Goal: Task Accomplishment & Management: Manage account settings

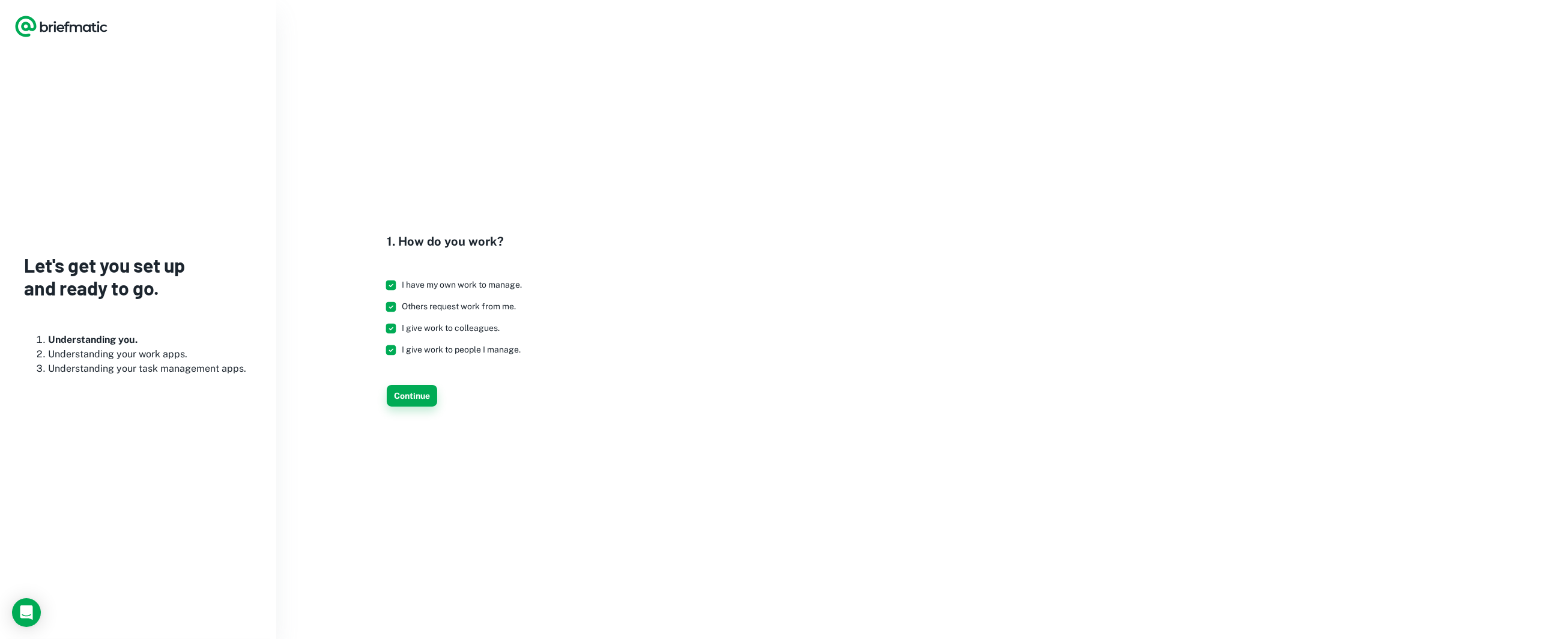
click at [413, 390] on button "Continue" at bounding box center [412, 395] width 50 height 21
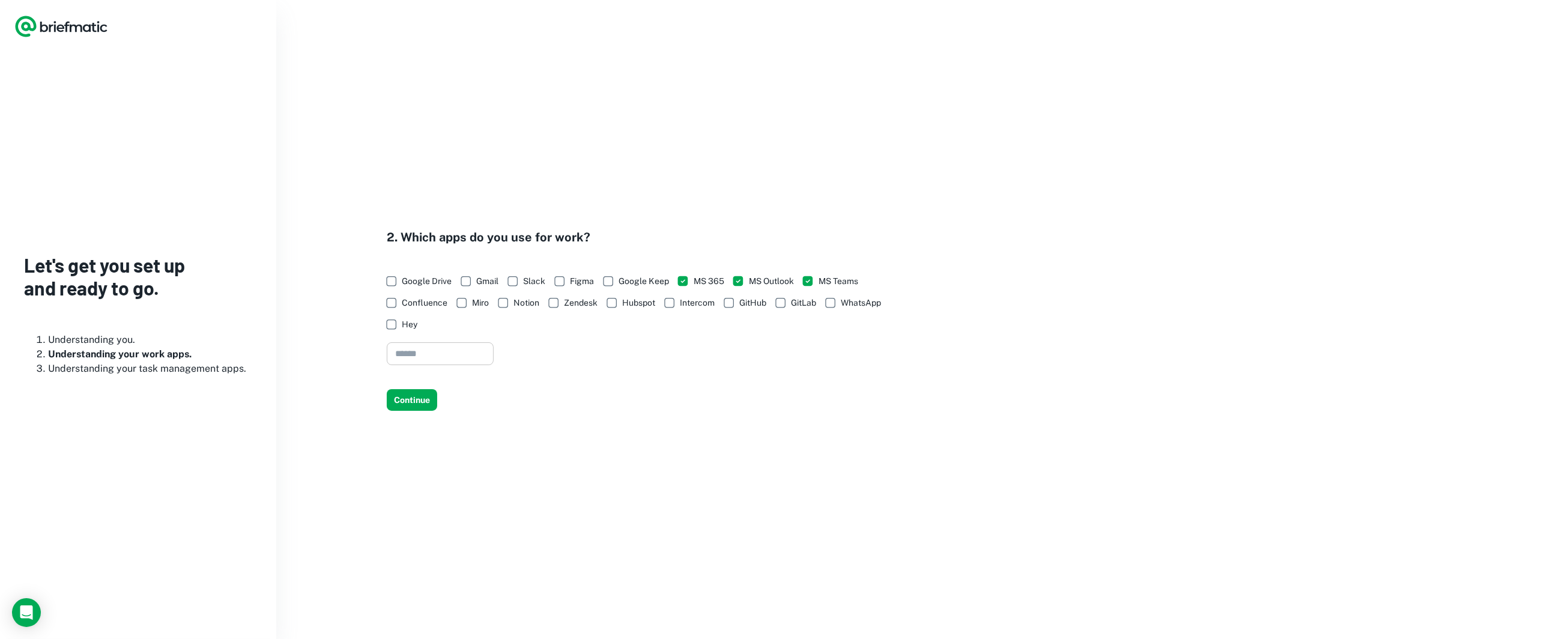
click at [421, 352] on input "text" at bounding box center [441, 354] width 107 height 23
type input "***"
click at [408, 403] on button "Continue" at bounding box center [412, 399] width 50 height 21
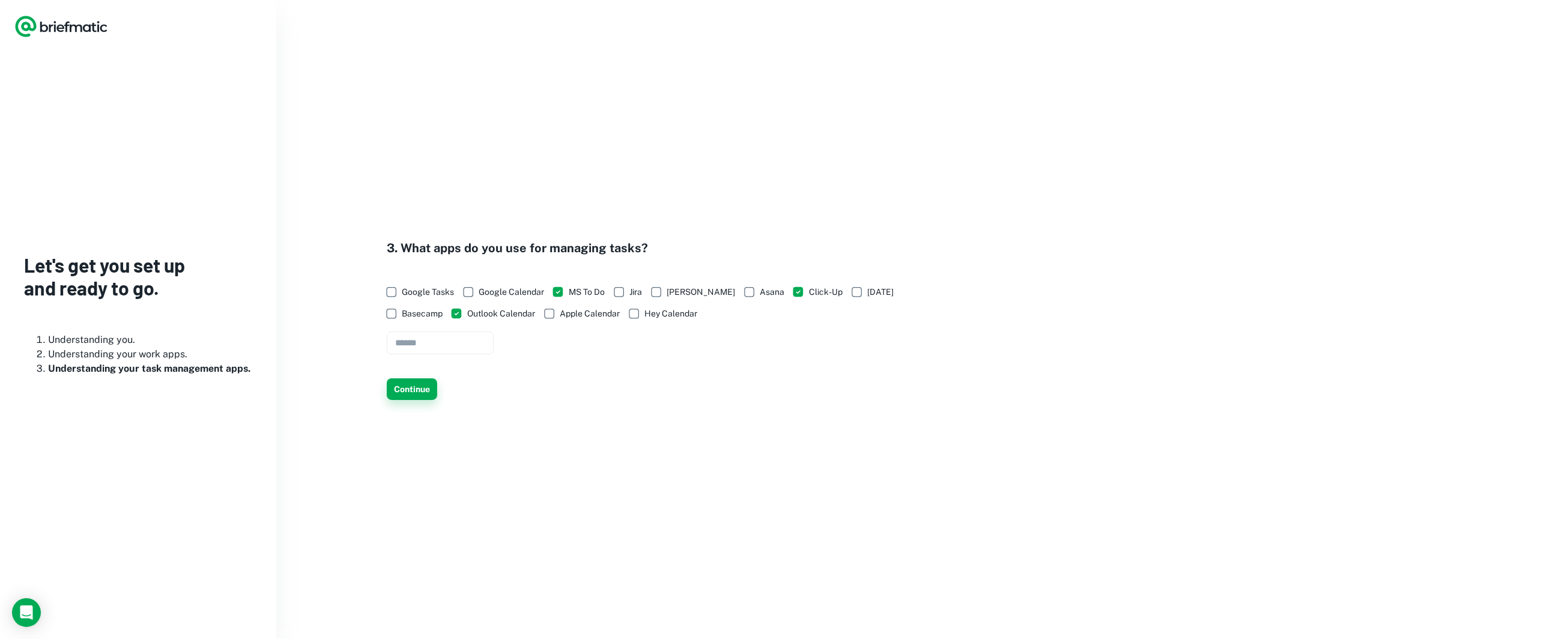
click at [407, 389] on button "Continue" at bounding box center [412, 389] width 50 height 21
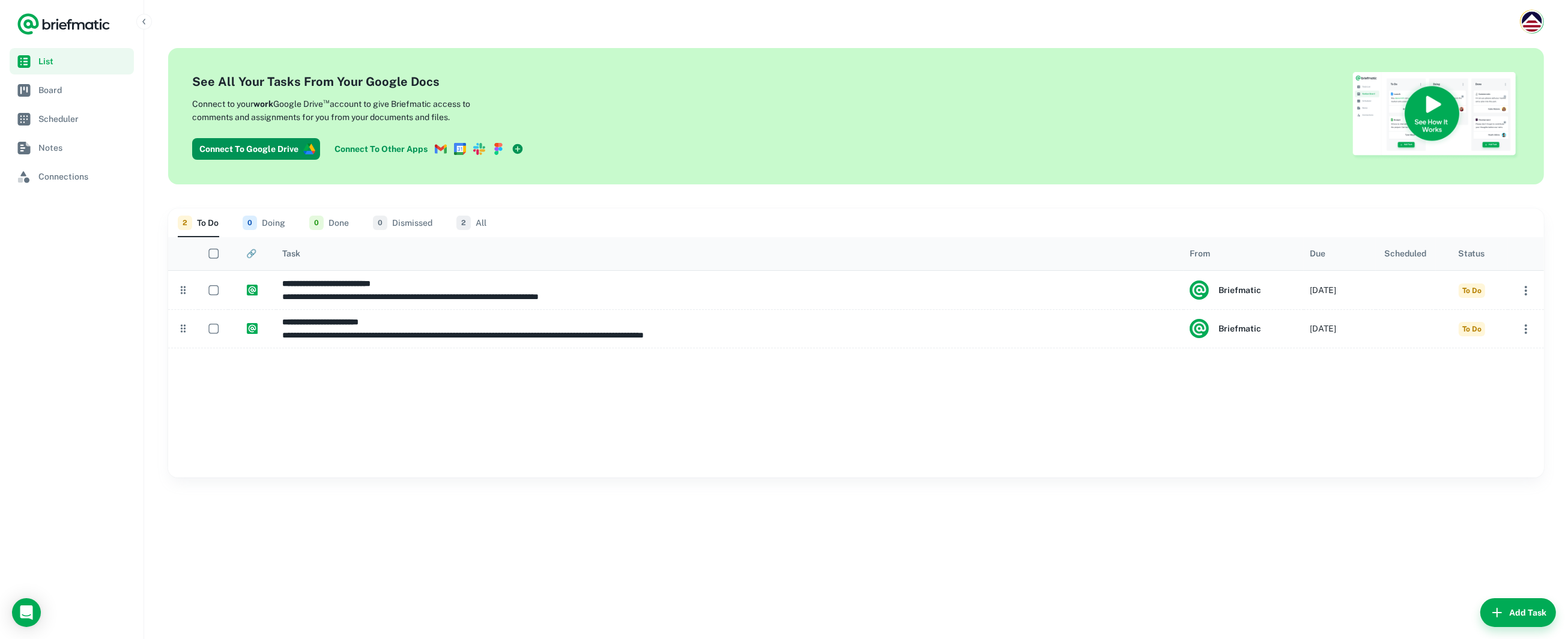
click at [516, 145] on icon at bounding box center [518, 148] width 10 height 10
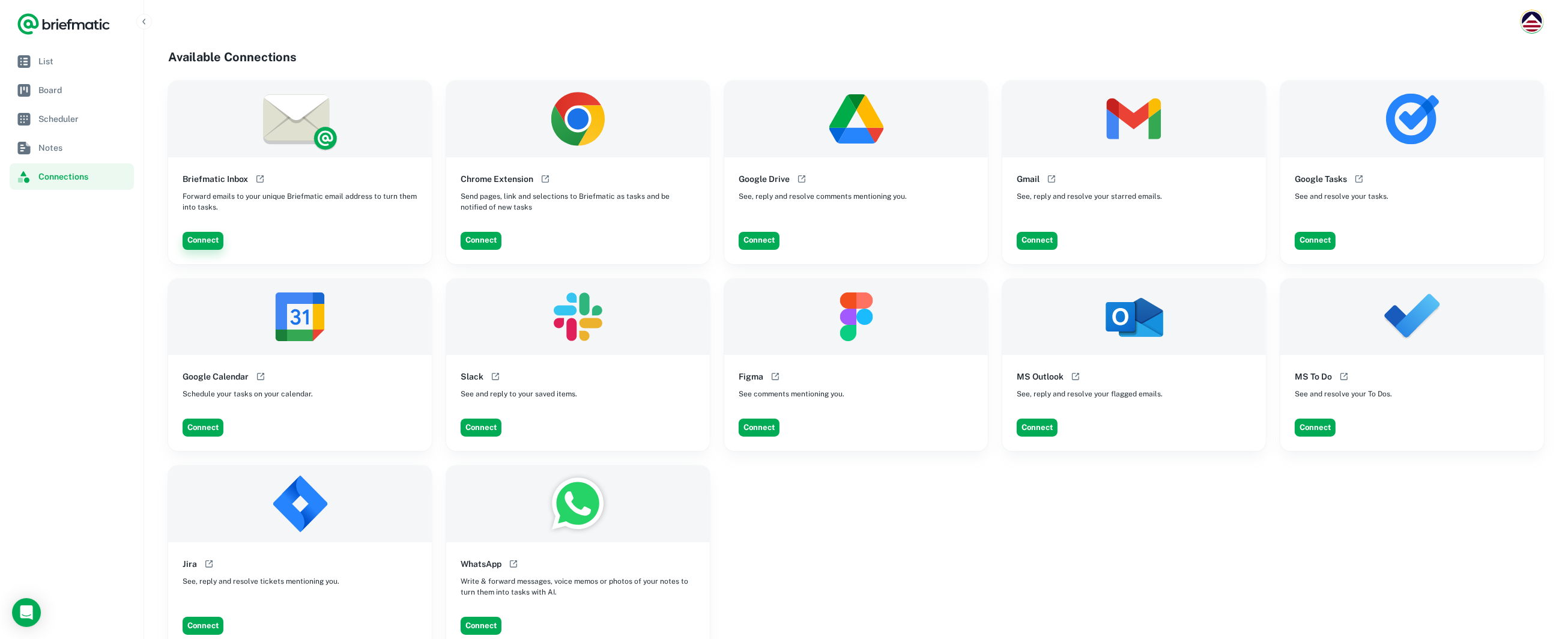
click at [203, 243] on button "Connect" at bounding box center [203, 240] width 41 height 18
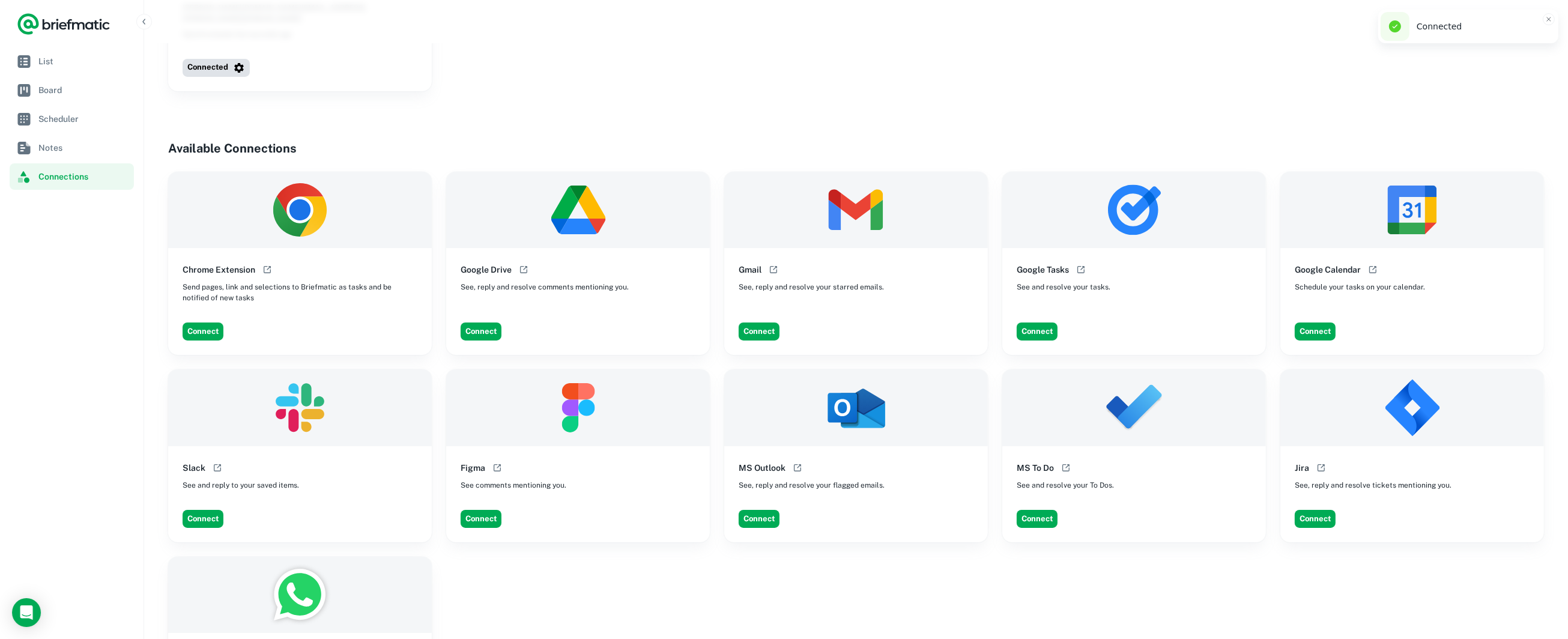
scroll to position [189, 0]
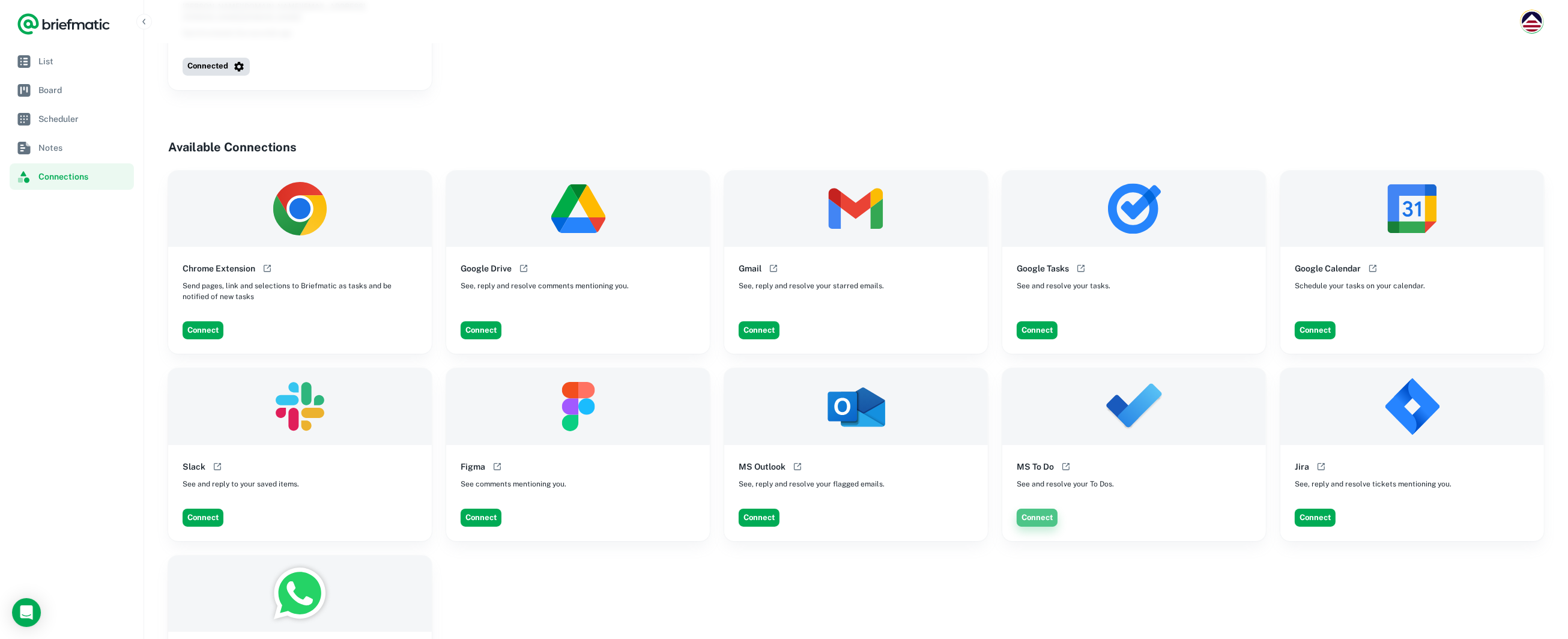
click at [1033, 509] on button "Connect" at bounding box center [1037, 518] width 41 height 18
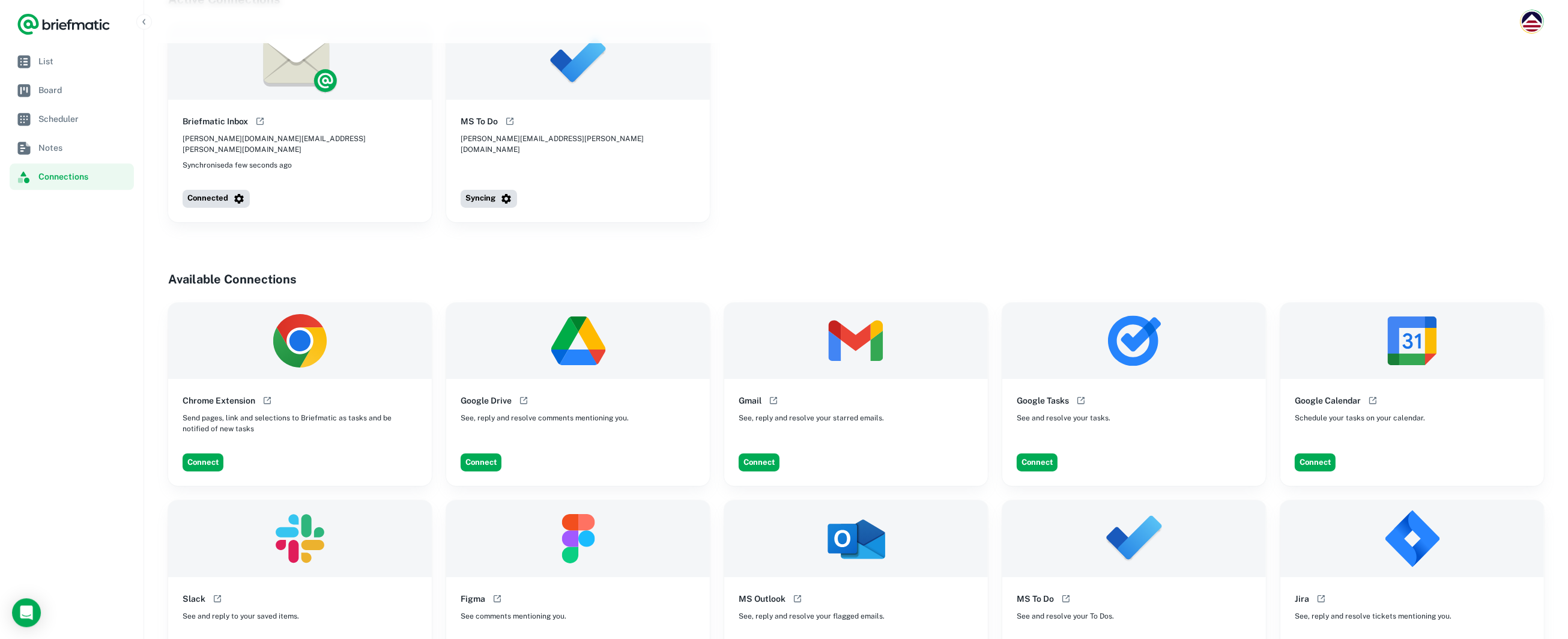
scroll to position [254, 0]
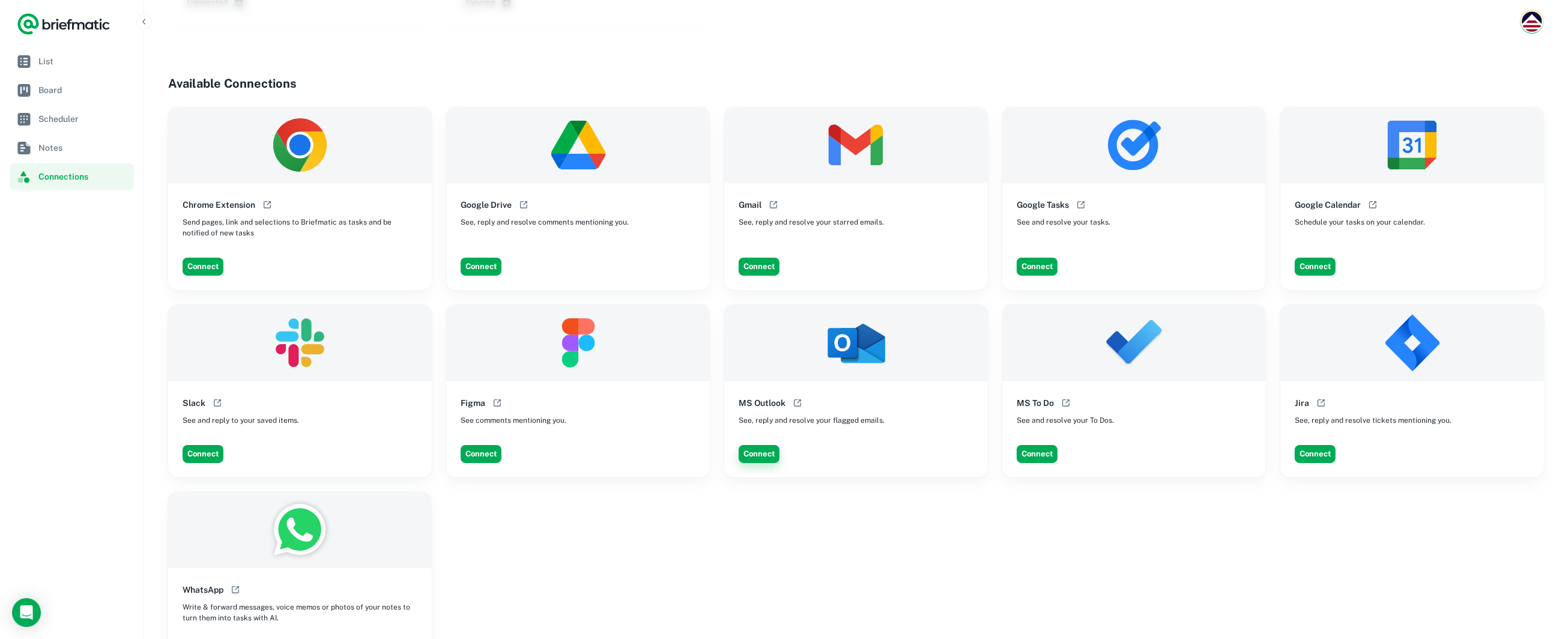
click at [768, 445] on button "Connect" at bounding box center [759, 454] width 41 height 18
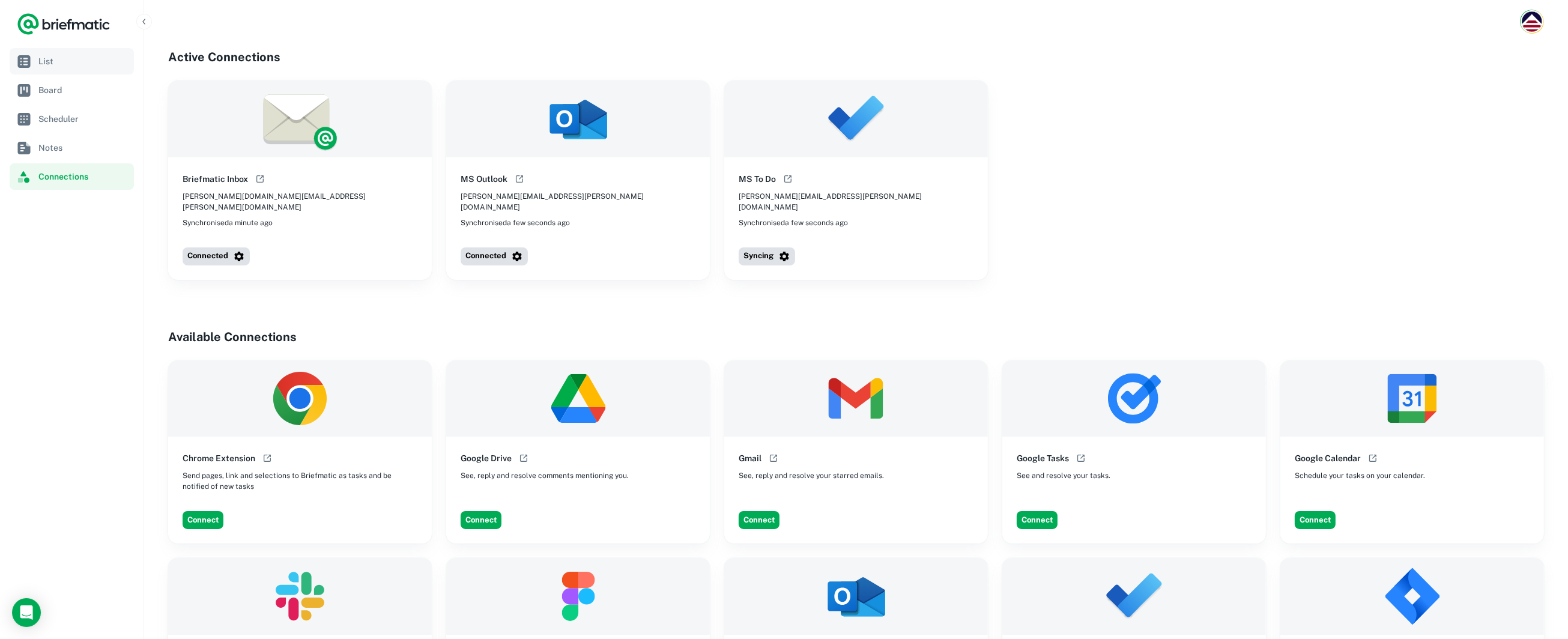
click at [39, 59] on span "List" at bounding box center [84, 61] width 91 height 13
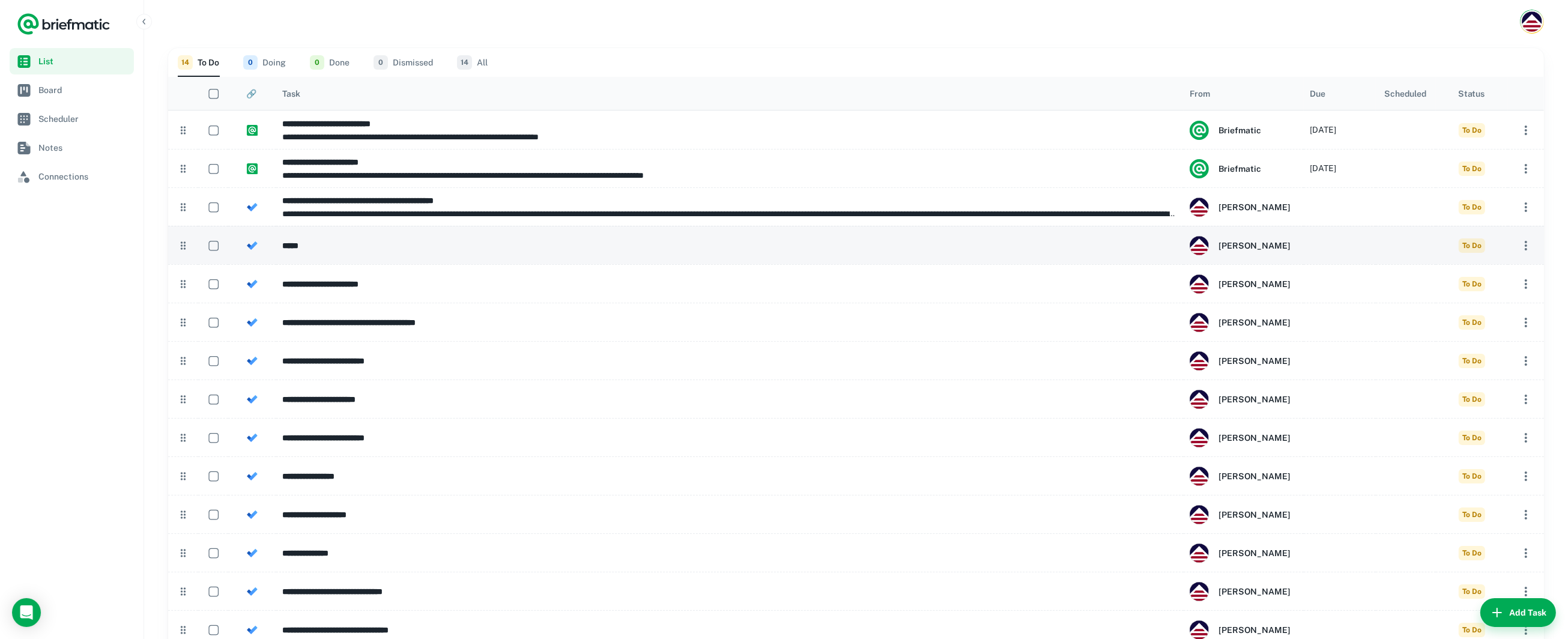
click at [389, 248] on h6 "*****" at bounding box center [730, 245] width 895 height 13
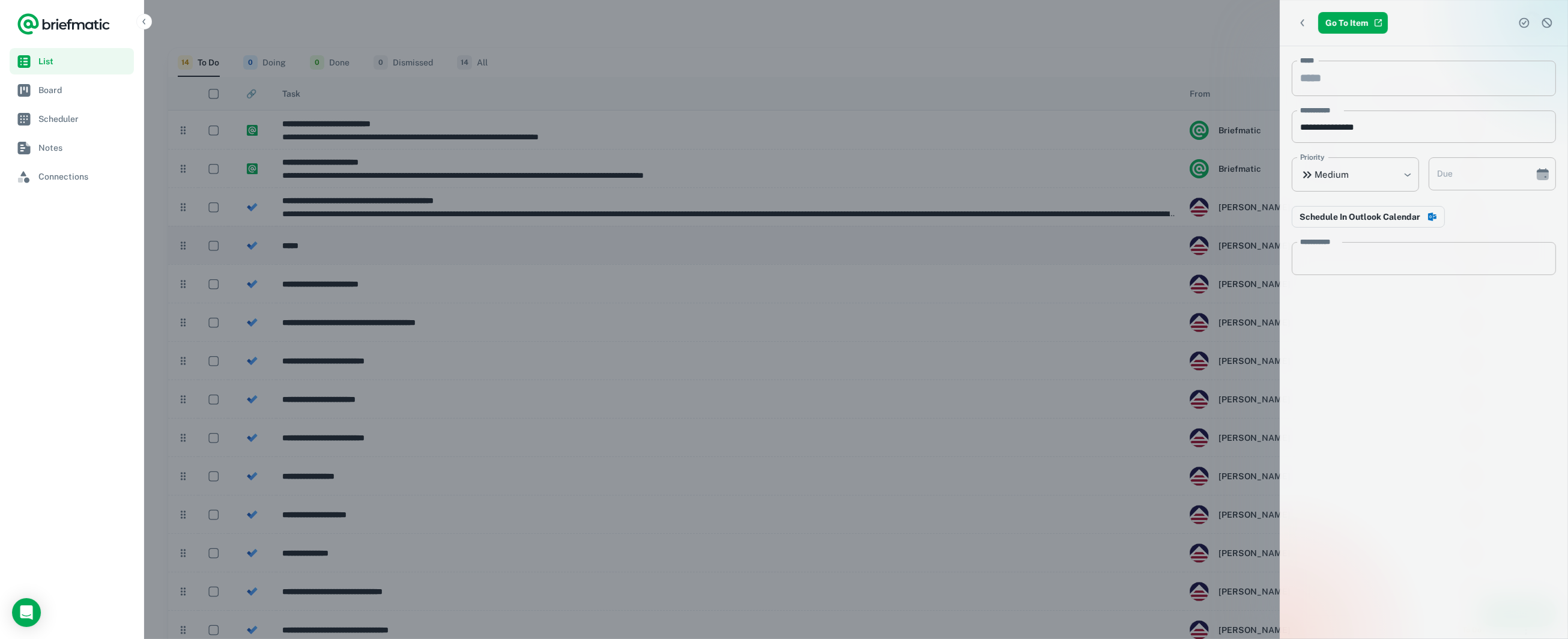
click at [389, 248] on div at bounding box center [784, 320] width 1568 height 639
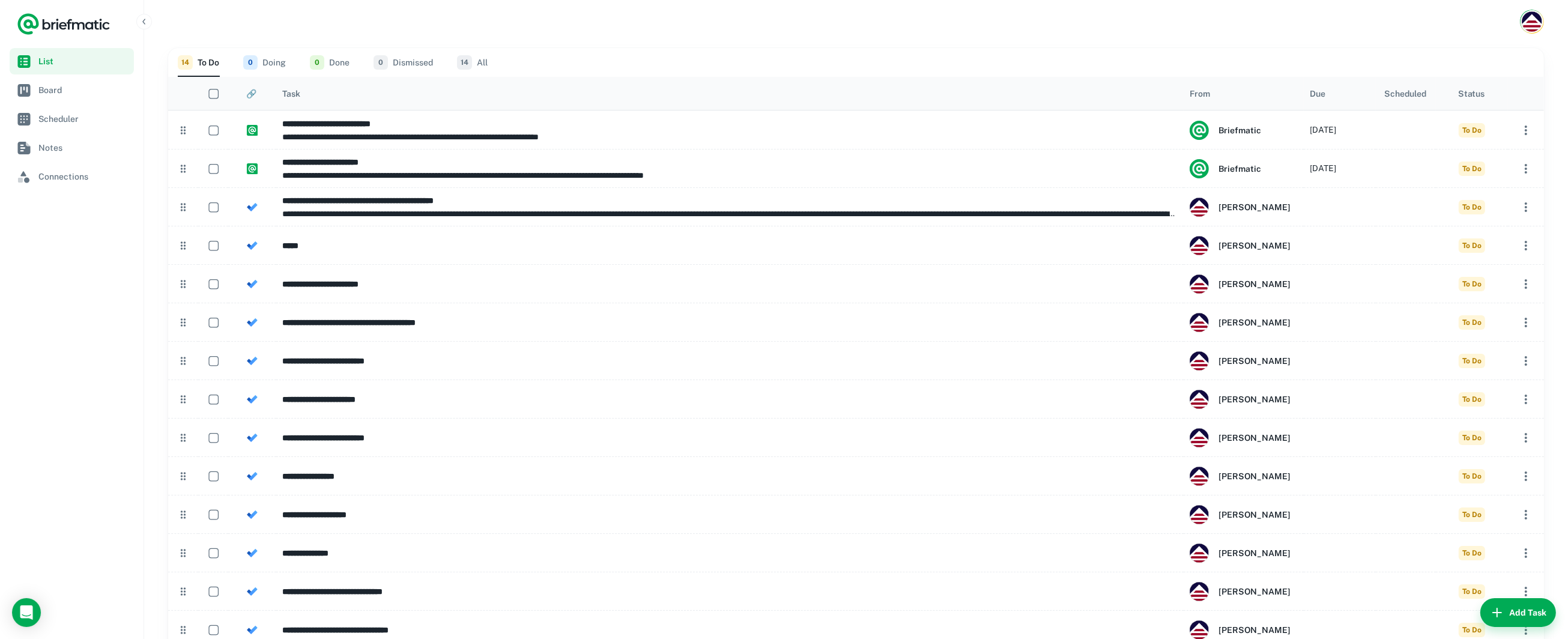
click at [62, 299] on nav "List Board Scheduler Notes Connections" at bounding box center [72, 343] width 143 height 590
click at [58, 180] on span "Connections" at bounding box center [84, 176] width 91 height 13
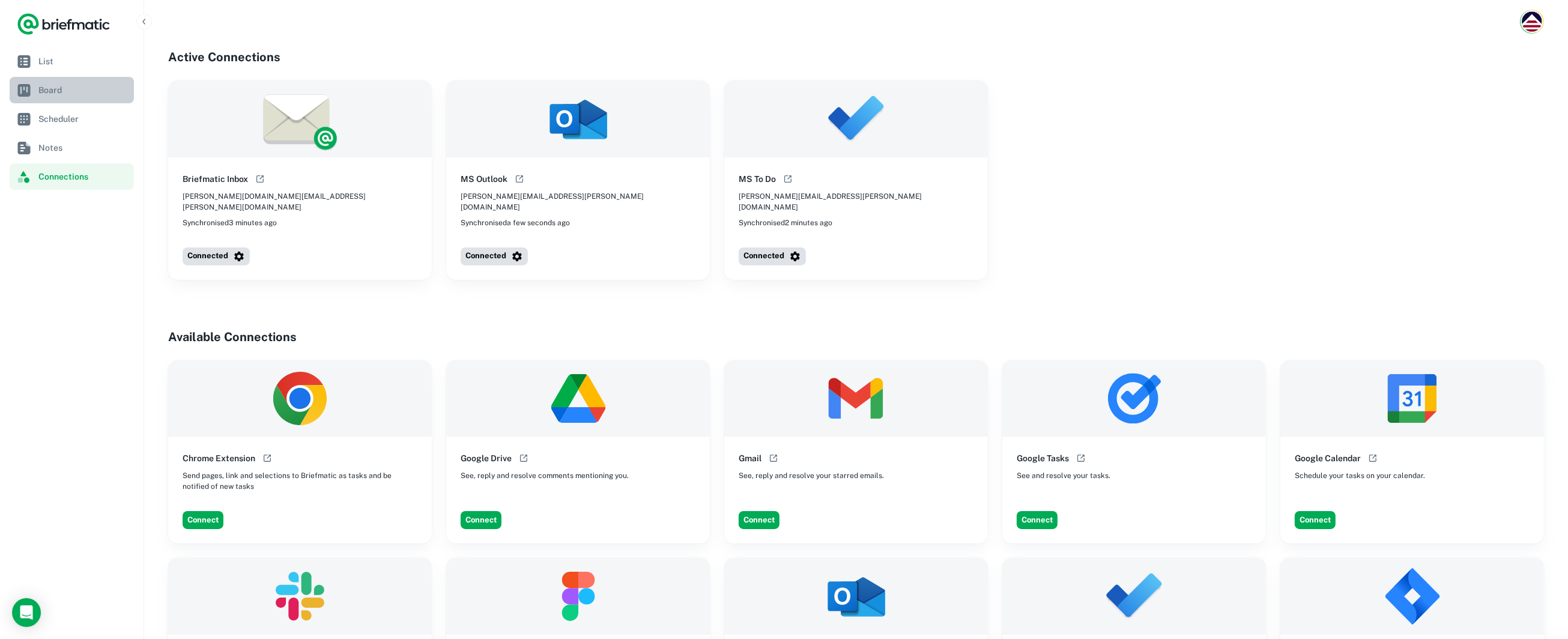
click at [52, 87] on span "Board" at bounding box center [84, 90] width 91 height 13
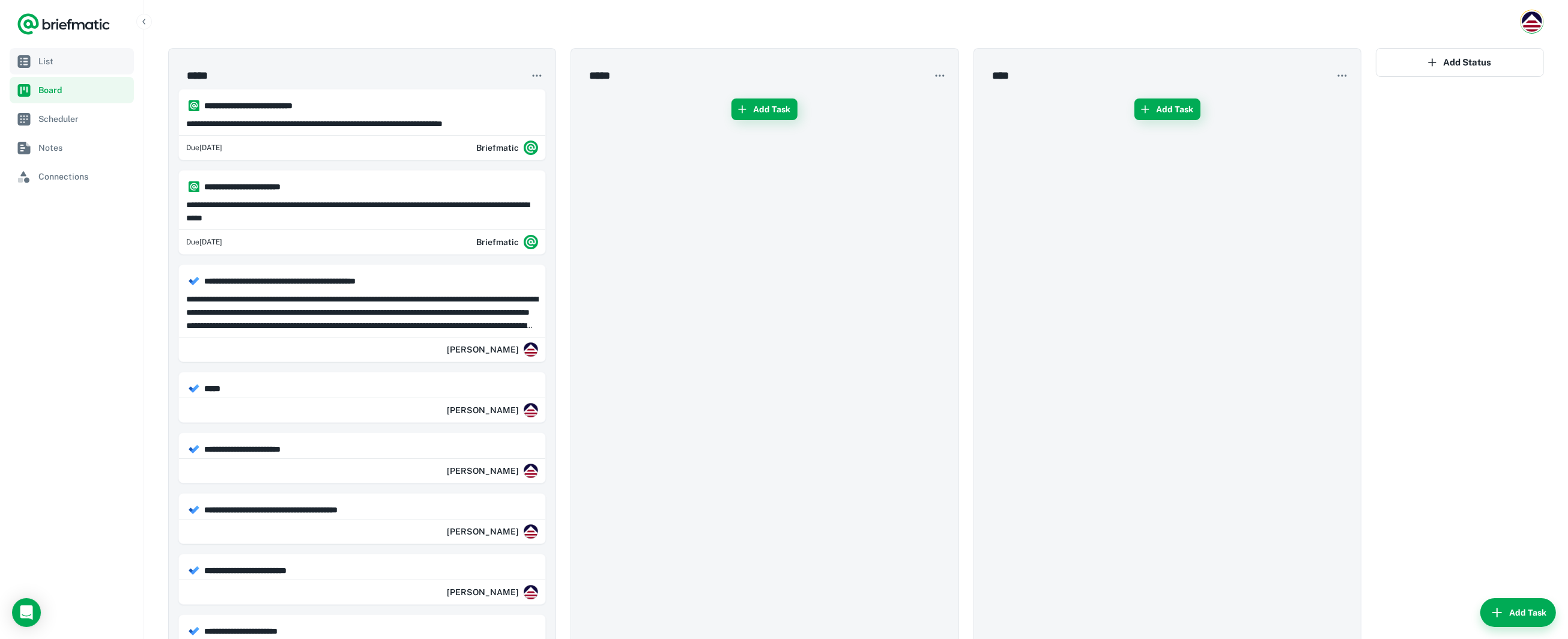
click at [52, 64] on span "List" at bounding box center [84, 61] width 91 height 13
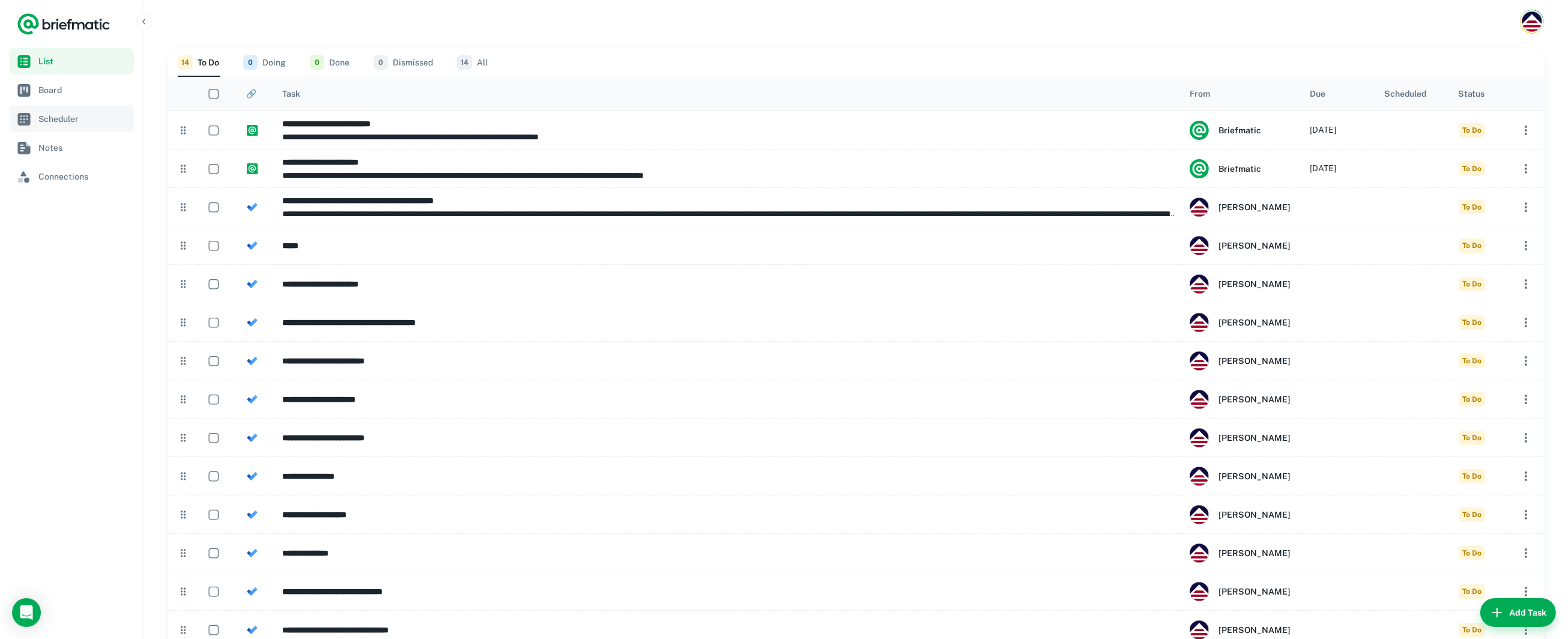
click at [64, 119] on span "Scheduler" at bounding box center [84, 119] width 91 height 13
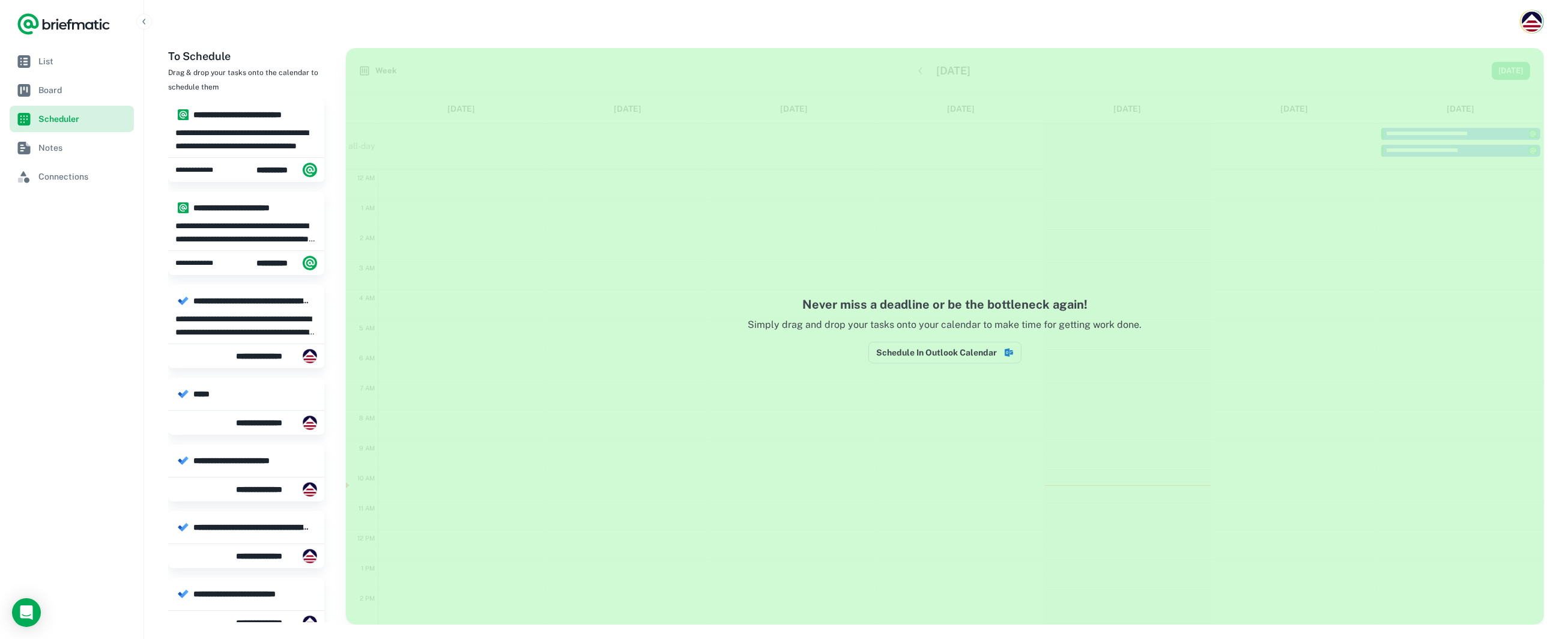
scroll to position [180, 0]
click at [43, 147] on span "Notes" at bounding box center [84, 147] width 91 height 13
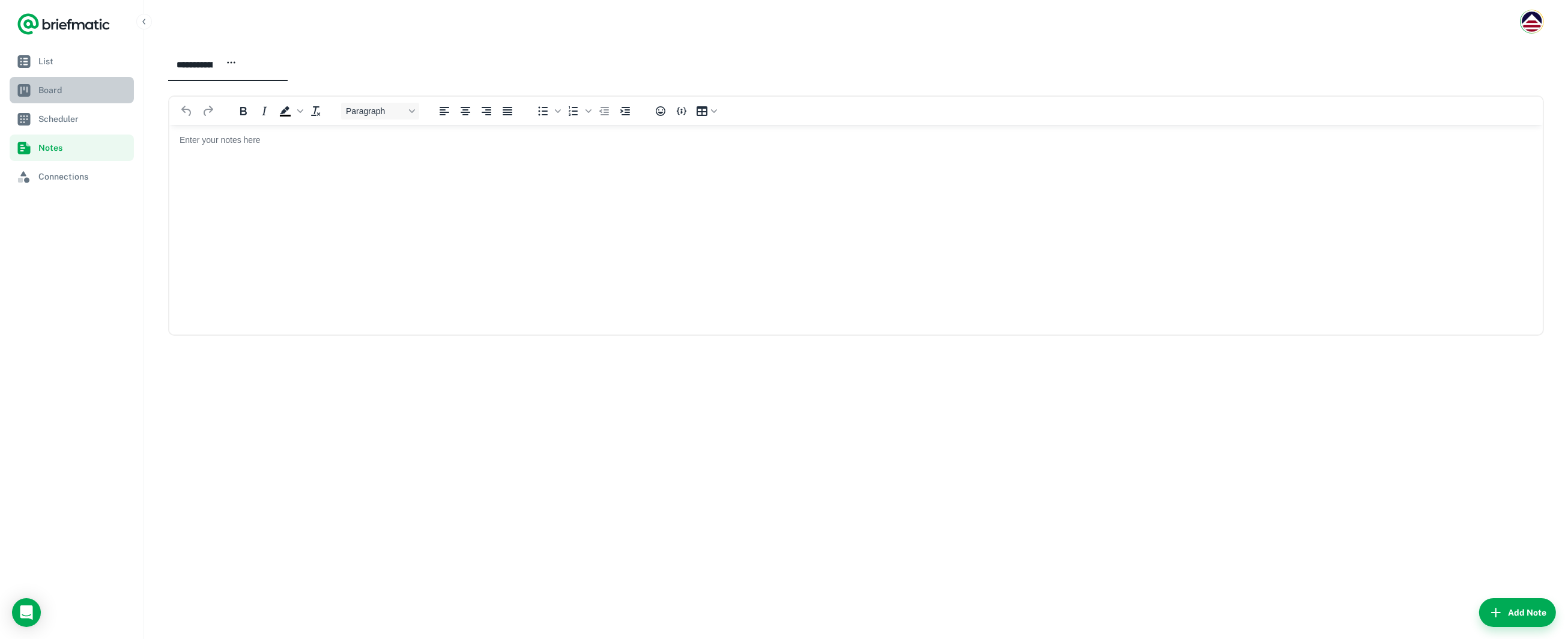
click at [44, 96] on span "Board" at bounding box center [84, 90] width 91 height 13
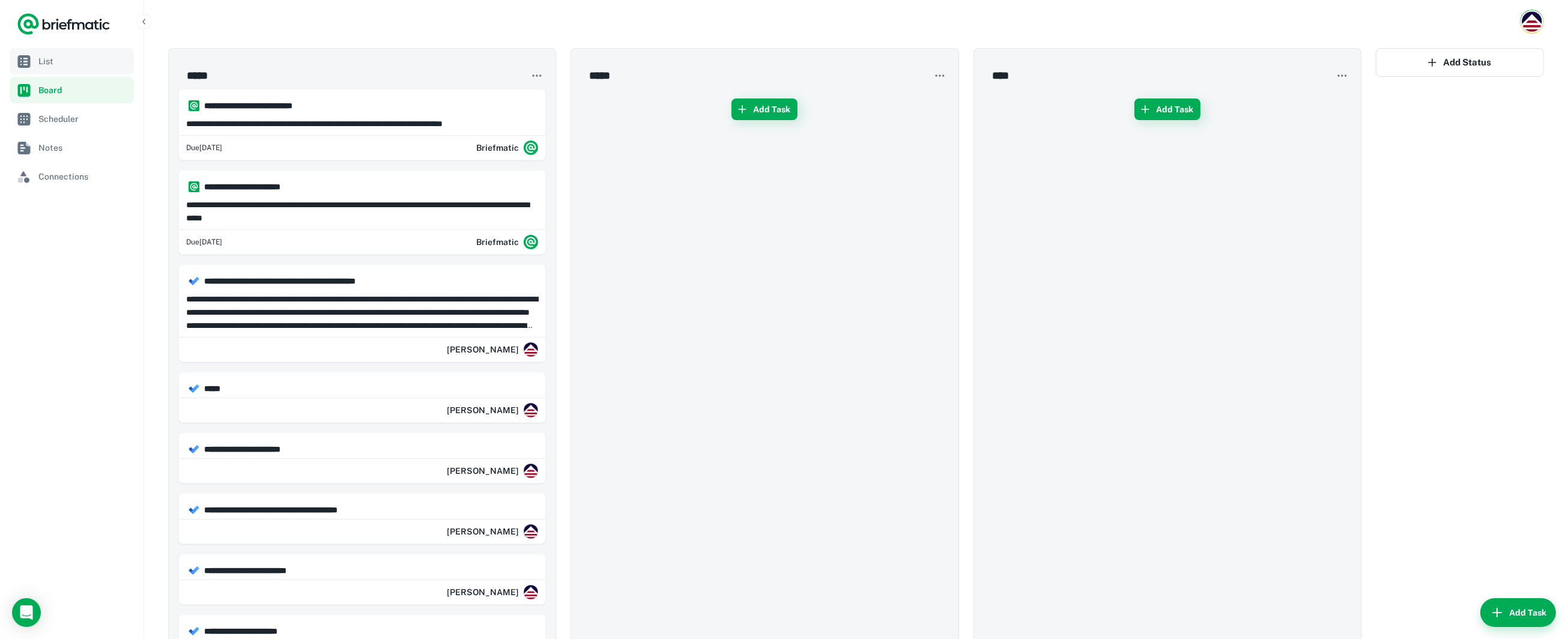
click at [57, 58] on span "List" at bounding box center [84, 61] width 91 height 13
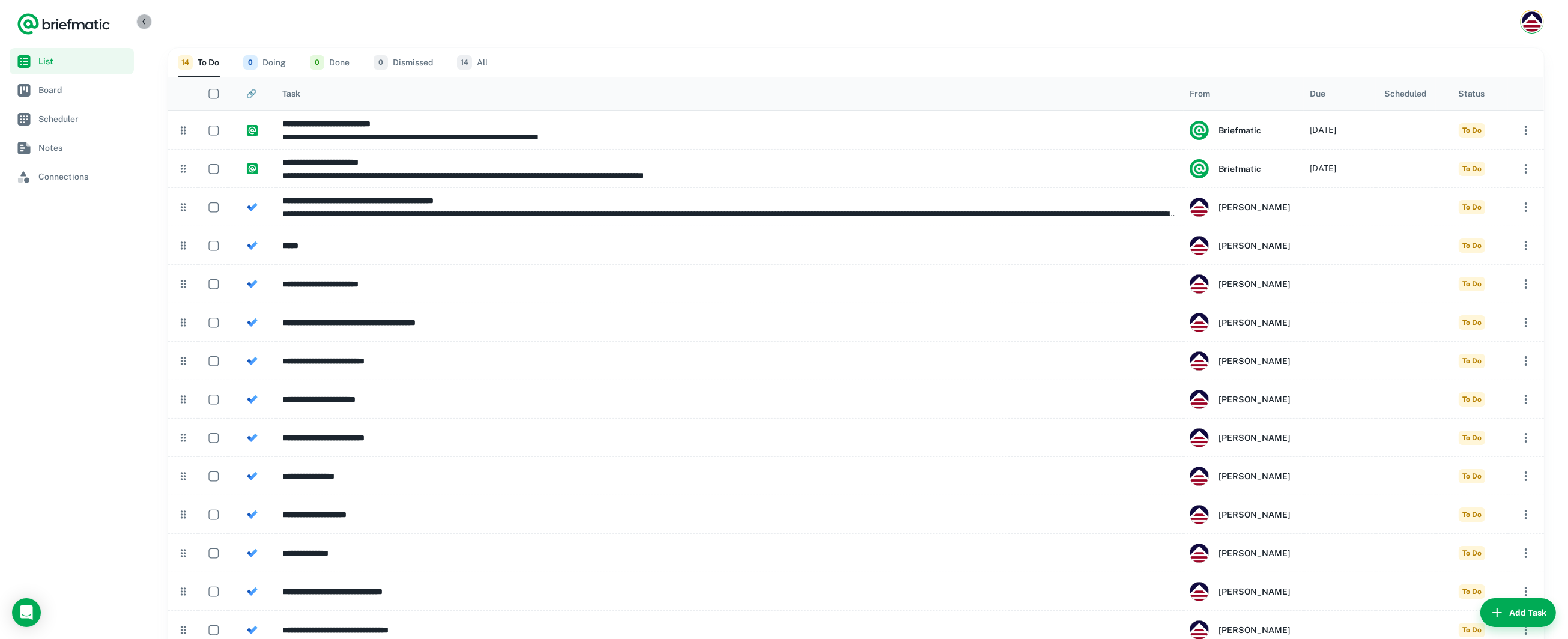
click at [143, 21] on icon "button" at bounding box center [144, 21] width 10 height 10
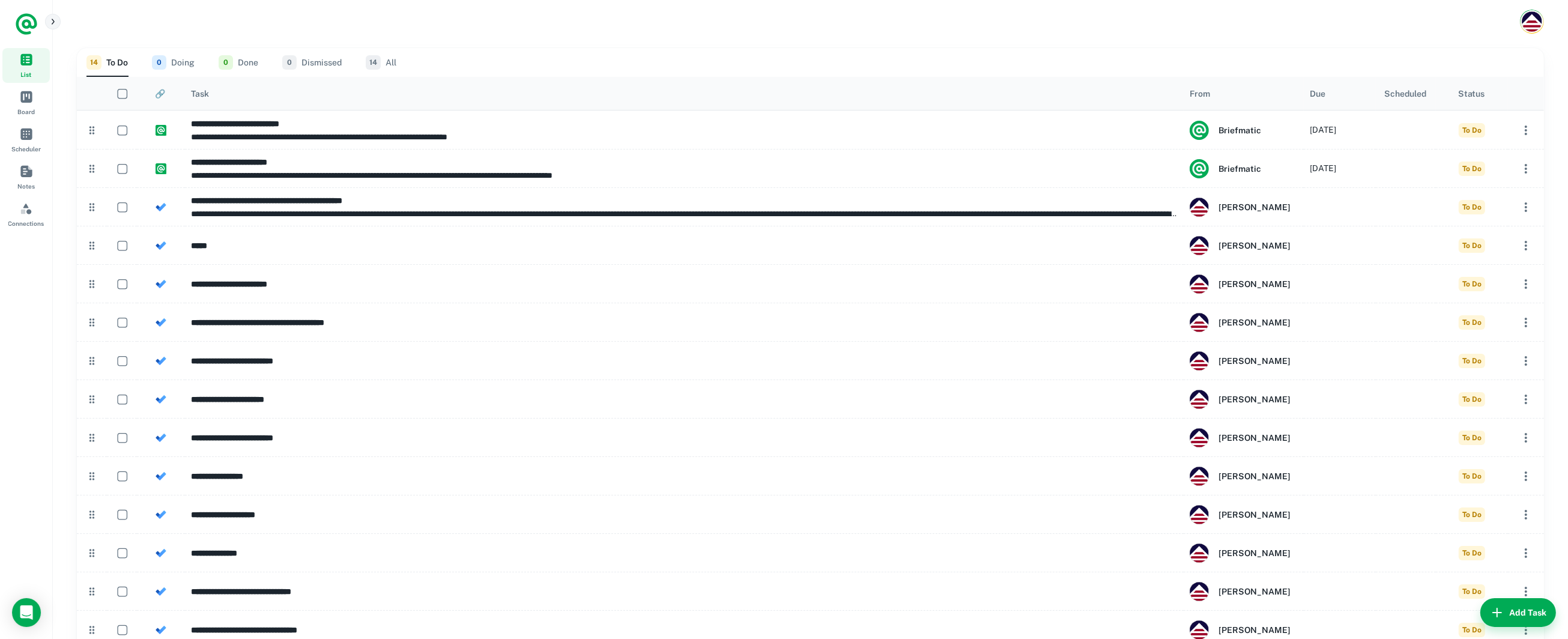
click at [52, 23] on icon "button" at bounding box center [53, 21] width 10 height 10
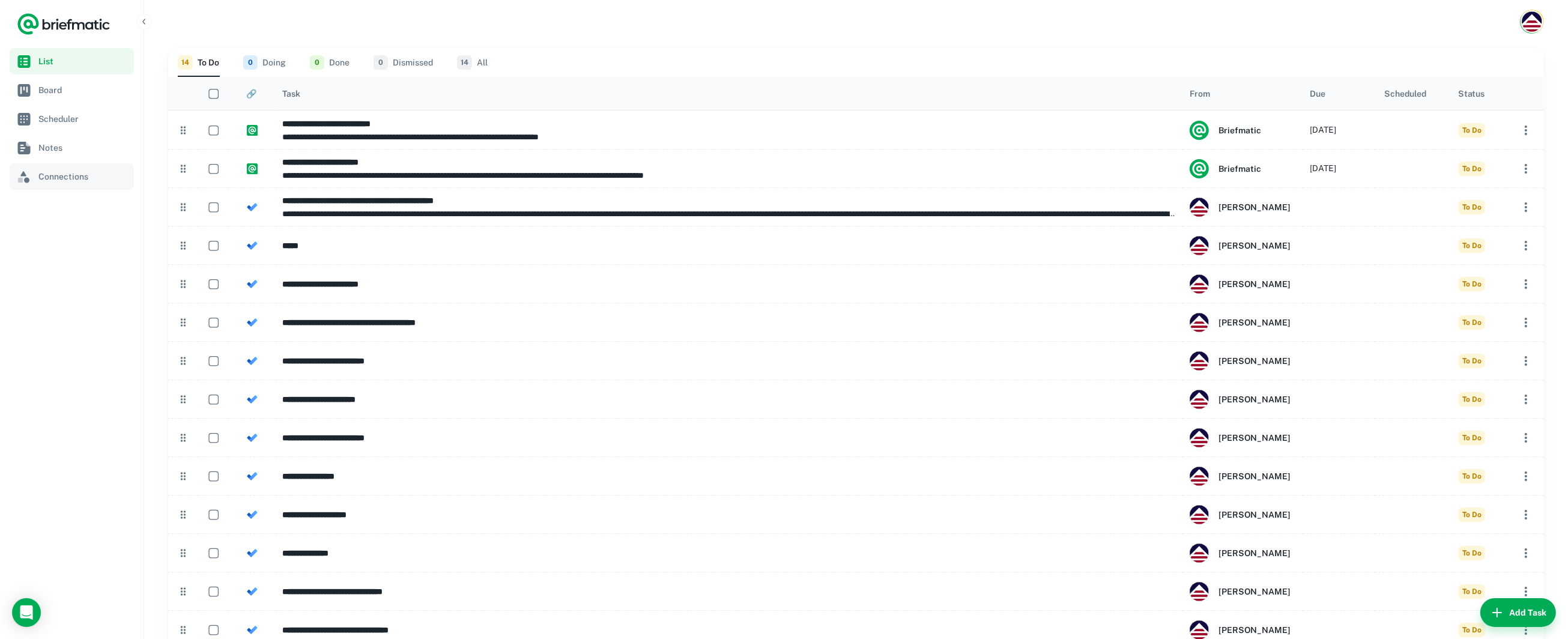
click at [76, 179] on span "Connections" at bounding box center [84, 176] width 91 height 13
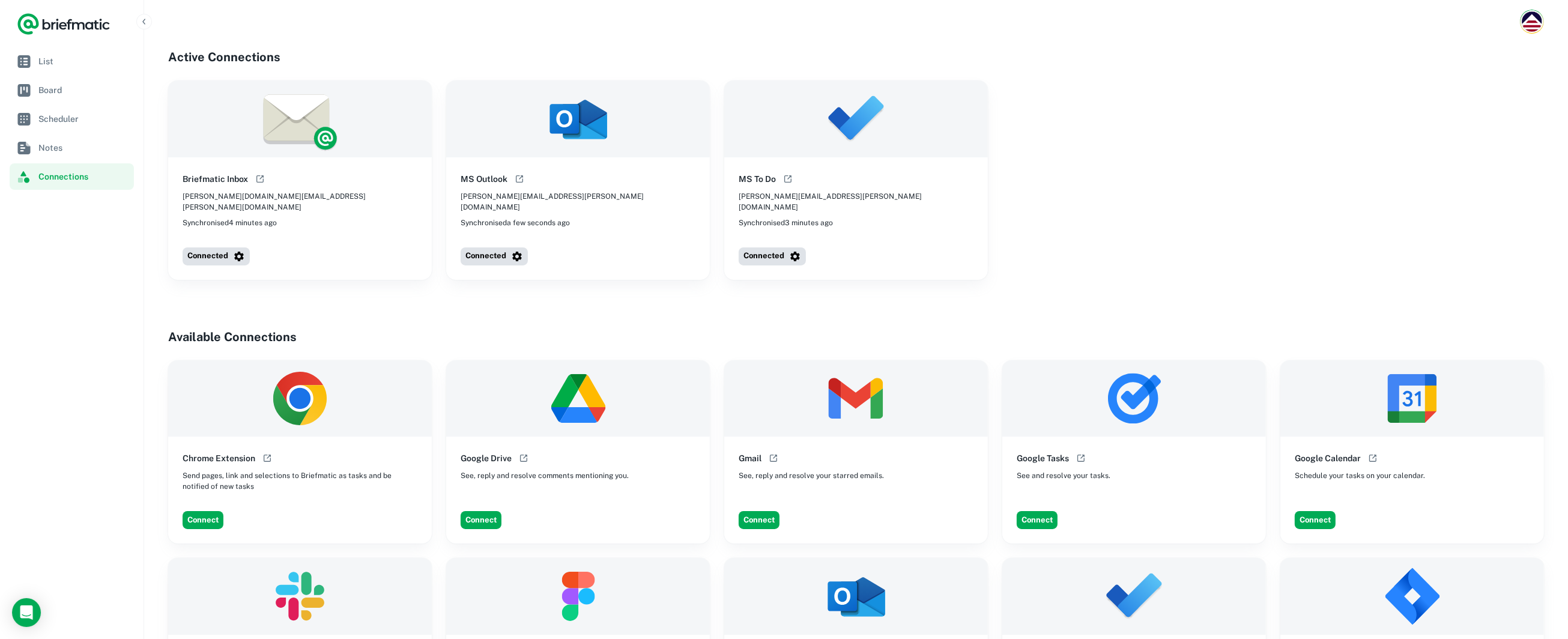
click at [566, 128] on img at bounding box center [578, 119] width 264 height 77
click at [66, 62] on span "List" at bounding box center [84, 61] width 91 height 13
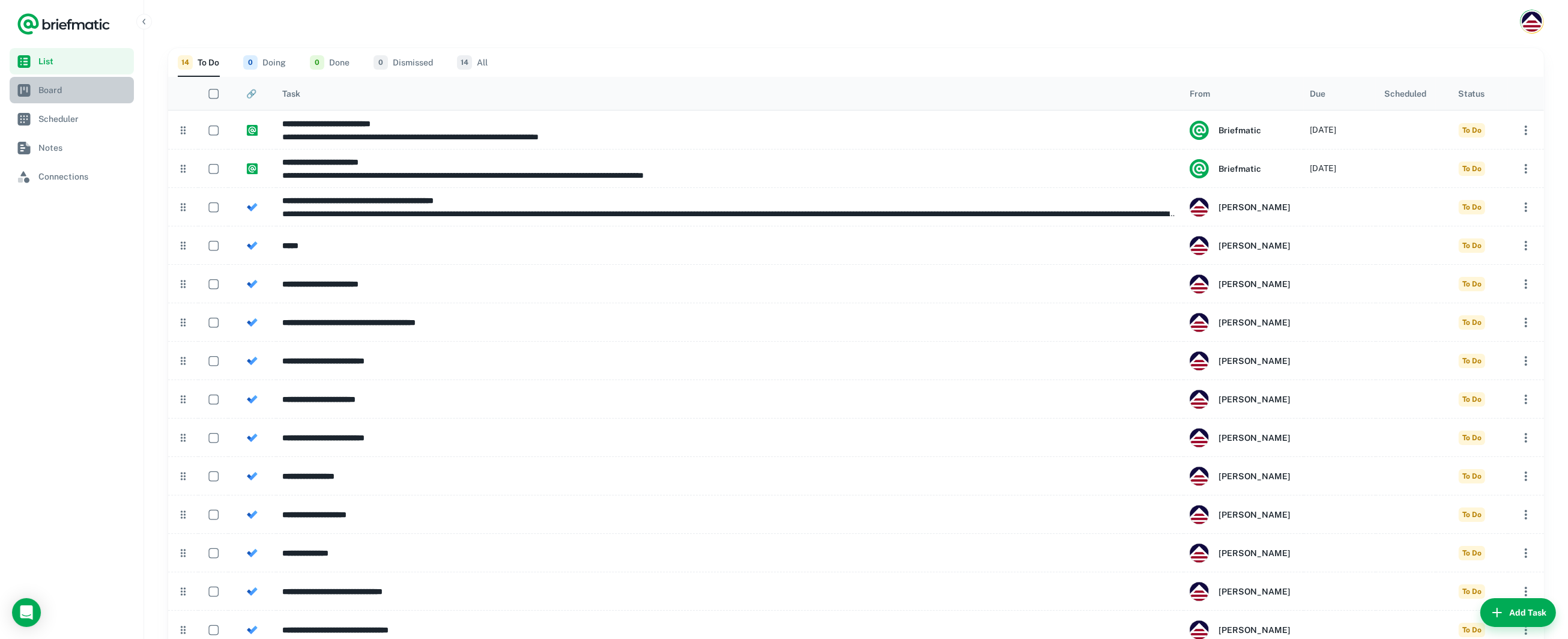
click at [68, 90] on span "Board" at bounding box center [84, 90] width 91 height 13
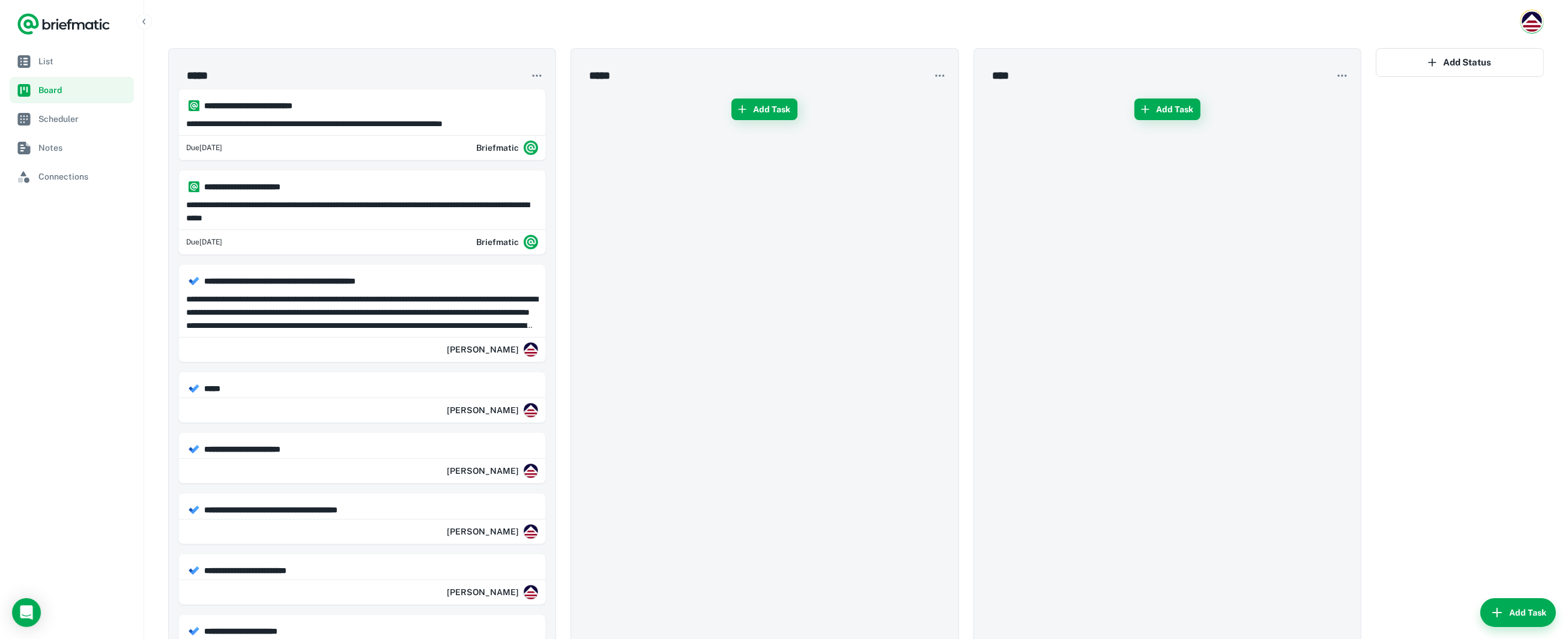
click at [542, 77] on icon "button" at bounding box center [537, 76] width 12 height 12
click at [542, 77] on div at bounding box center [784, 320] width 1568 height 639
click at [436, 74] on div "***** ​" at bounding box center [362, 68] width 367 height 40
click at [418, 29] on div at bounding box center [856, 21] width 1424 height 43
click at [61, 23] on icon "Logo" at bounding box center [62, 26] width 7 height 7
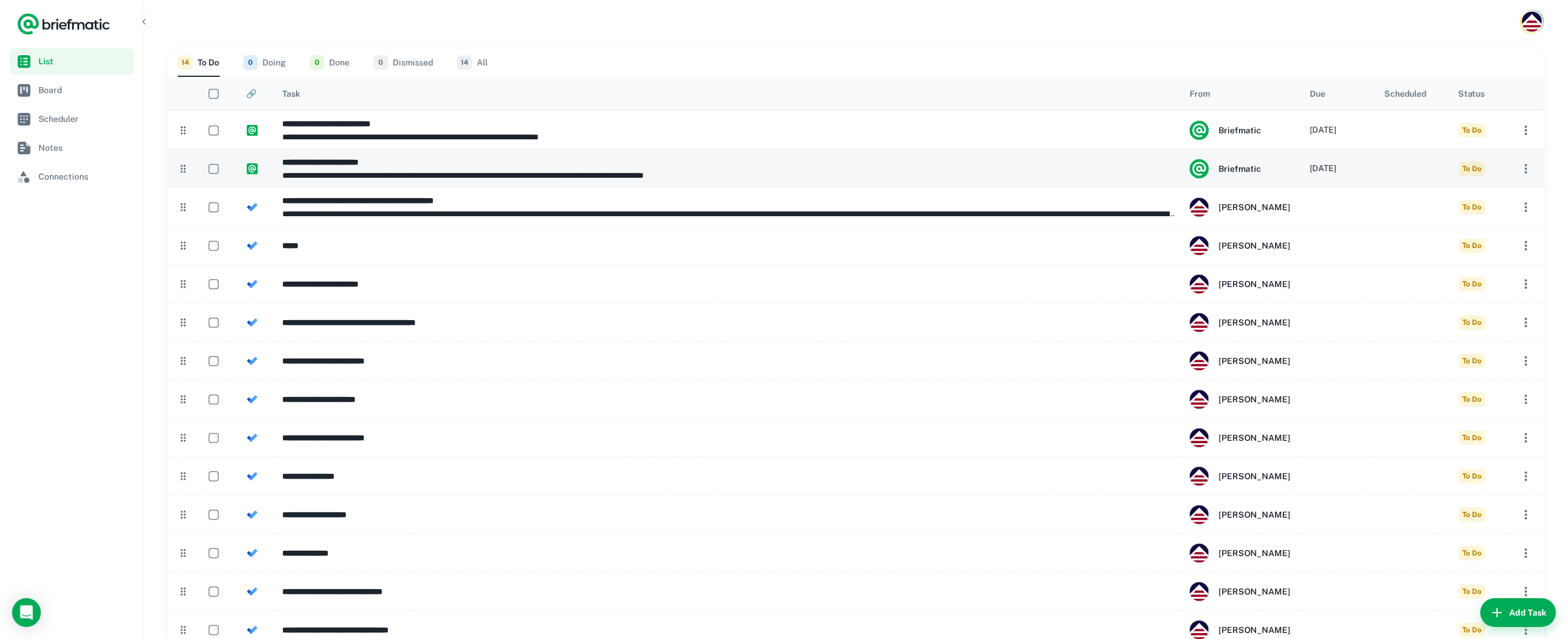
click at [364, 176] on p "**********" at bounding box center [730, 175] width 895 height 13
type input "**********"
type textarea "**********"
type input "**********"
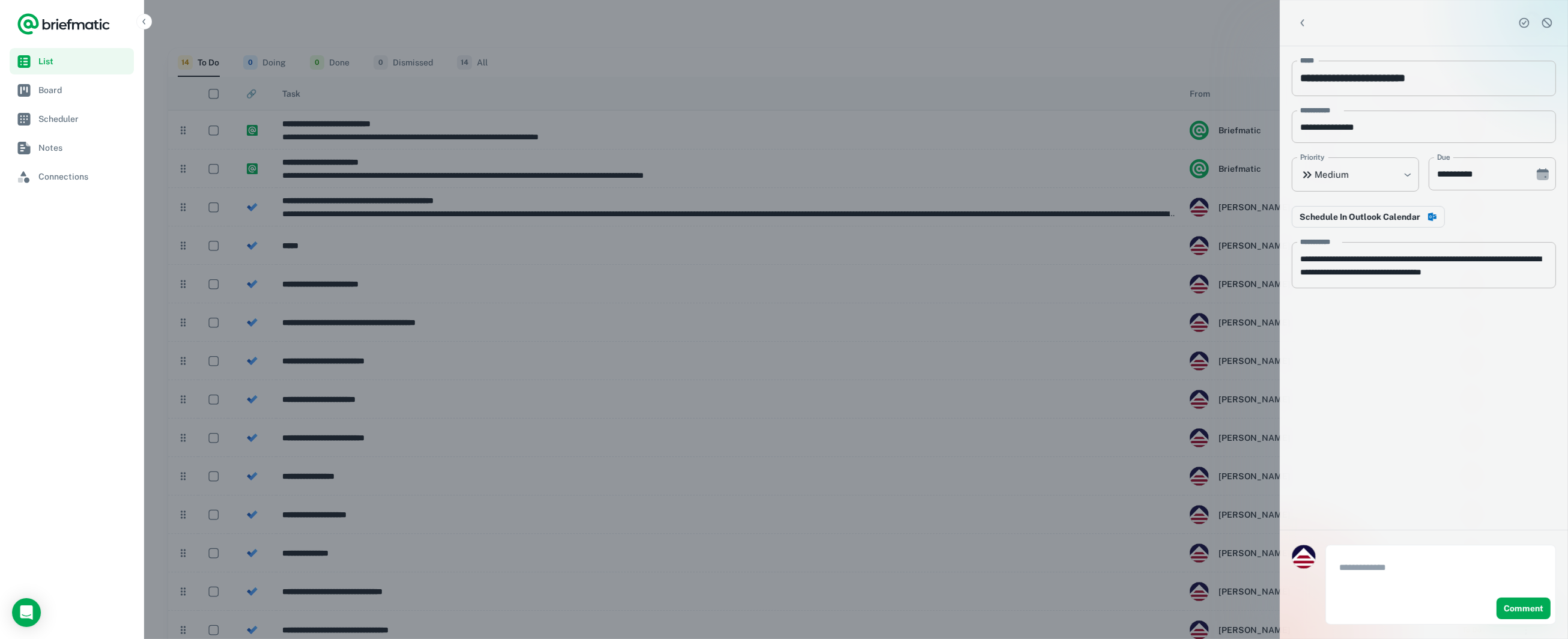
click at [63, 24] on icon "Logo" at bounding box center [63, 24] width 94 height 24
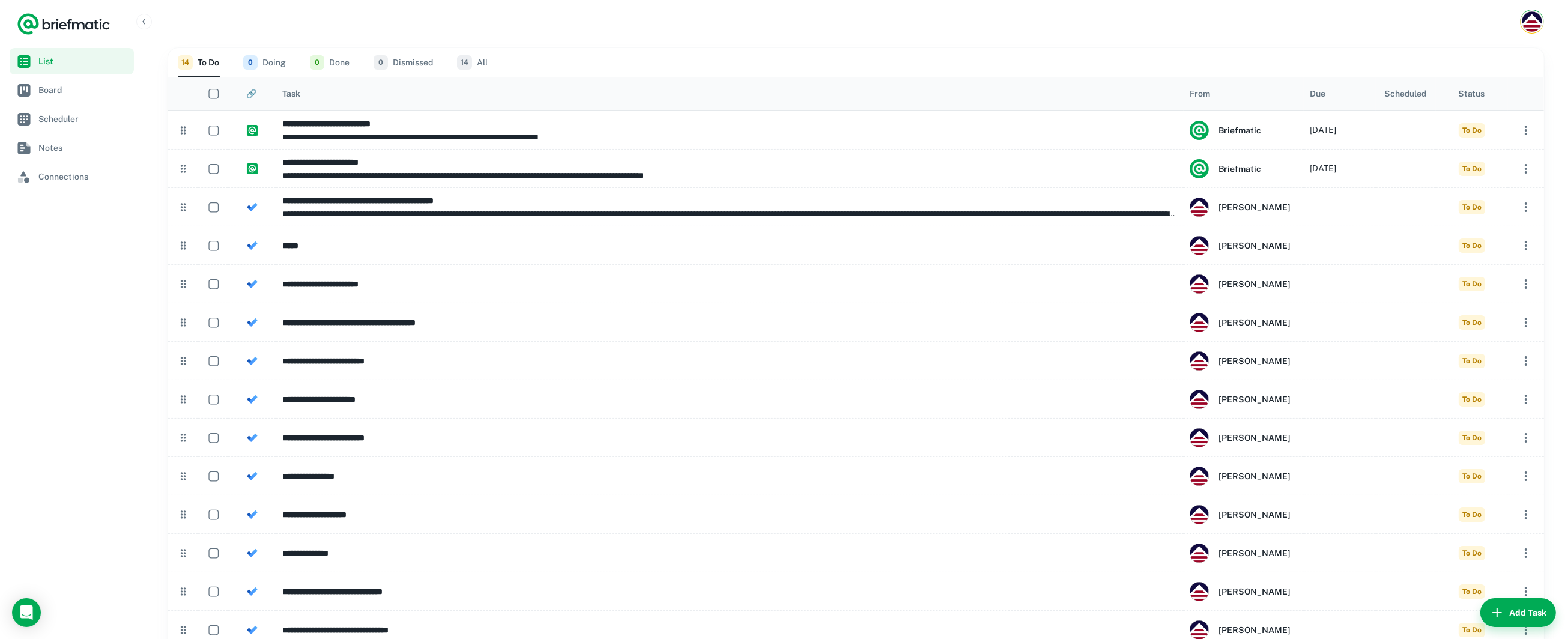
click at [63, 24] on icon "Logo" at bounding box center [63, 24] width 94 height 24
click at [21, 616] on icon "Open Intercom Messenger" at bounding box center [26, 612] width 14 height 16
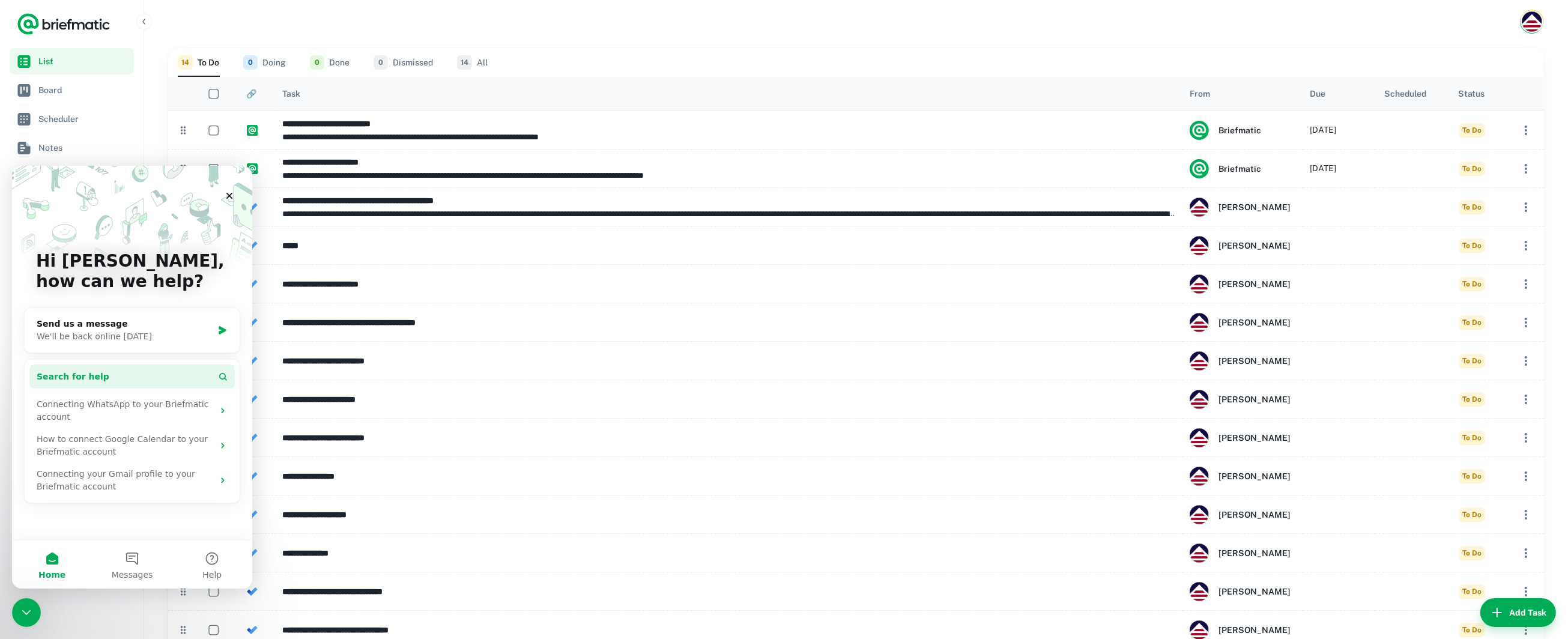
click at [180, 376] on button "Search for help" at bounding box center [132, 375] width 205 height 24
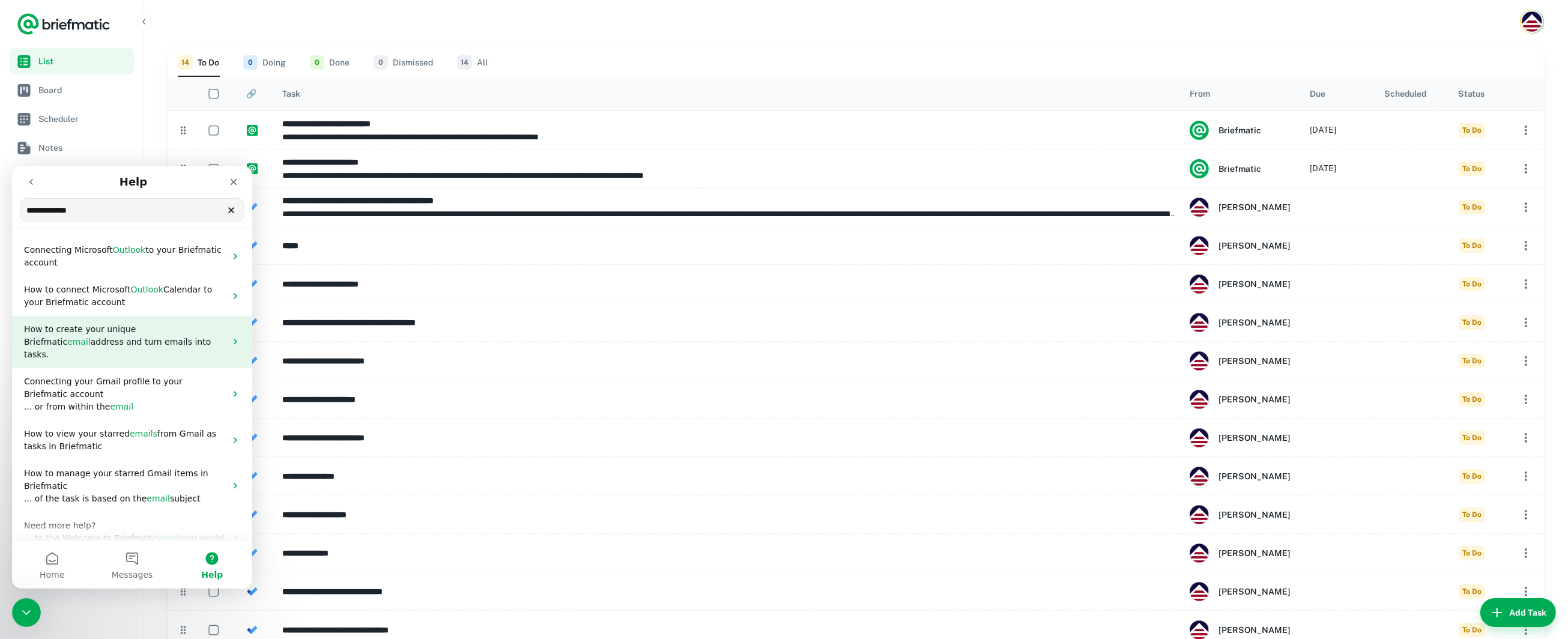
type input "**********"
click at [115, 336] on p "How to create your unique Briefmatic email address and turn emails into tasks." at bounding box center [124, 342] width 202 height 38
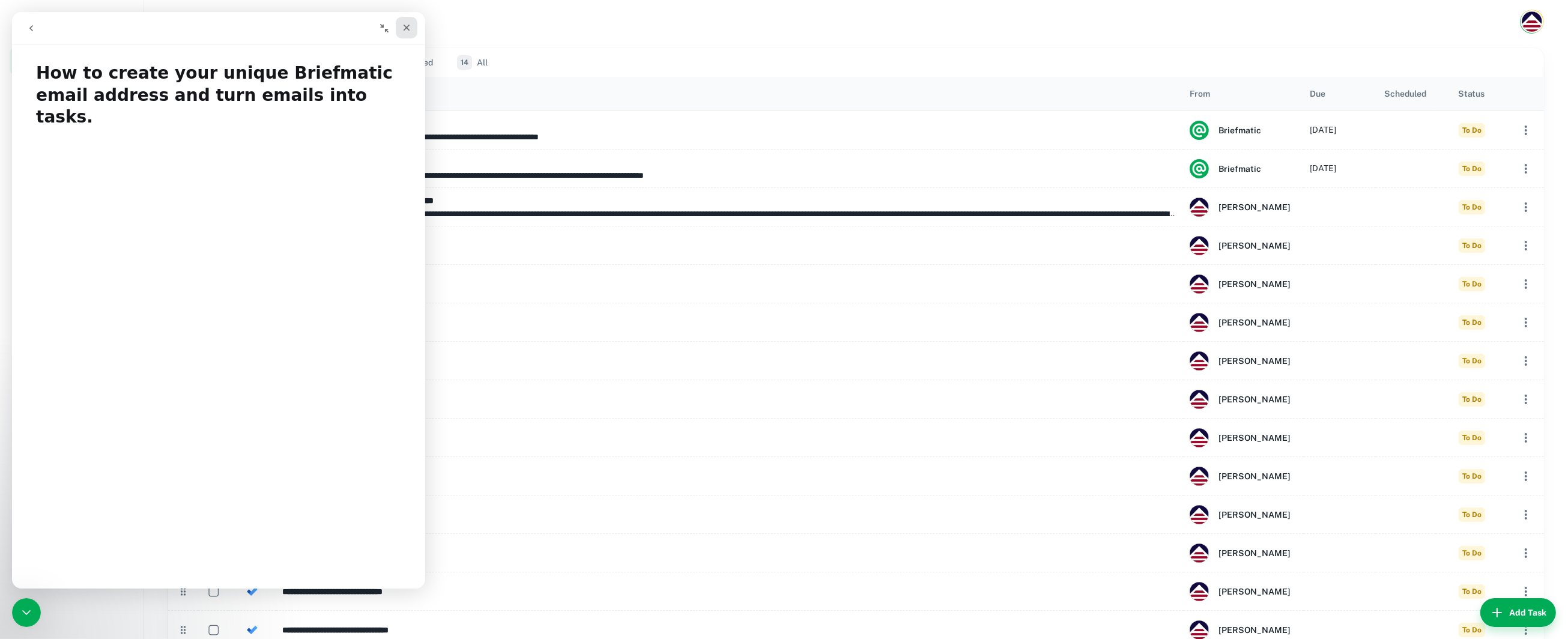
click at [405, 29] on icon "Close" at bounding box center [407, 28] width 7 height 7
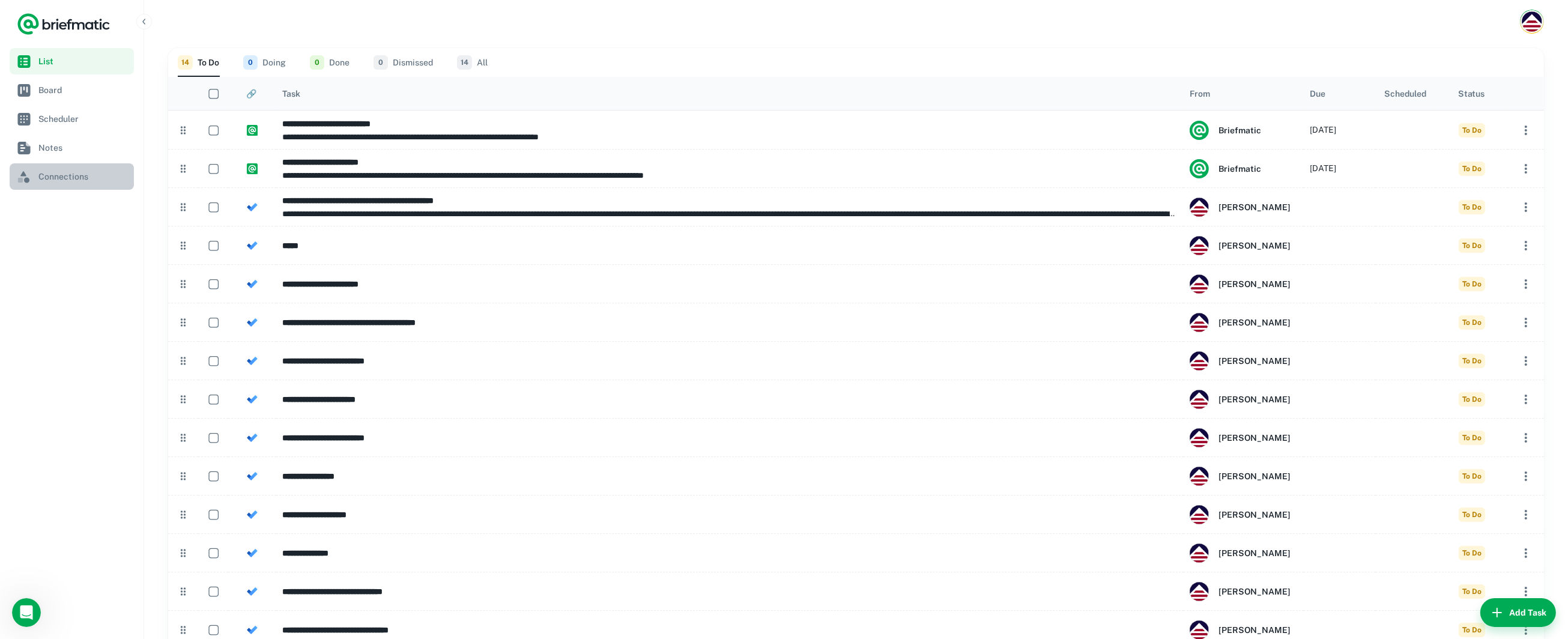
click at [70, 180] on span "Connections" at bounding box center [84, 176] width 91 height 13
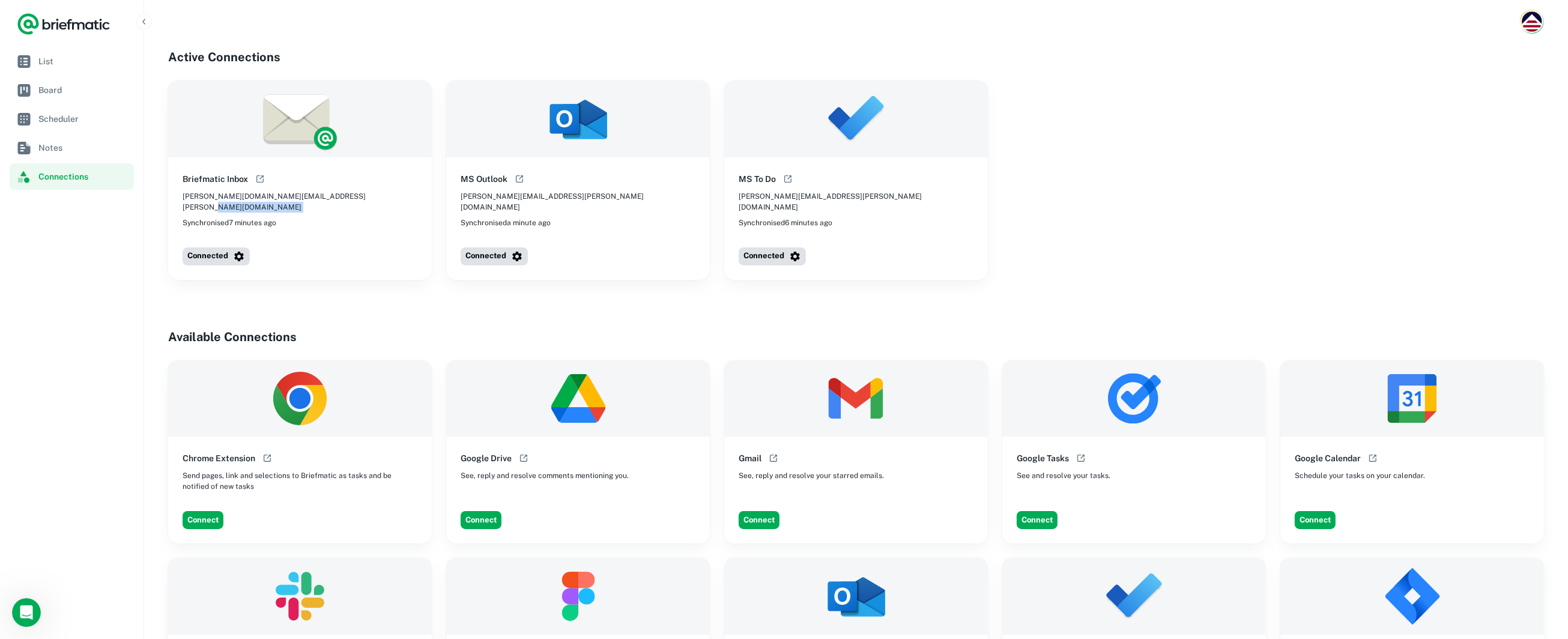
drag, startPoint x: 390, startPoint y: 196, endPoint x: 176, endPoint y: 204, distance: 214.1
click at [176, 204] on div "Briefmatic Inbox shelley.schultz-taluserp.com@inbox.briefmatic.com Synchronised…" at bounding box center [300, 200] width 264 height 86
drag, startPoint x: 359, startPoint y: 198, endPoint x: 179, endPoint y: 199, distance: 180.0
click at [179, 199] on div "Briefmatic Inbox shelley.schultz-taluserp.com@inbox.briefmatic.com Synchronised…" at bounding box center [300, 200] width 264 height 86
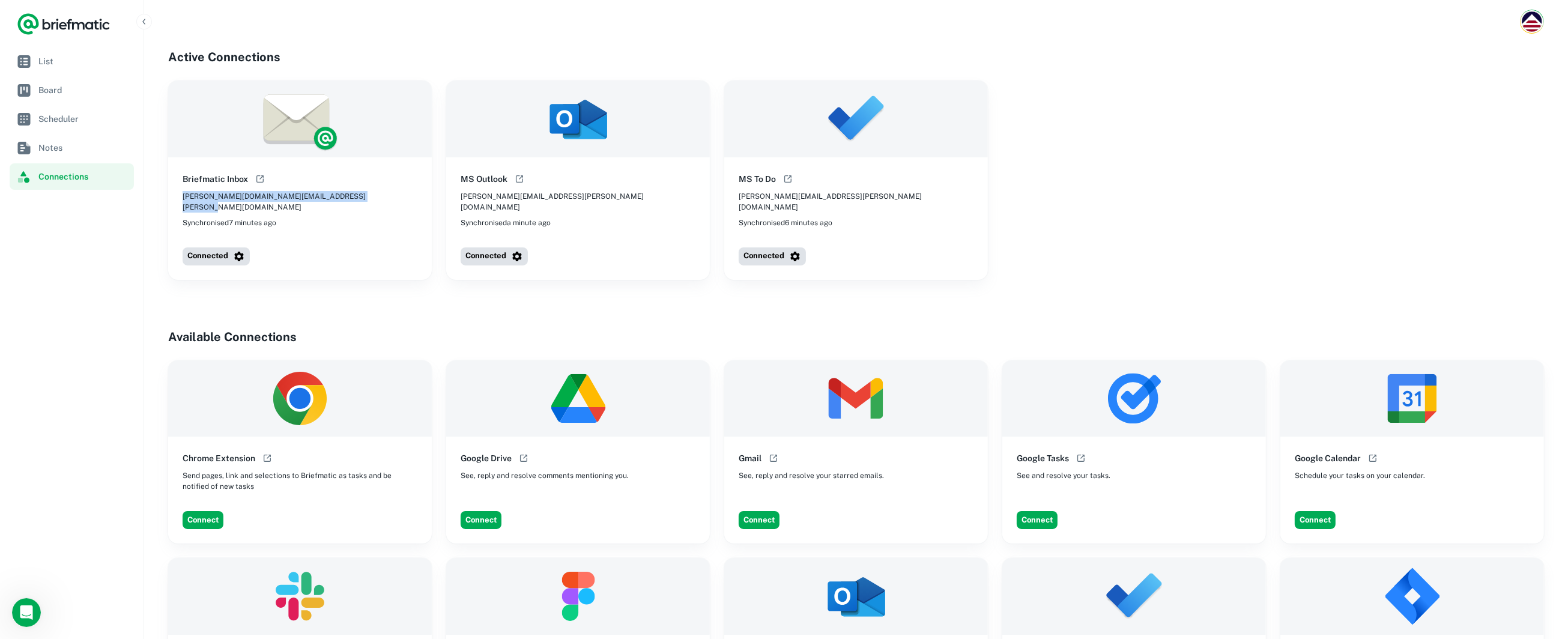
copy span "[PERSON_NAME][DOMAIN_NAME][EMAIL_ADDRESS][PERSON_NAME][DOMAIN_NAME]"
click at [54, 61] on span "List" at bounding box center [84, 61] width 91 height 13
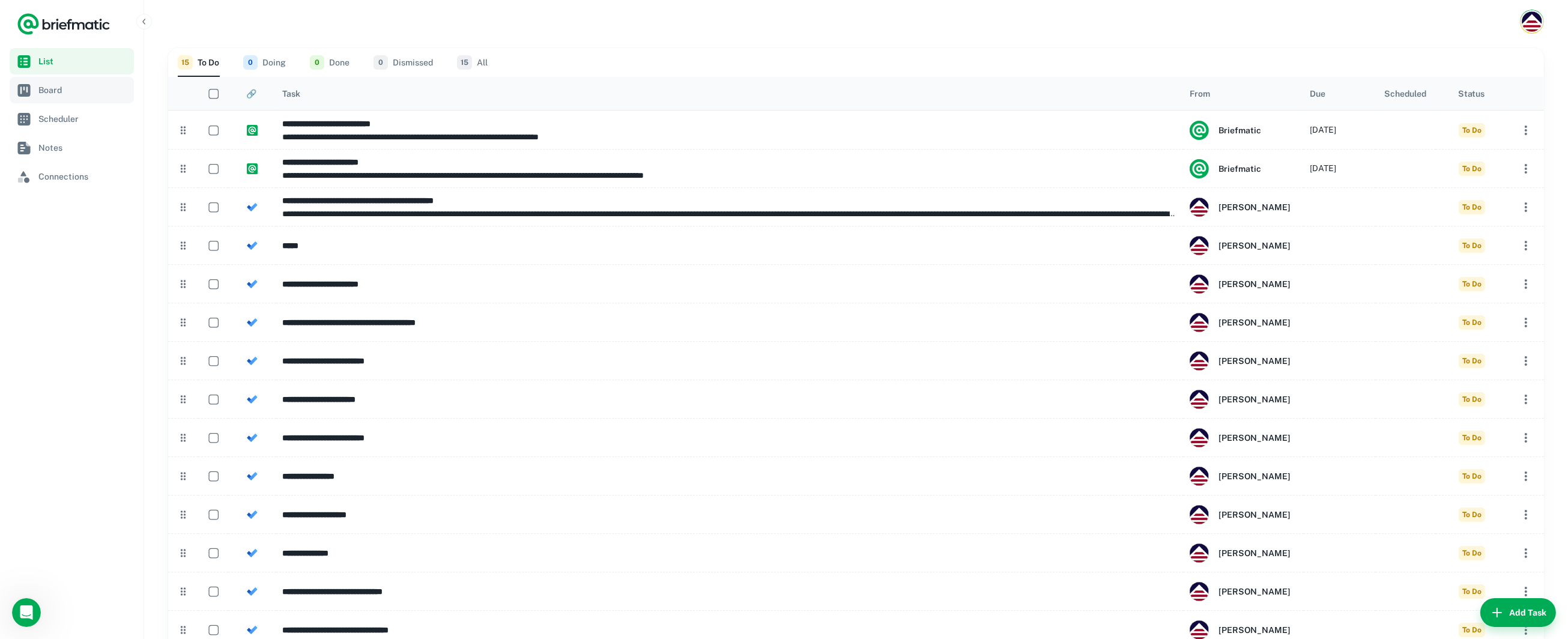
click at [63, 91] on span "Board" at bounding box center [84, 90] width 91 height 13
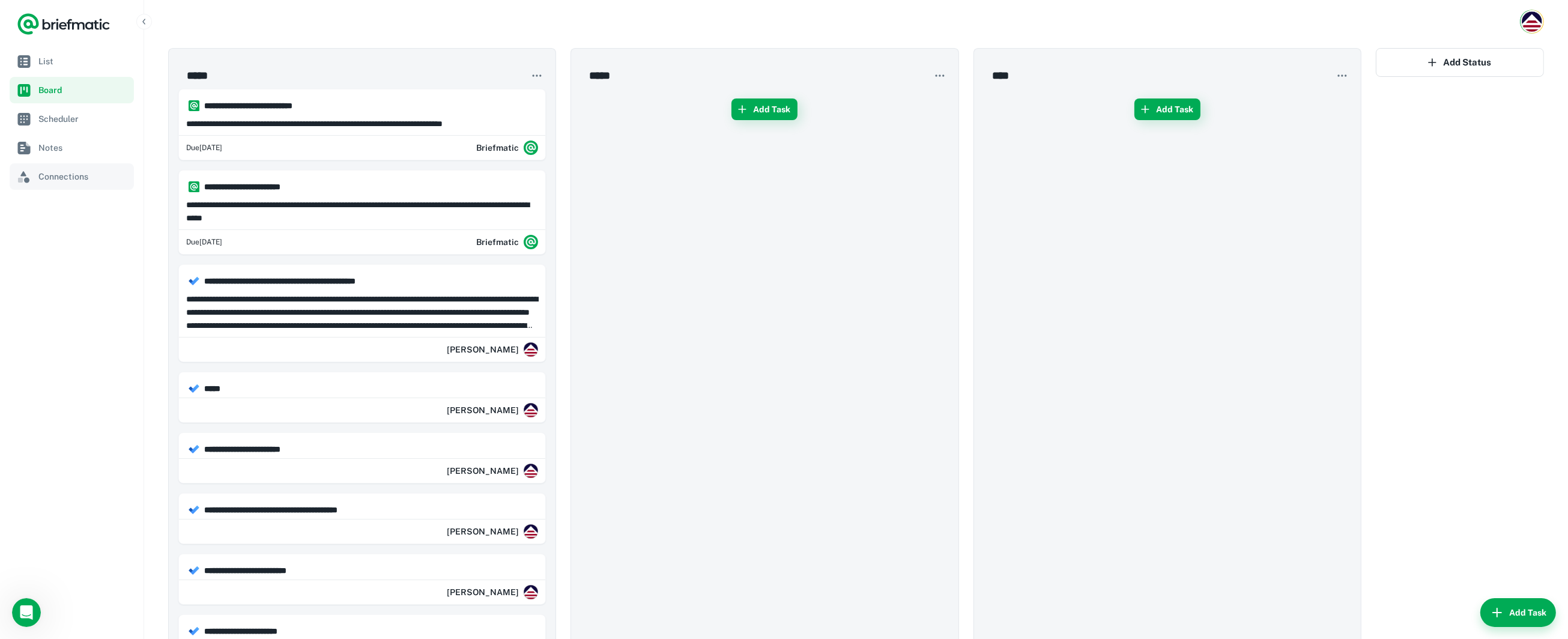
click at [58, 183] on span "Connections" at bounding box center [84, 176] width 91 height 13
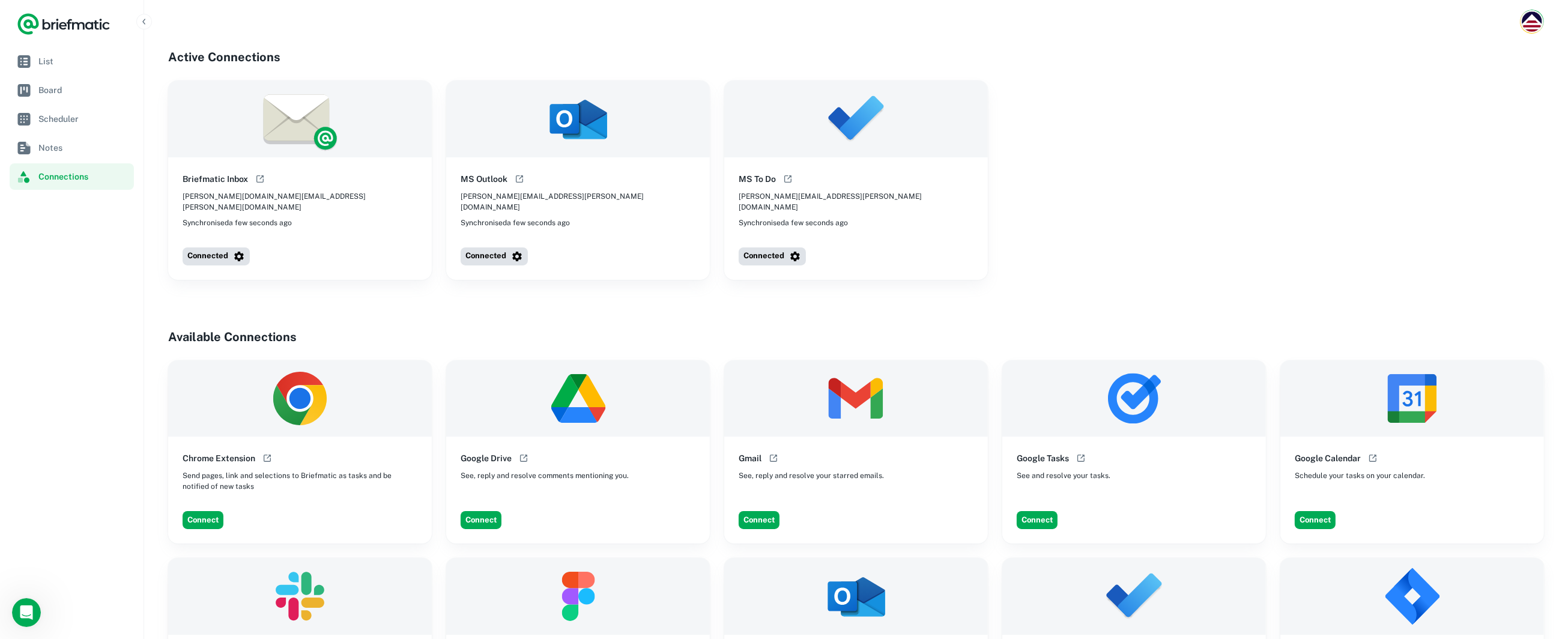
click at [297, 119] on img at bounding box center [300, 119] width 264 height 77
click at [289, 197] on span "[PERSON_NAME][DOMAIN_NAME][EMAIL_ADDRESS][PERSON_NAME][DOMAIN_NAME]" at bounding box center [300, 202] width 235 height 21
click at [37, 63] on link "List" at bounding box center [72, 61] width 124 height 26
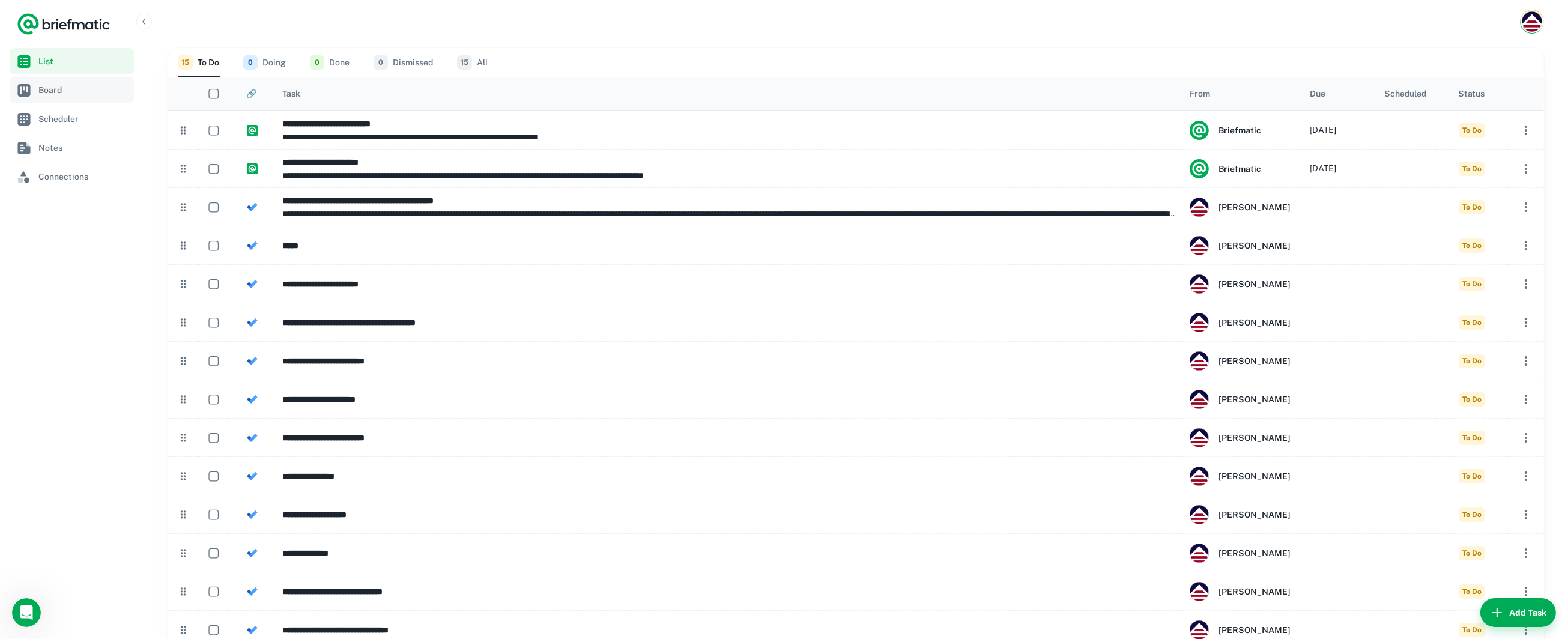
click at [62, 94] on span "Board" at bounding box center [84, 90] width 91 height 13
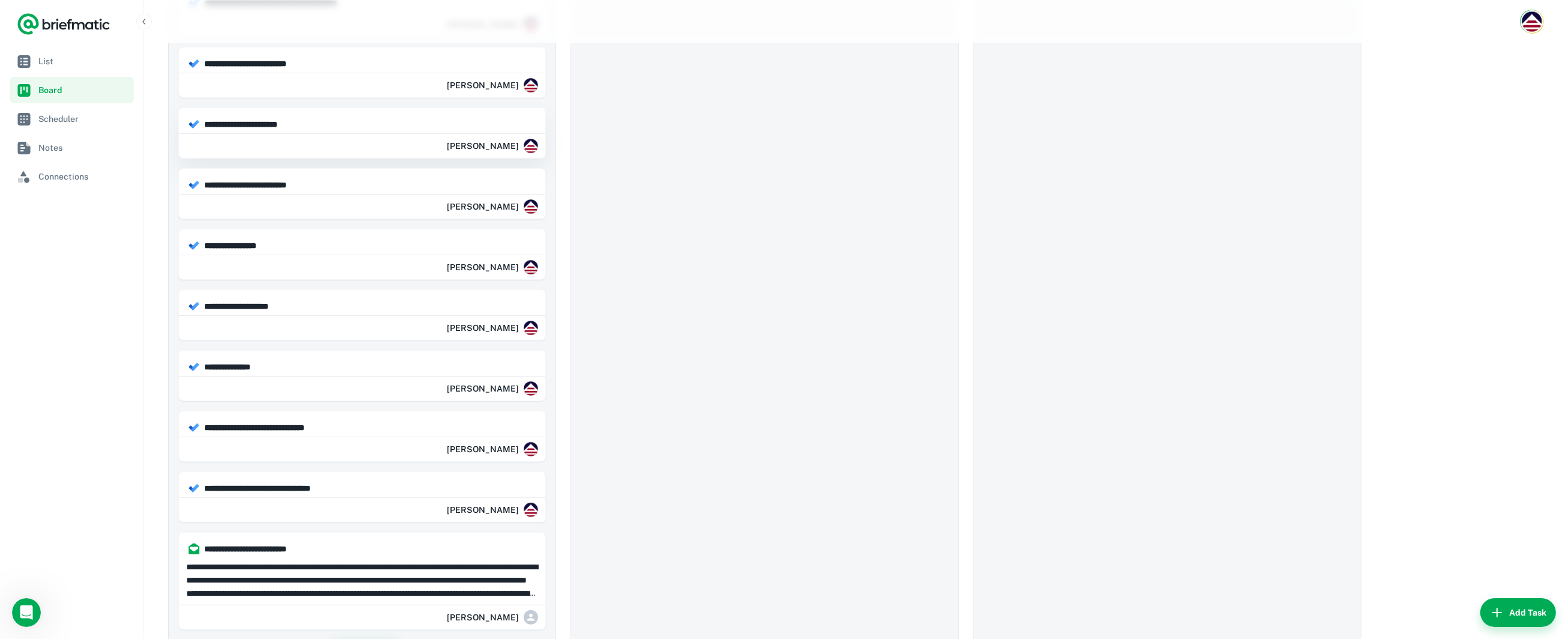
scroll to position [576, 0]
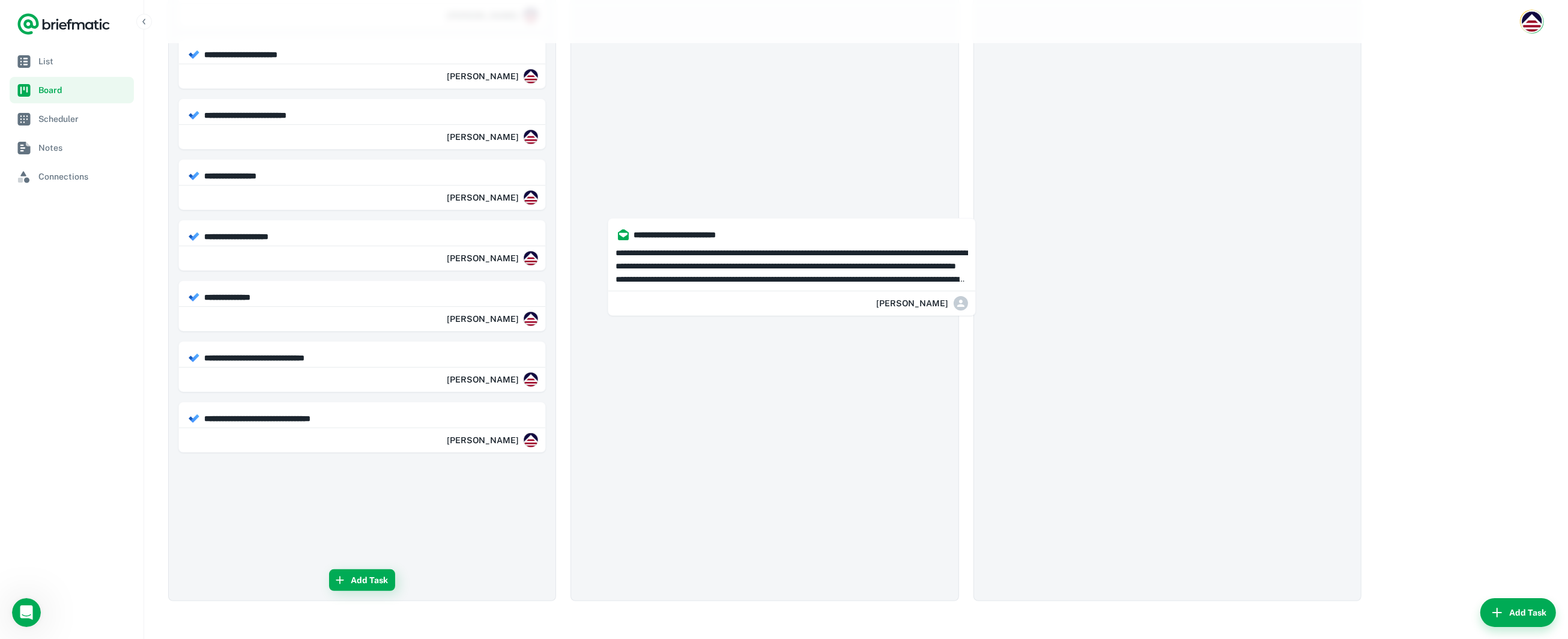
drag, startPoint x: 294, startPoint y: 498, endPoint x: 726, endPoint y: 259, distance: 493.7
click at [726, 259] on div "**********" at bounding box center [856, 58] width 1376 height 1173
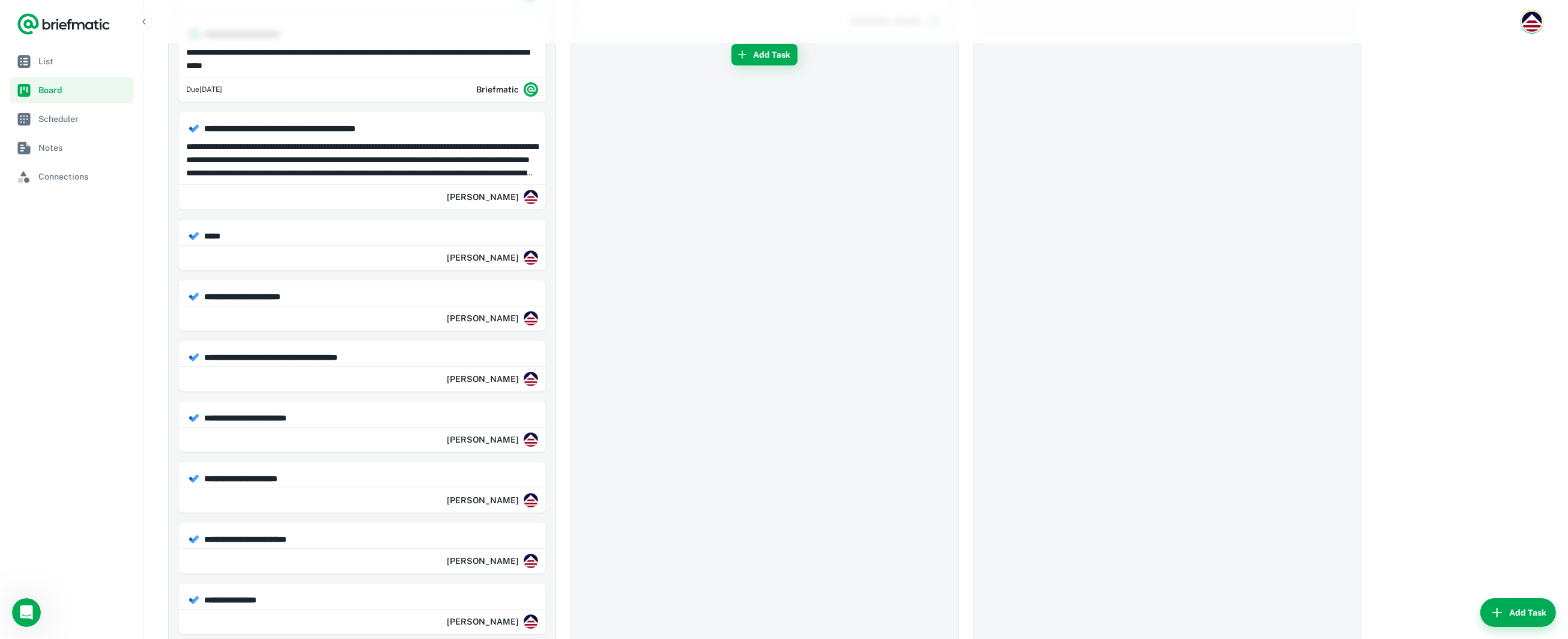
scroll to position [0, 0]
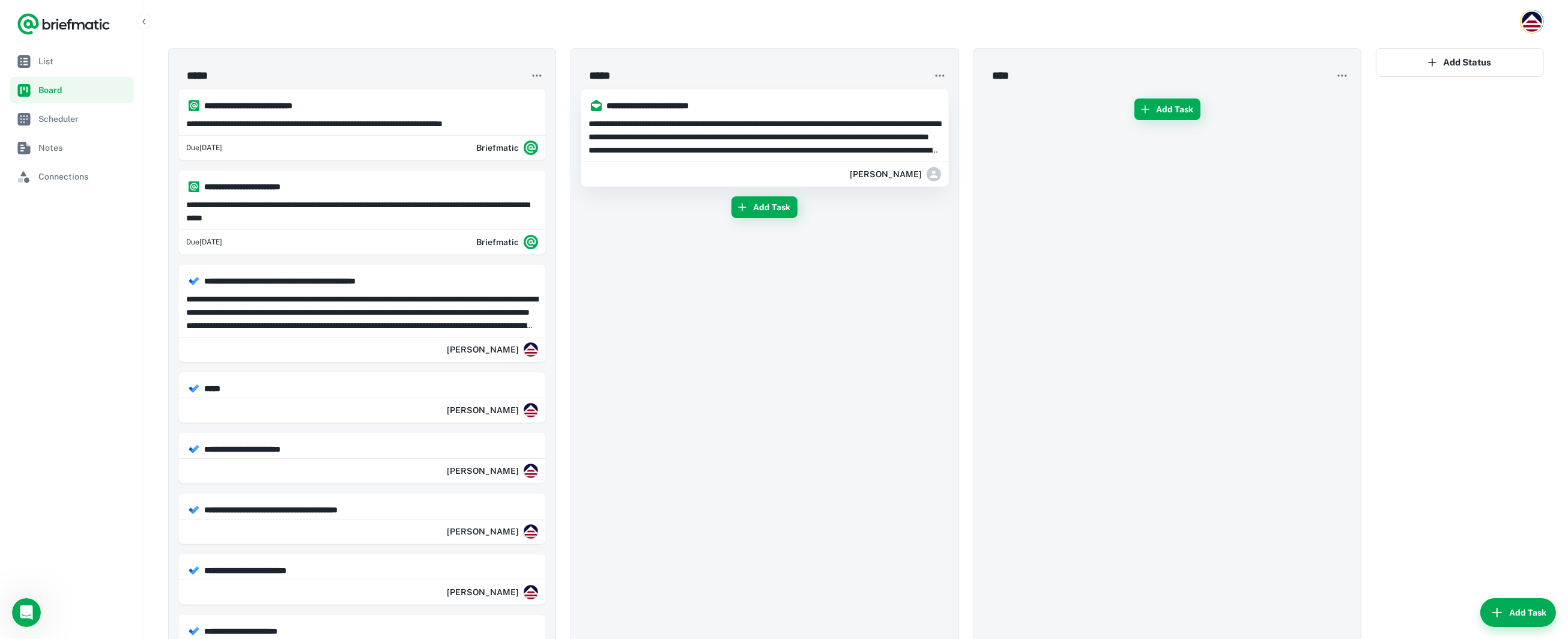
click at [679, 124] on p "**********" at bounding box center [765, 137] width 352 height 40
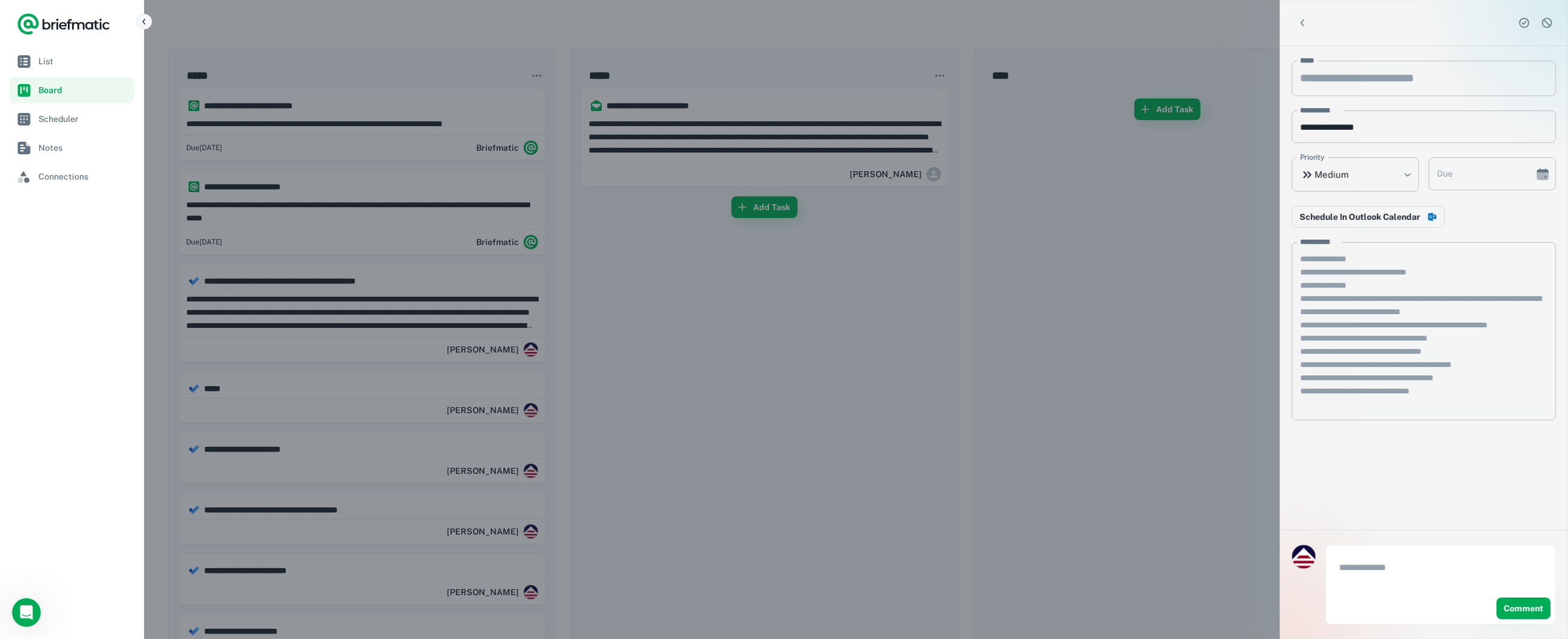
click at [145, 23] on icon "button" at bounding box center [144, 21] width 10 height 10
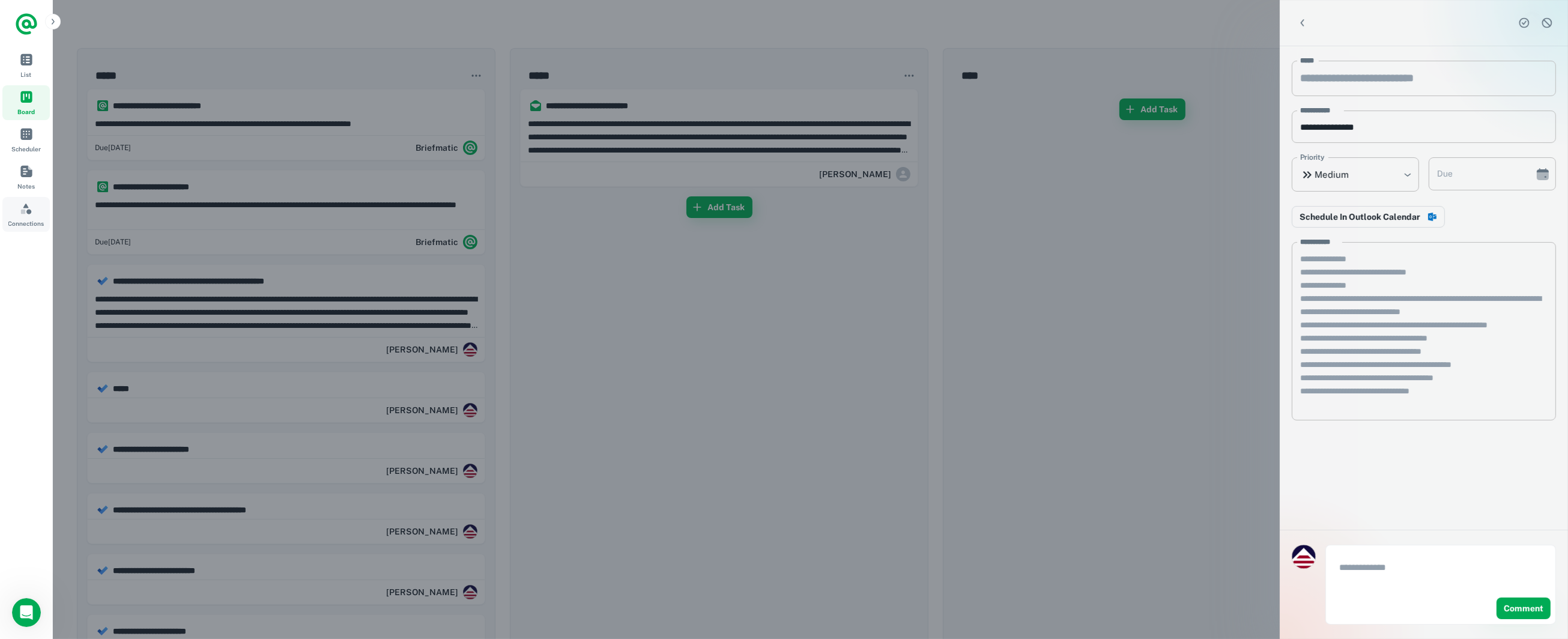
click at [33, 203] on link "Connections" at bounding box center [26, 214] width 48 height 35
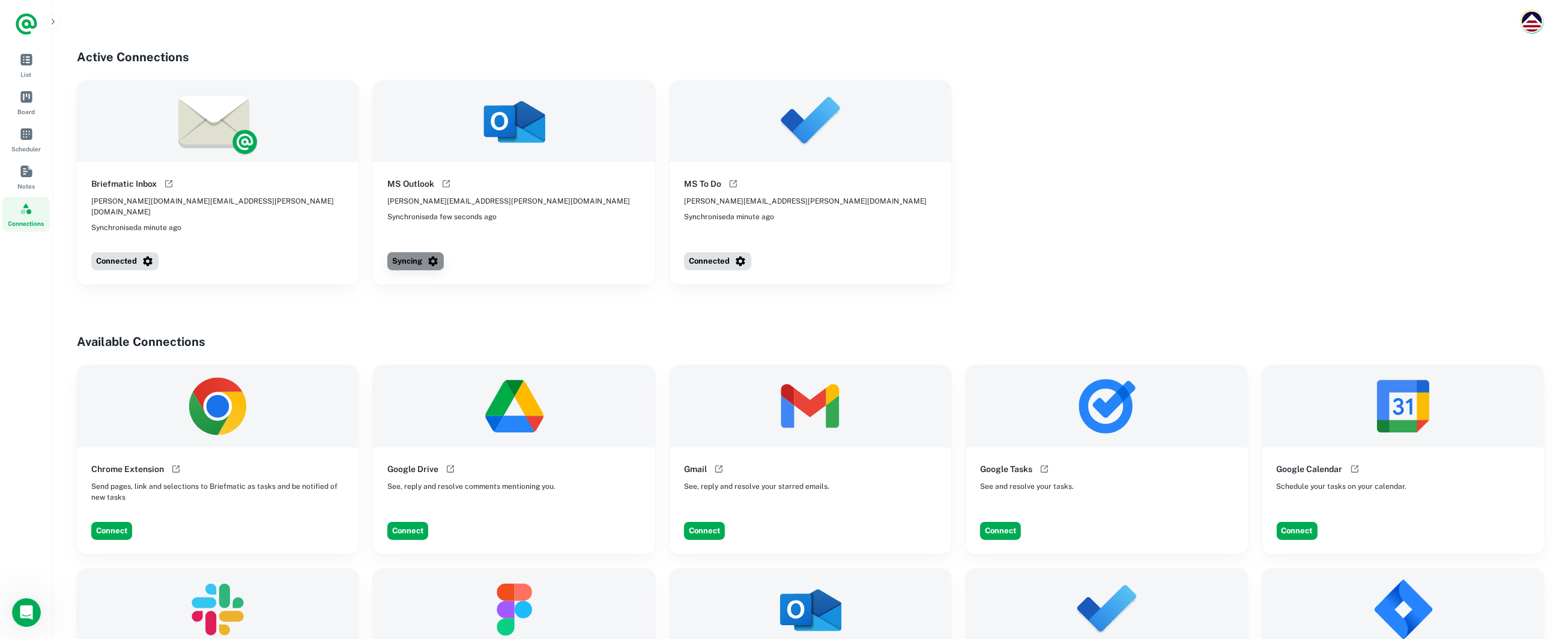
click at [400, 254] on button "Syncing" at bounding box center [415, 261] width 57 height 18
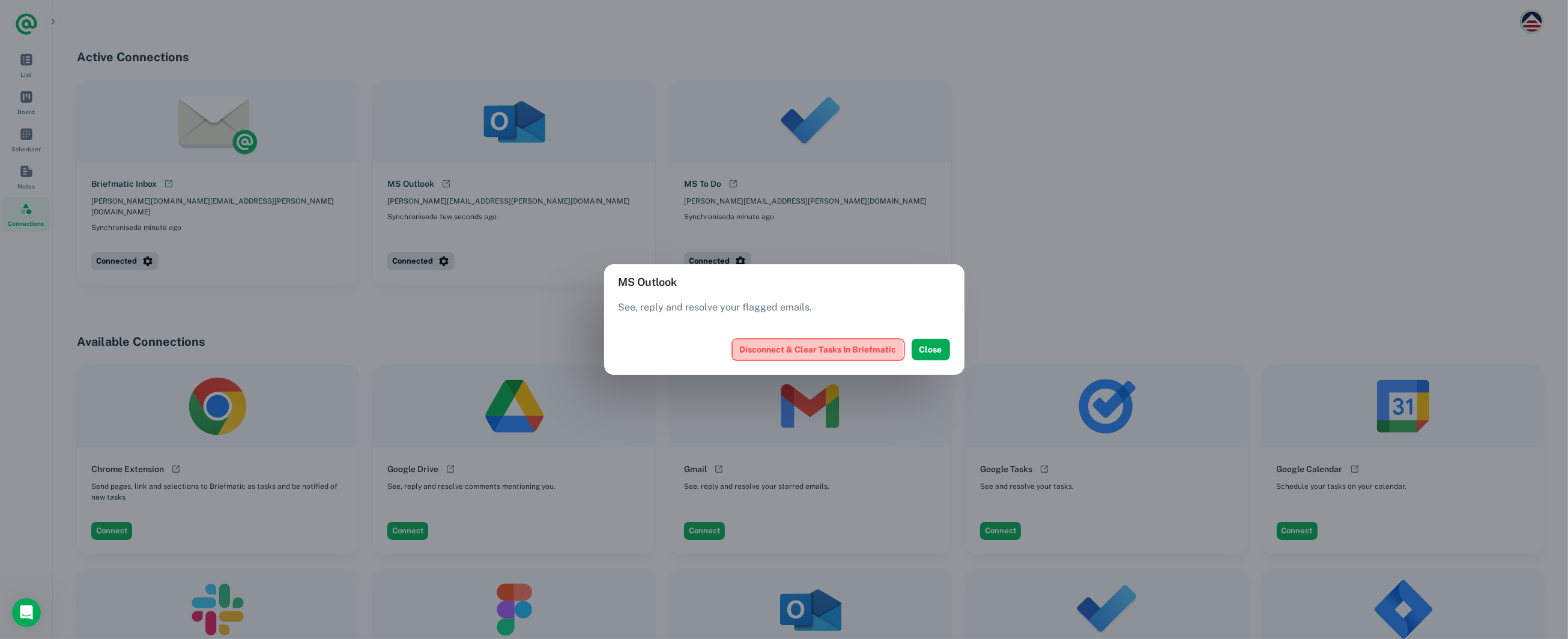
click at [801, 350] on button "Disconnect & Clear Tasks In Briefmatic" at bounding box center [818, 349] width 172 height 21
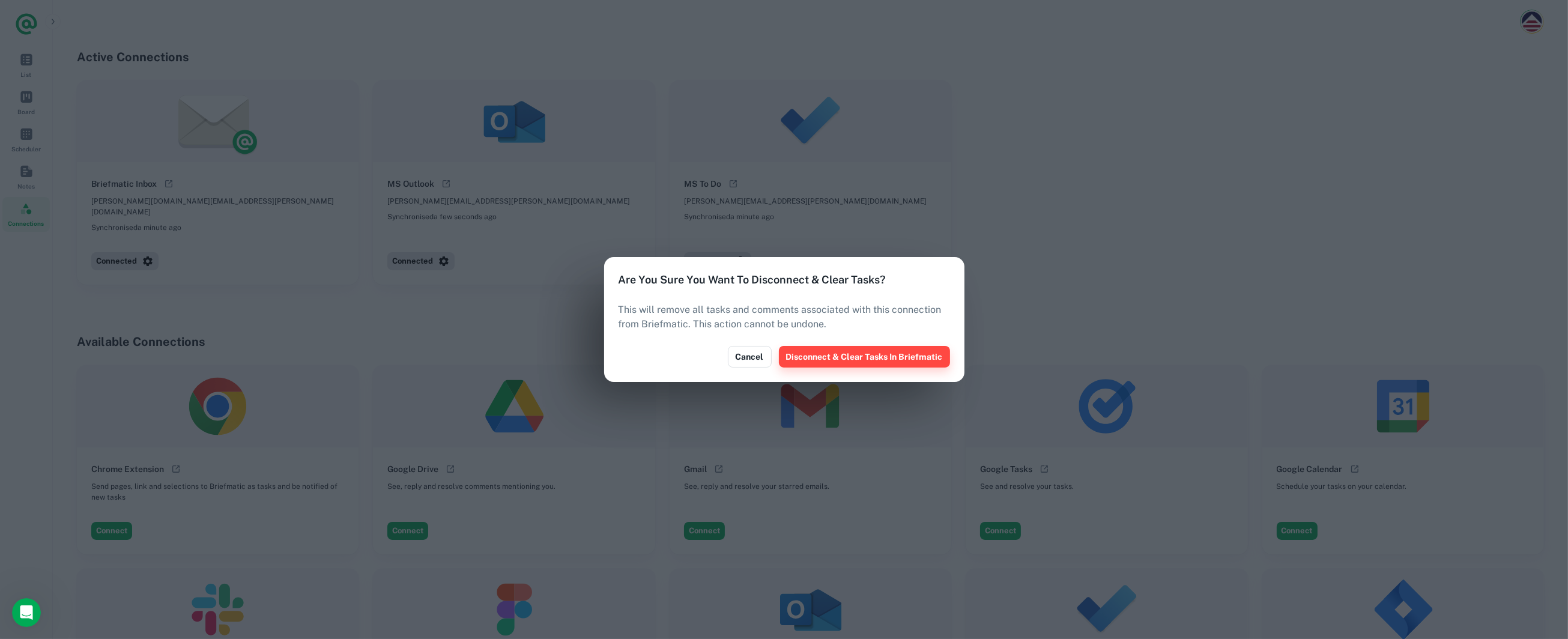
click at [824, 356] on button "Disconnect & Clear Tasks In Briefmatic" at bounding box center [865, 357] width 171 height 21
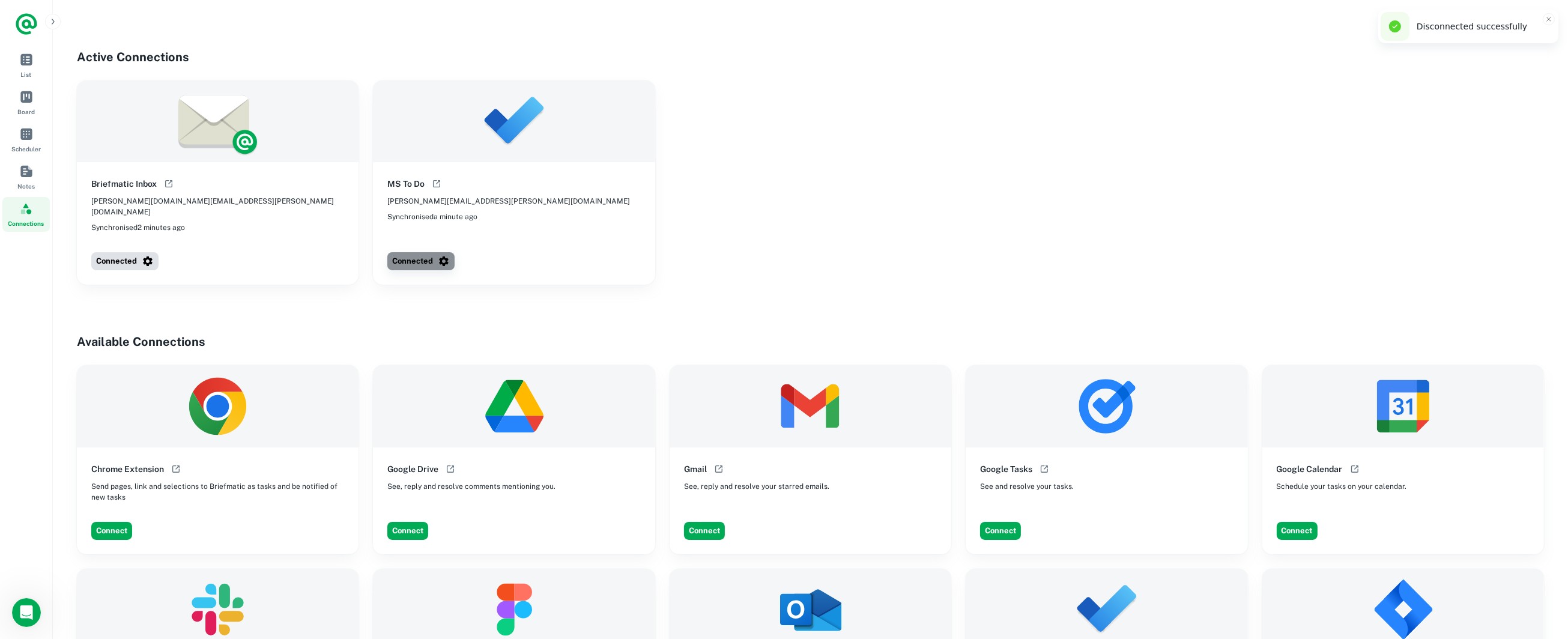
click at [403, 254] on button "Connected" at bounding box center [421, 261] width 68 height 18
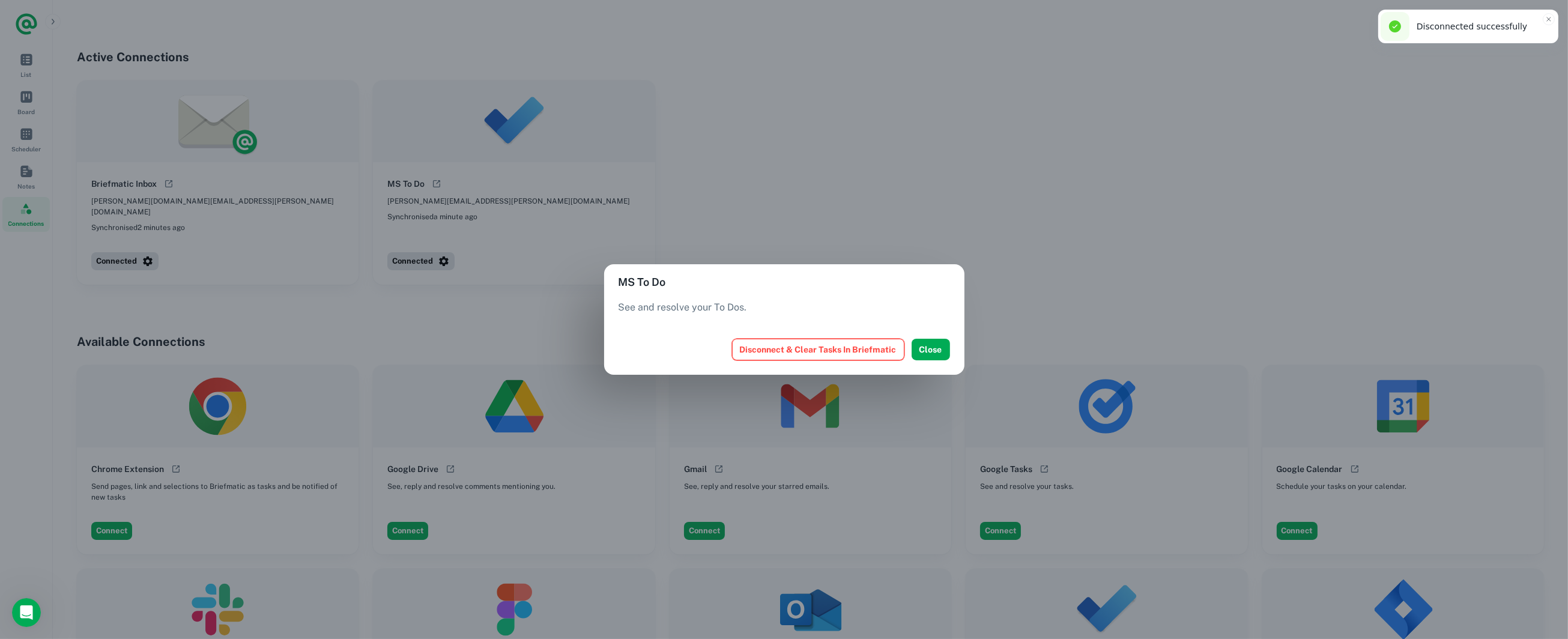
click at [762, 349] on button "Disconnect & Clear Tasks In Briefmatic" at bounding box center [818, 349] width 172 height 21
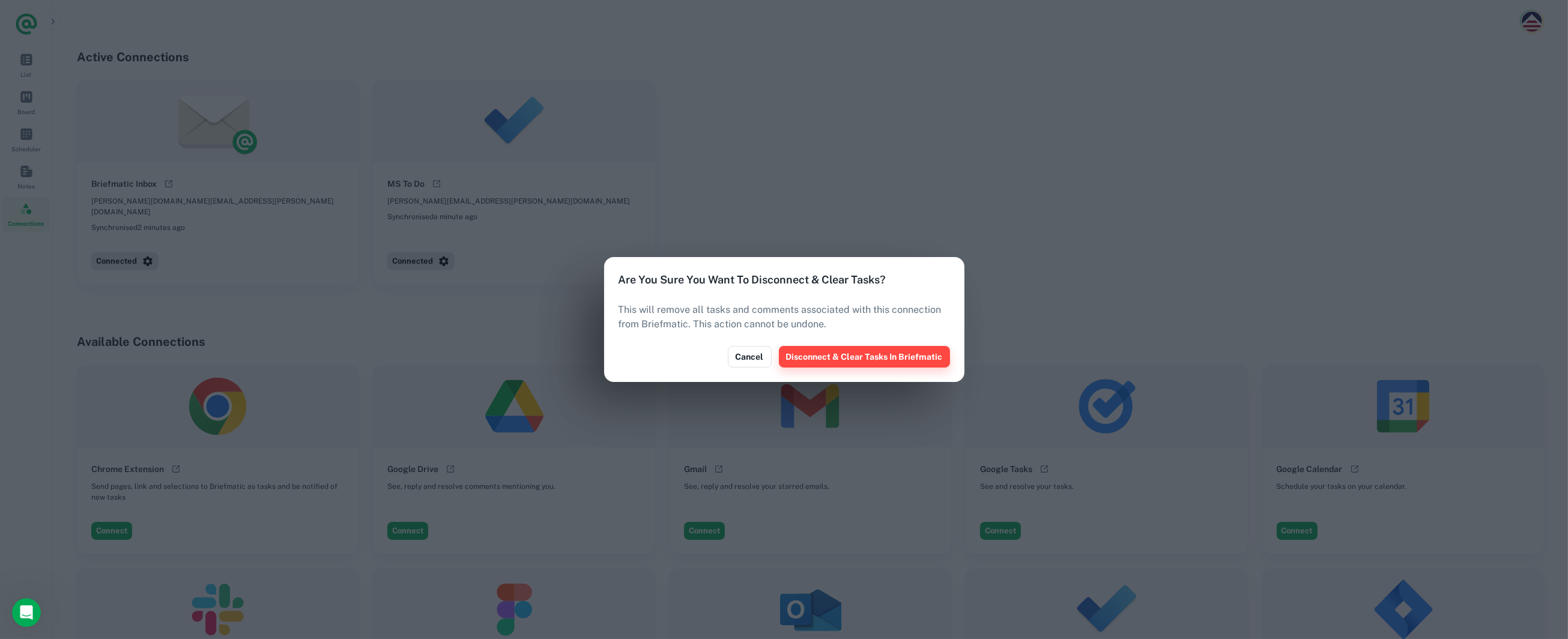
click at [810, 360] on button "Disconnect & Clear Tasks In Briefmatic" at bounding box center [865, 357] width 171 height 21
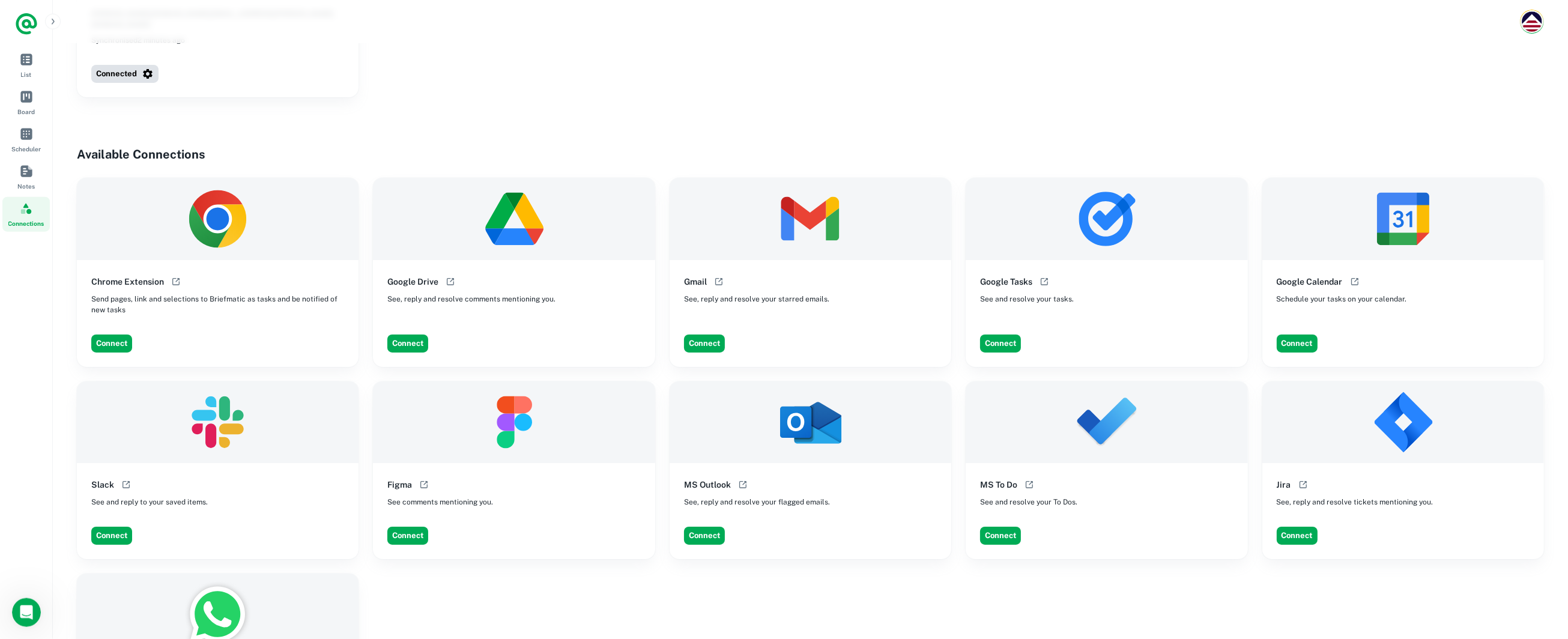
scroll to position [189, 0]
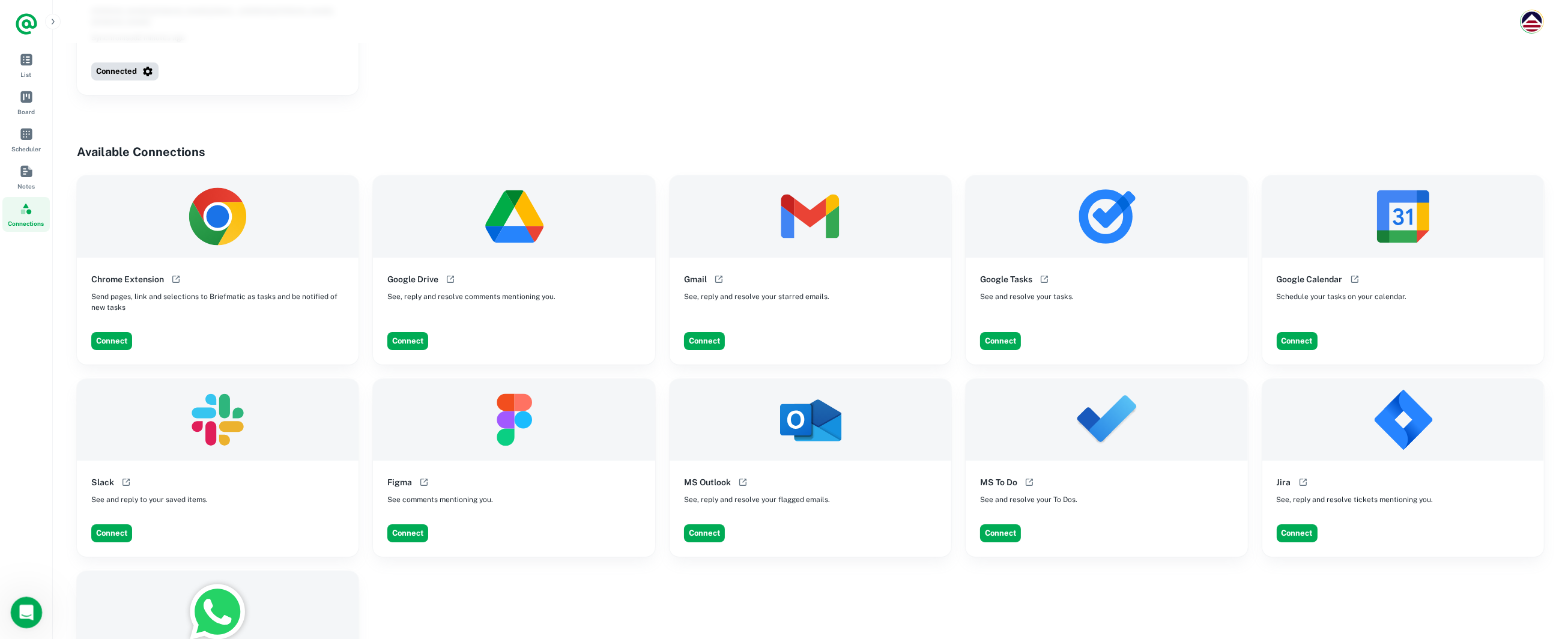
click at [21, 611] on icon "Open Intercom Messenger" at bounding box center [25, 611] width 20 height 20
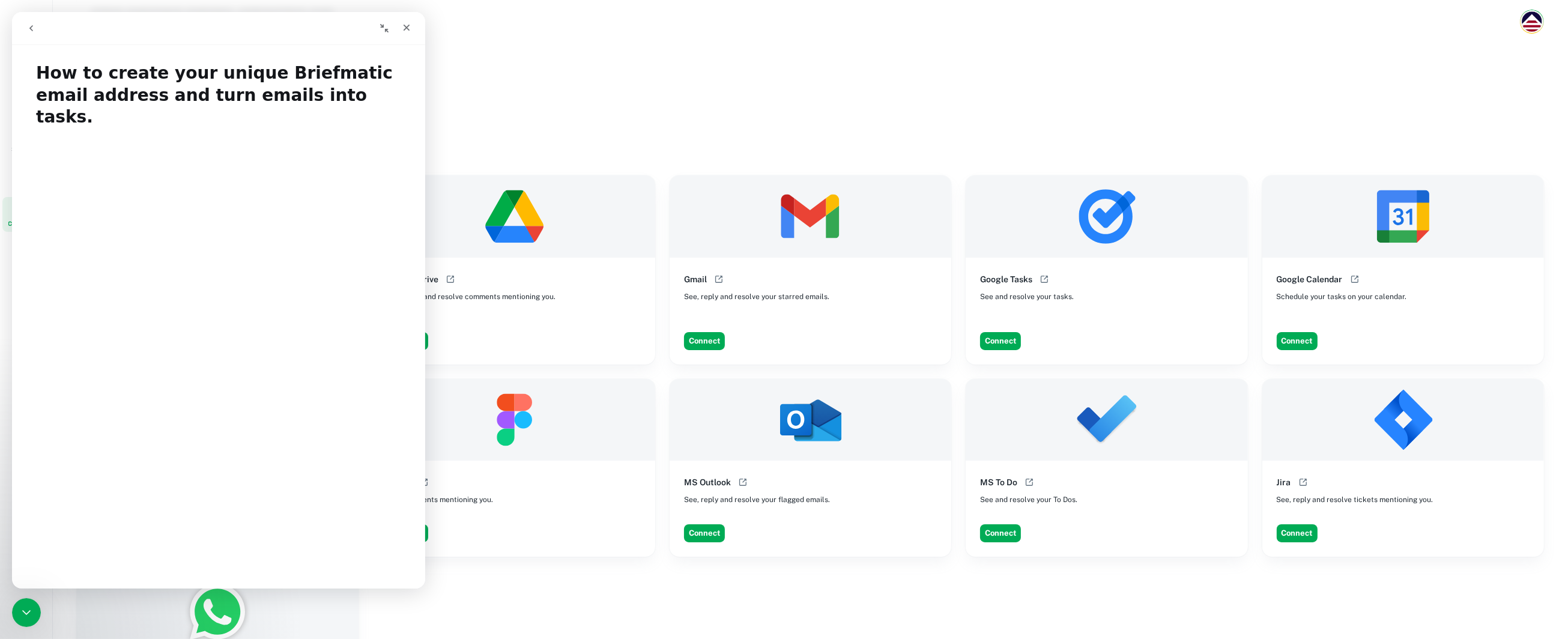
click at [30, 30] on icon "go back" at bounding box center [31, 28] width 10 height 10
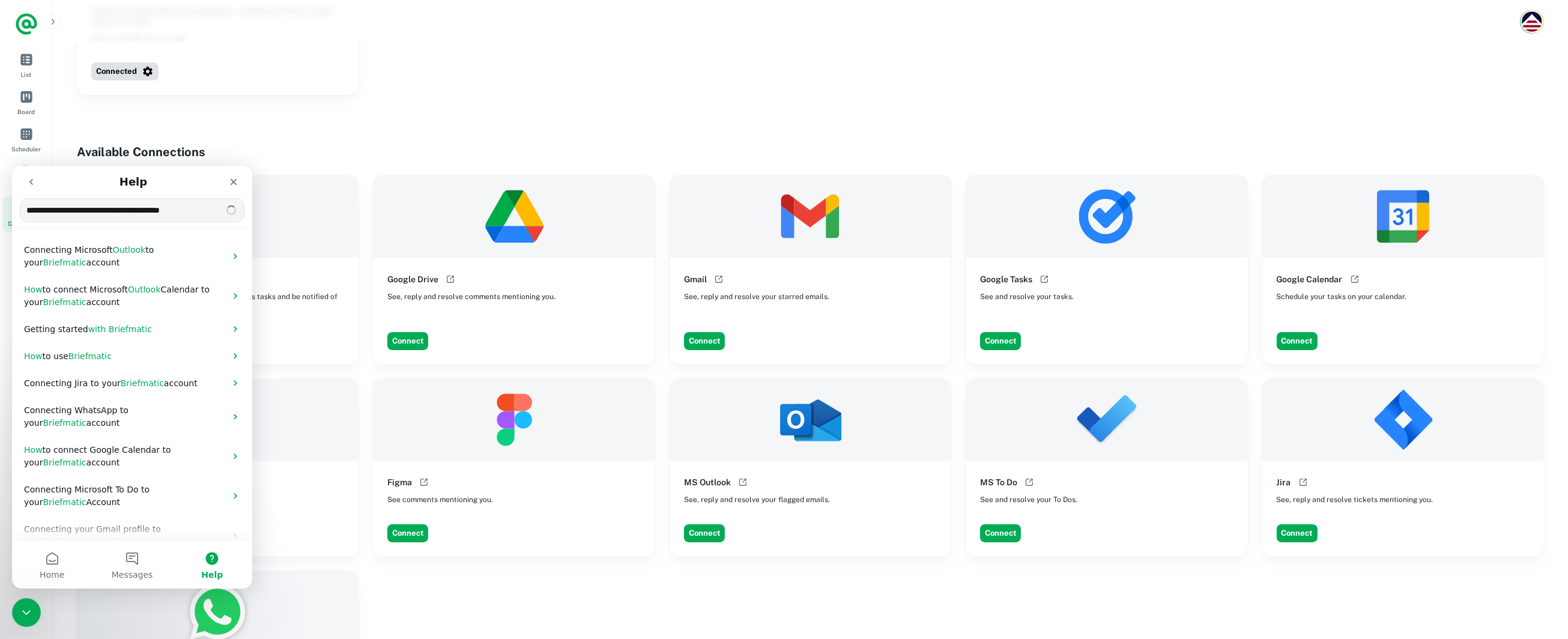
type input "**********"
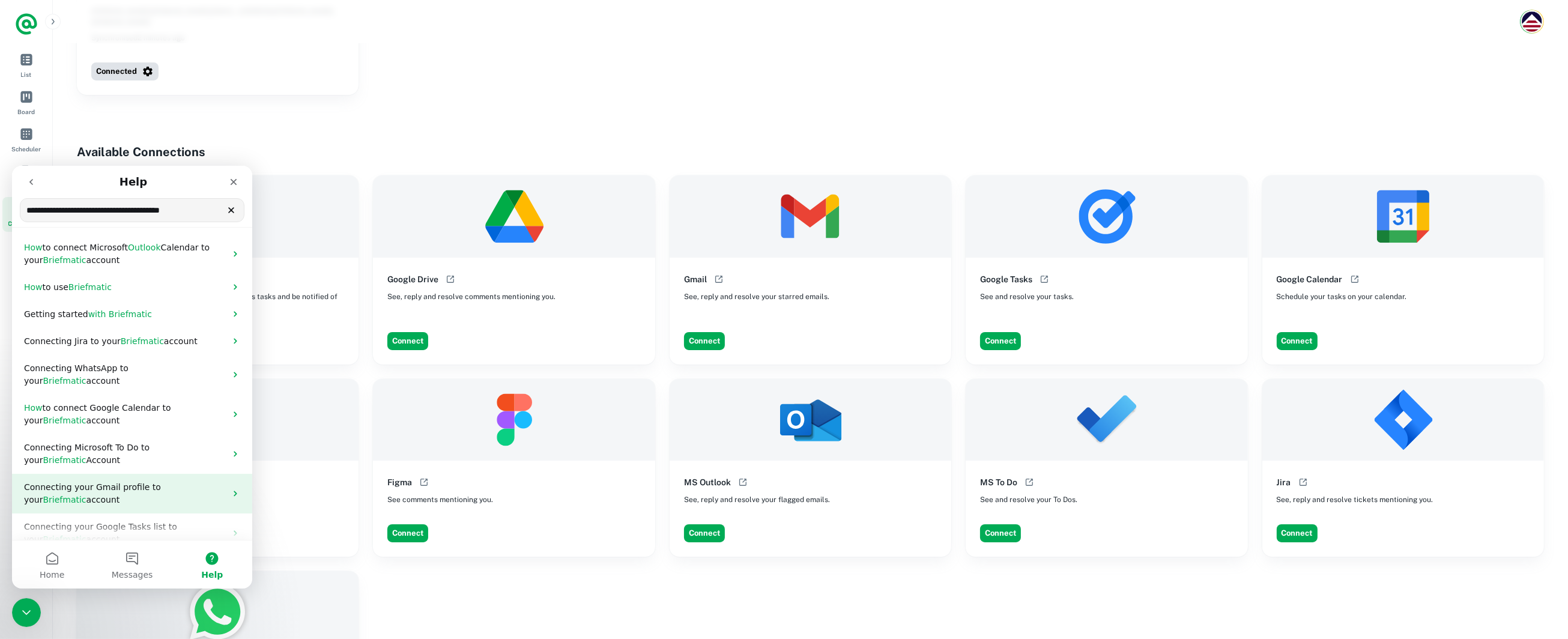
scroll to position [0, 0]
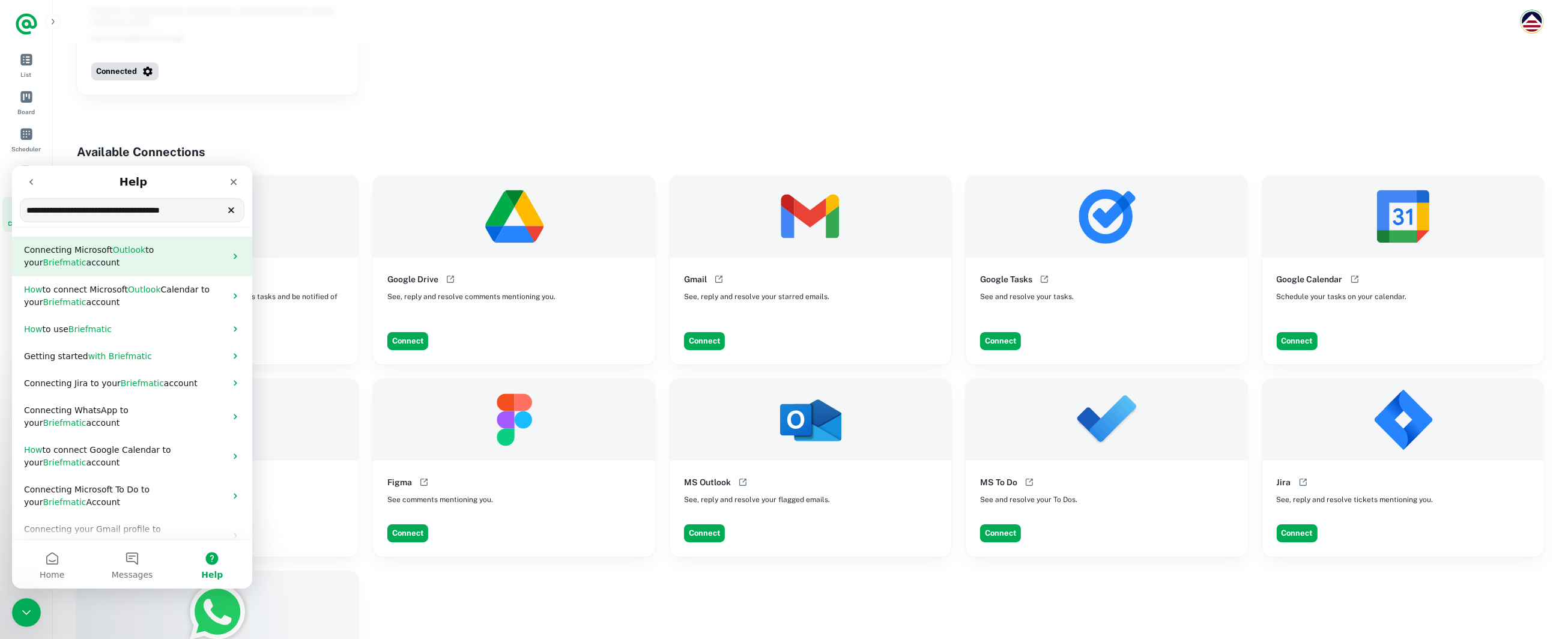
click at [81, 251] on span "Connecting Microsoft" at bounding box center [68, 250] width 89 height 10
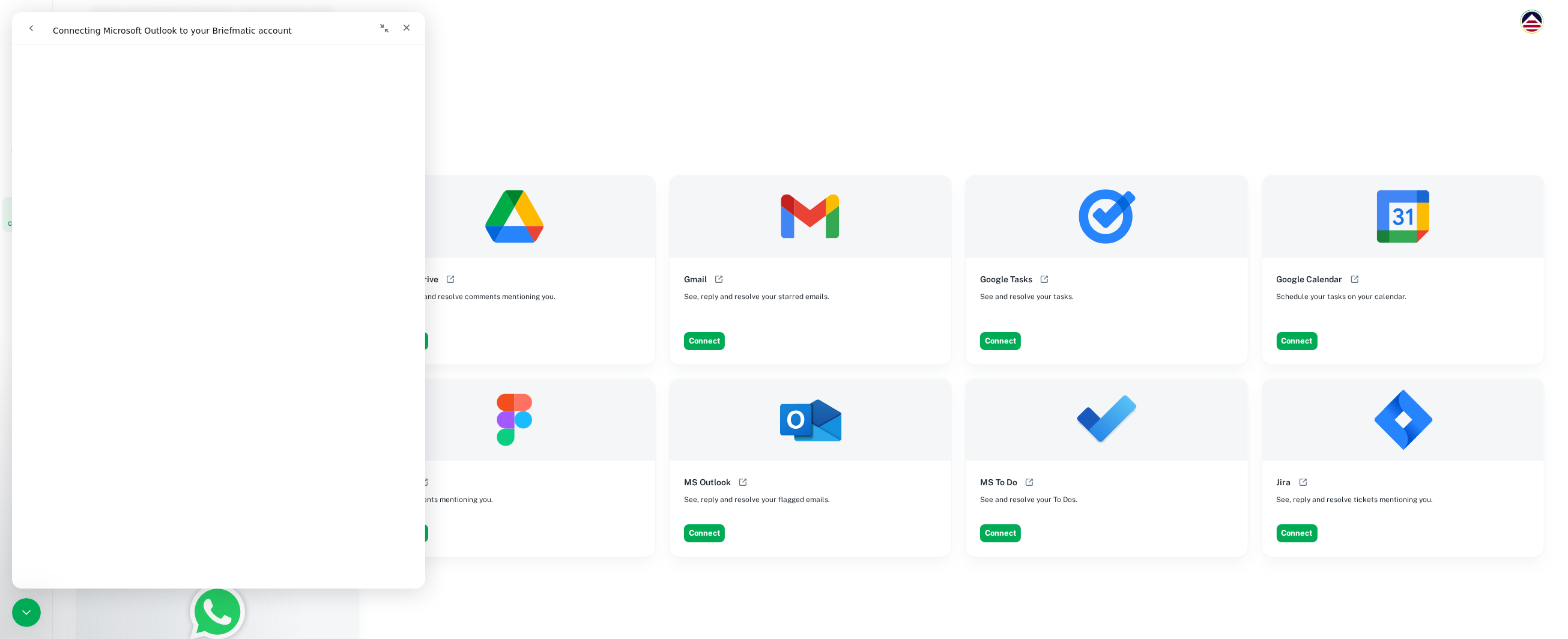
scroll to position [389, 0]
drag, startPoint x: 406, startPoint y: 28, endPoint x: 417, endPoint y: 42, distance: 17.8
click at [406, 28] on icon "Close" at bounding box center [407, 28] width 7 height 7
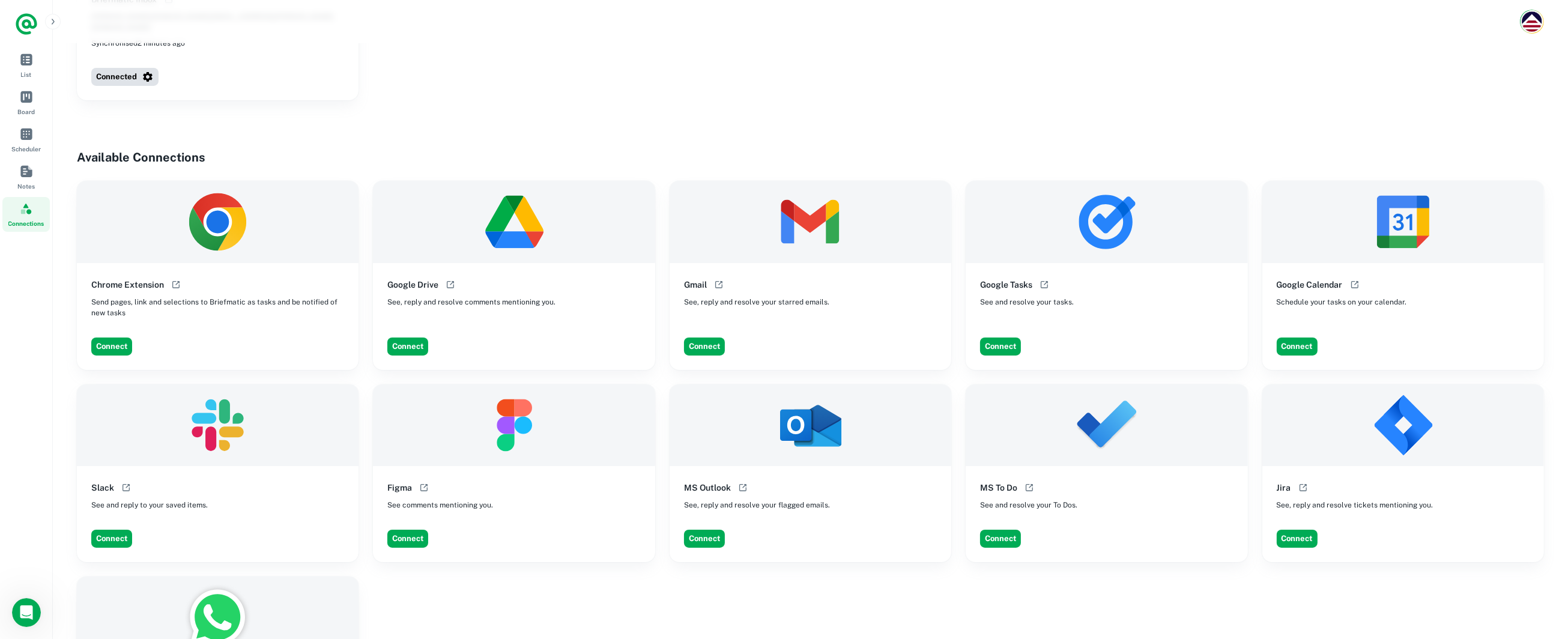
scroll to position [0, 0]
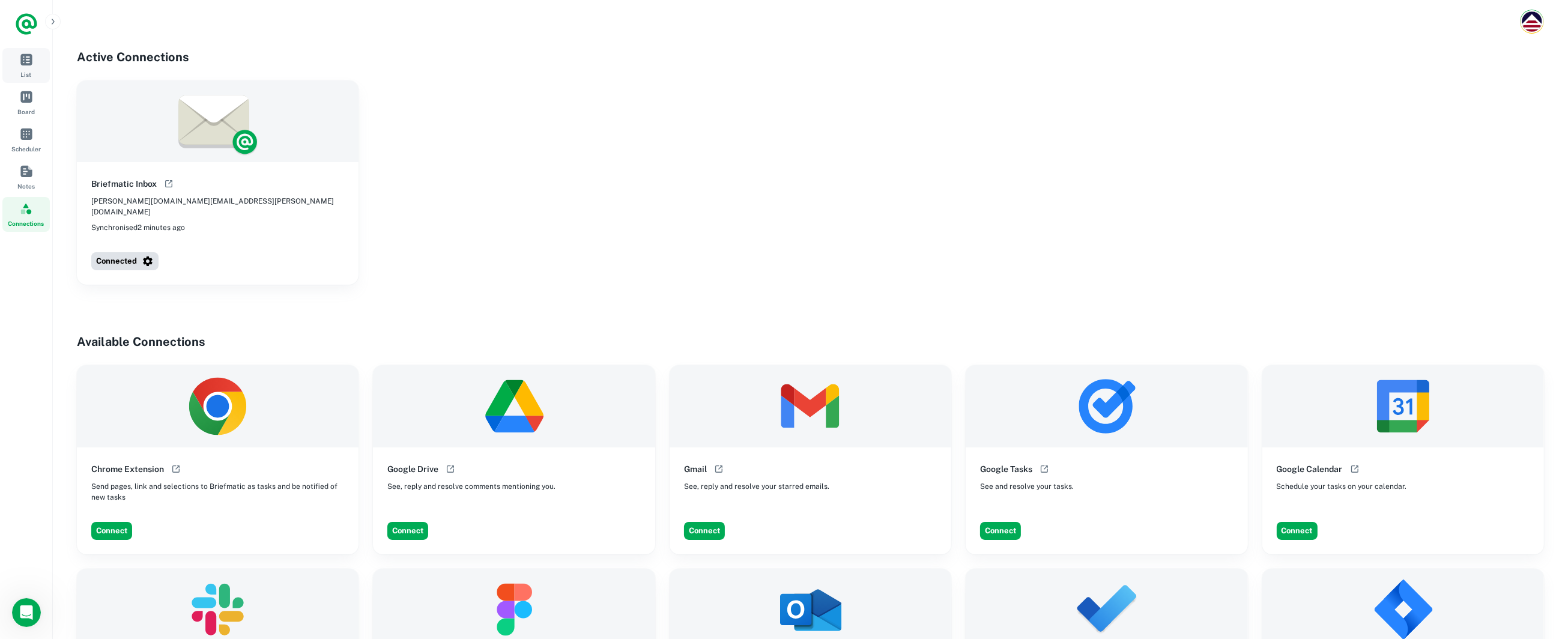
click at [29, 65] on span "List" at bounding box center [26, 59] width 13 height 13
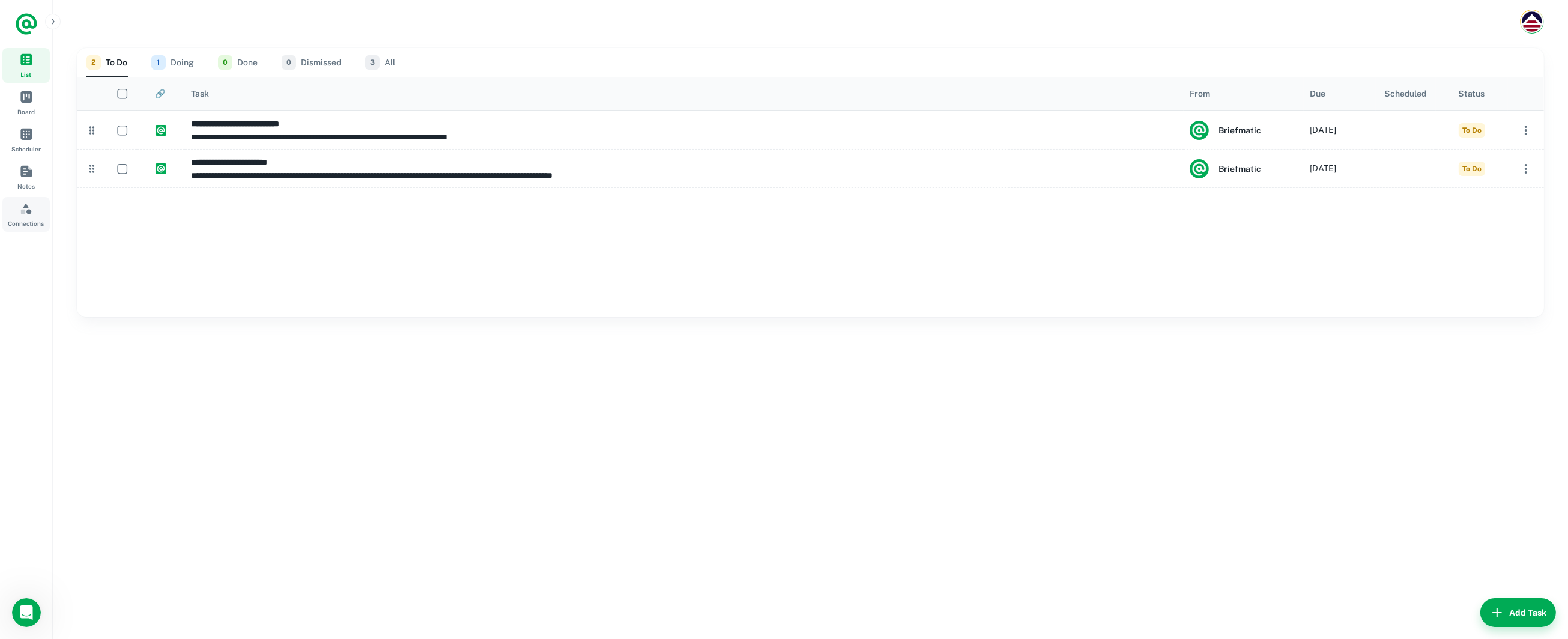
click at [26, 208] on span "Connections" at bounding box center [26, 208] width 13 height 13
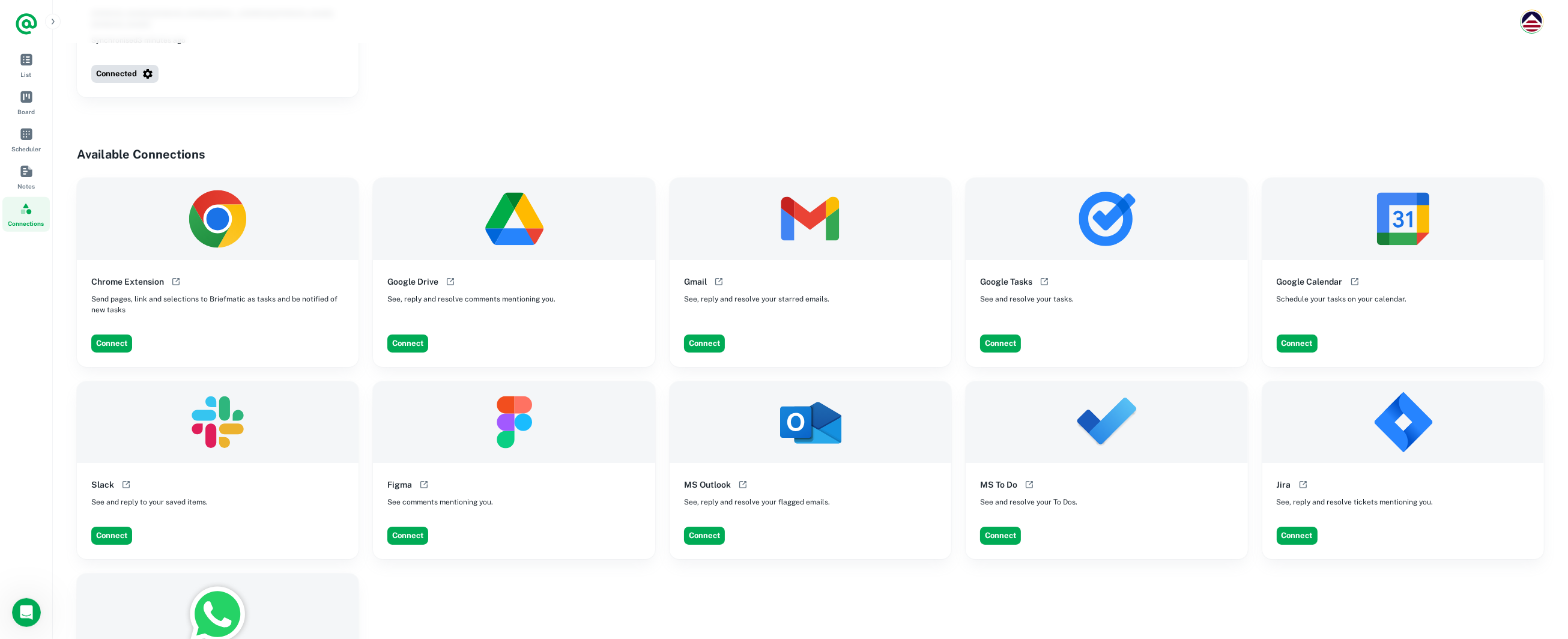
scroll to position [189, 0]
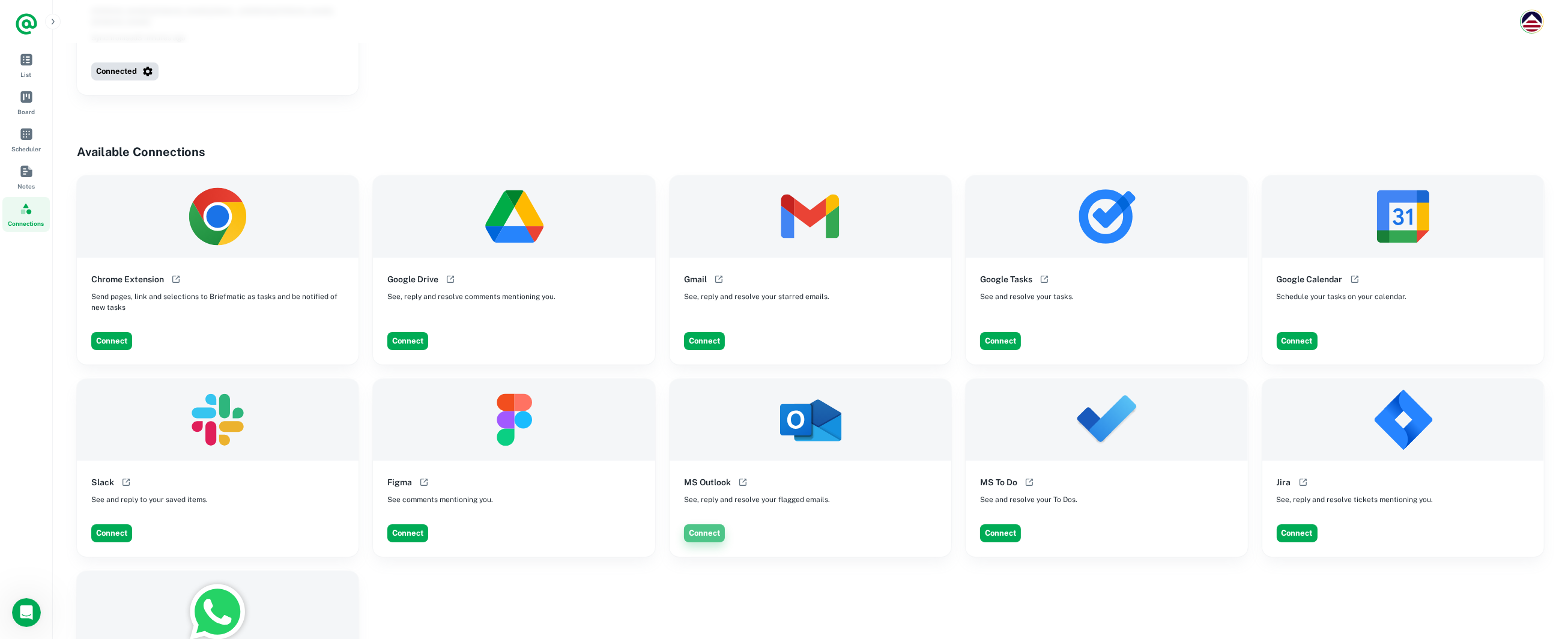
click at [699, 527] on button "Connect" at bounding box center [705, 534] width 41 height 18
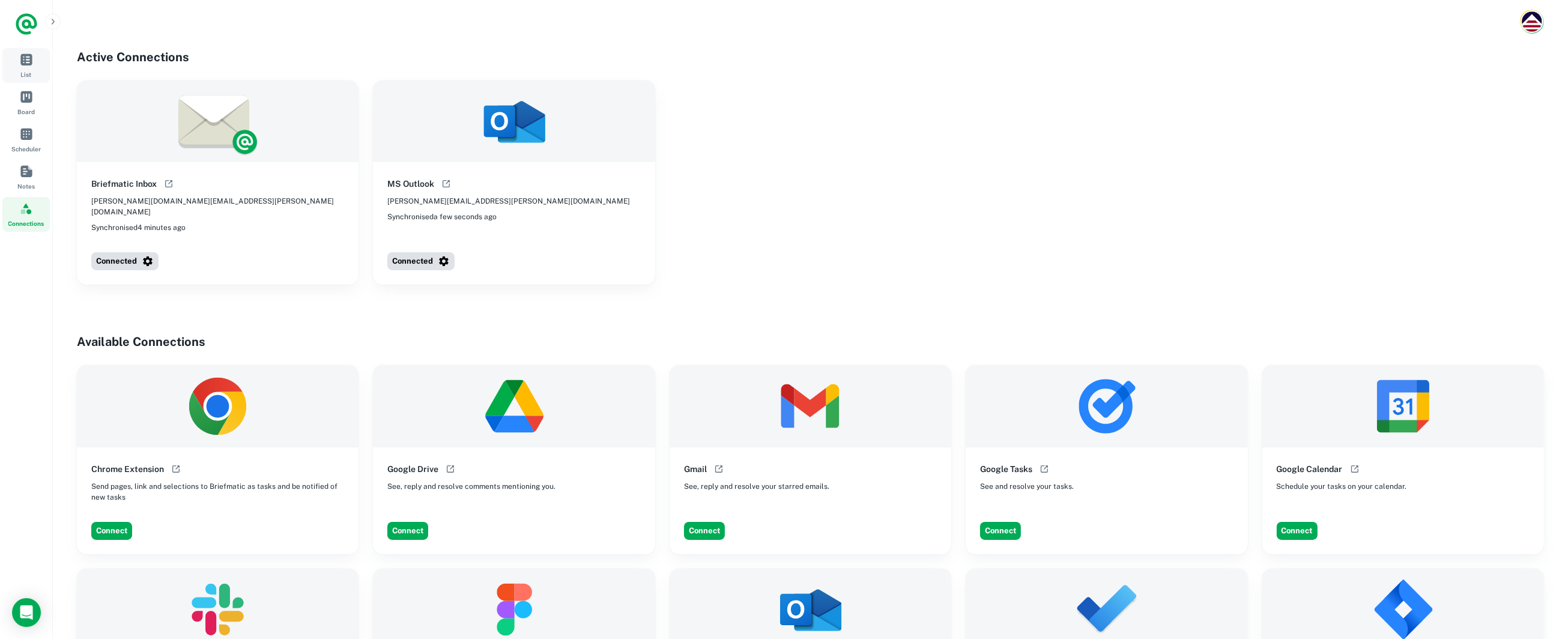
click at [21, 58] on span "List" at bounding box center [26, 59] width 13 height 13
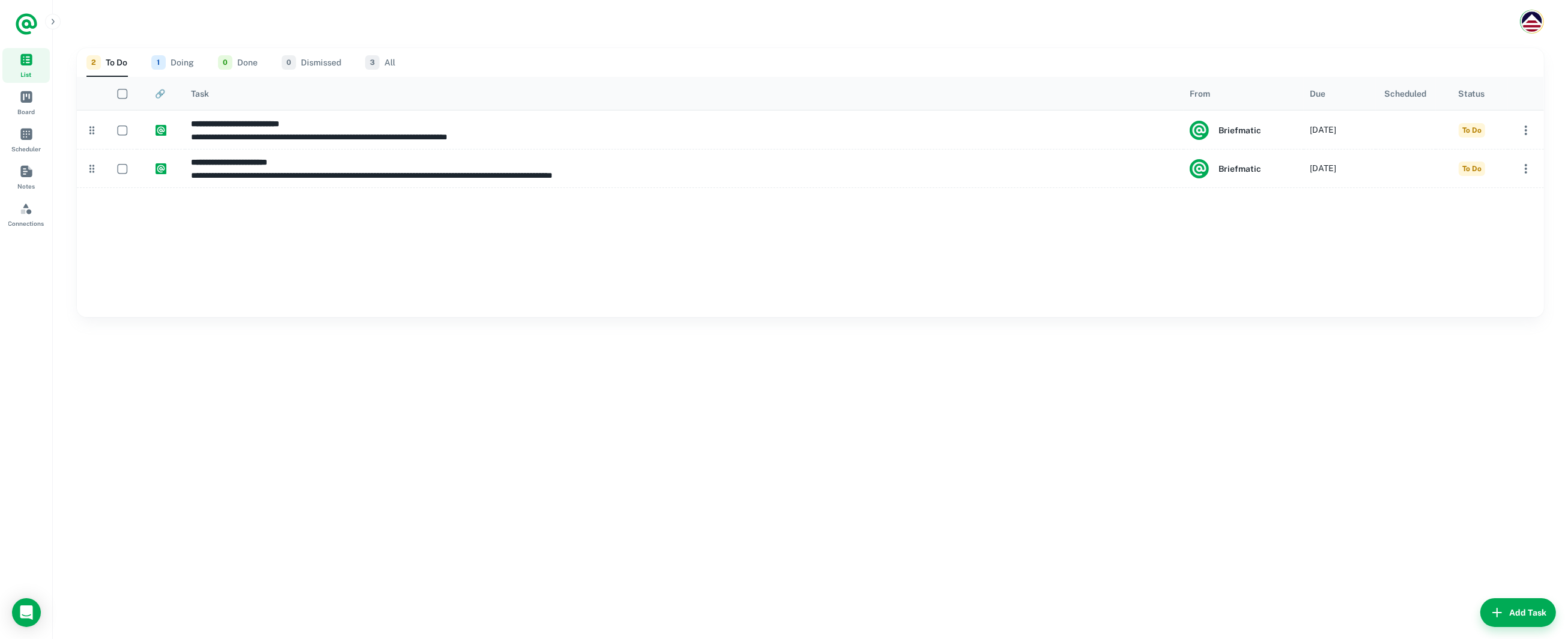
click at [180, 58] on button "1 Doing" at bounding box center [173, 62] width 43 height 29
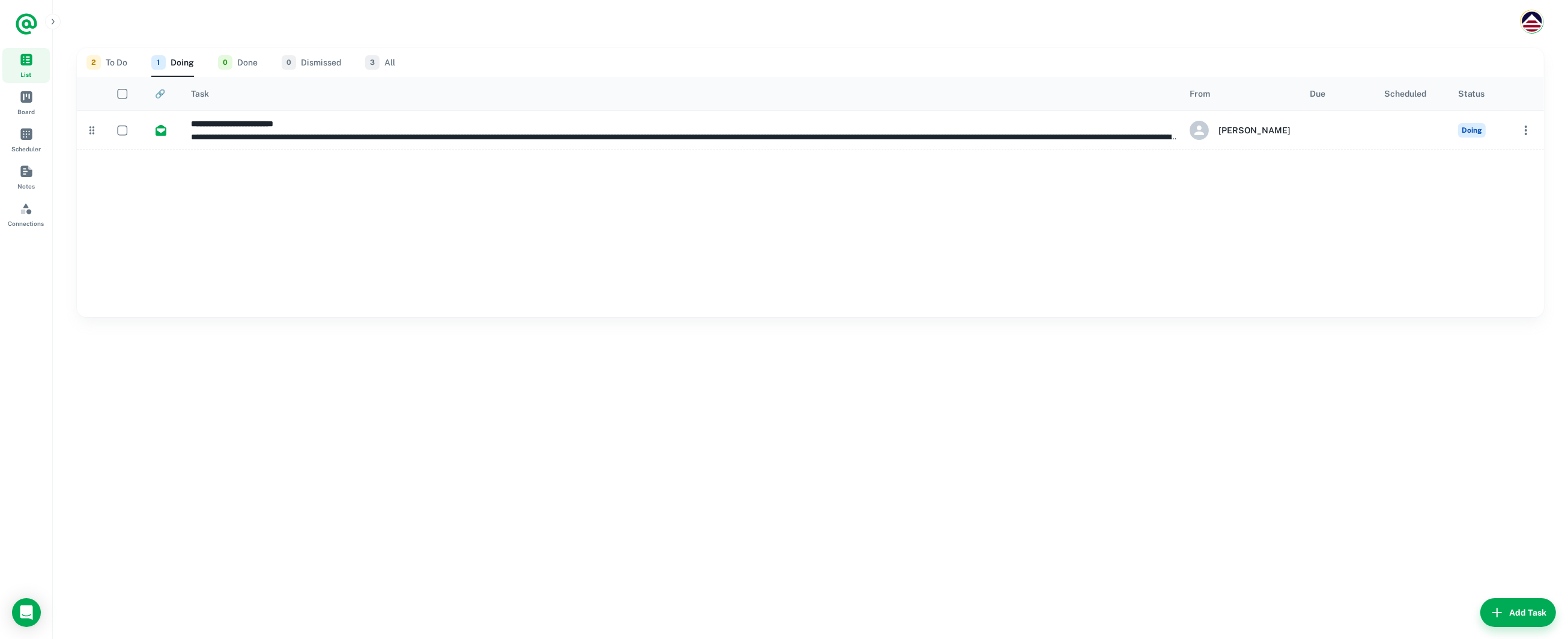
click at [105, 62] on button "2 To Do" at bounding box center [107, 62] width 41 height 29
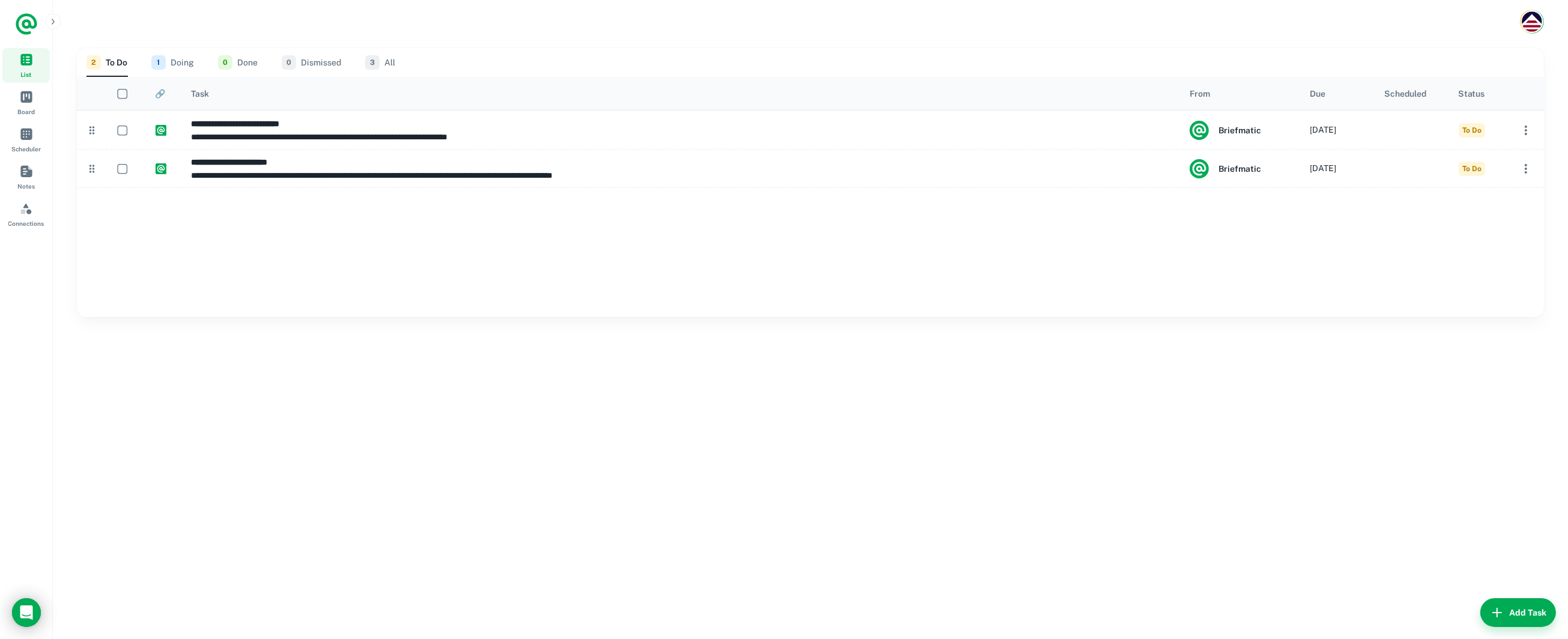
click at [27, 609] on icon "Load Chat" at bounding box center [26, 613] width 20 height 20
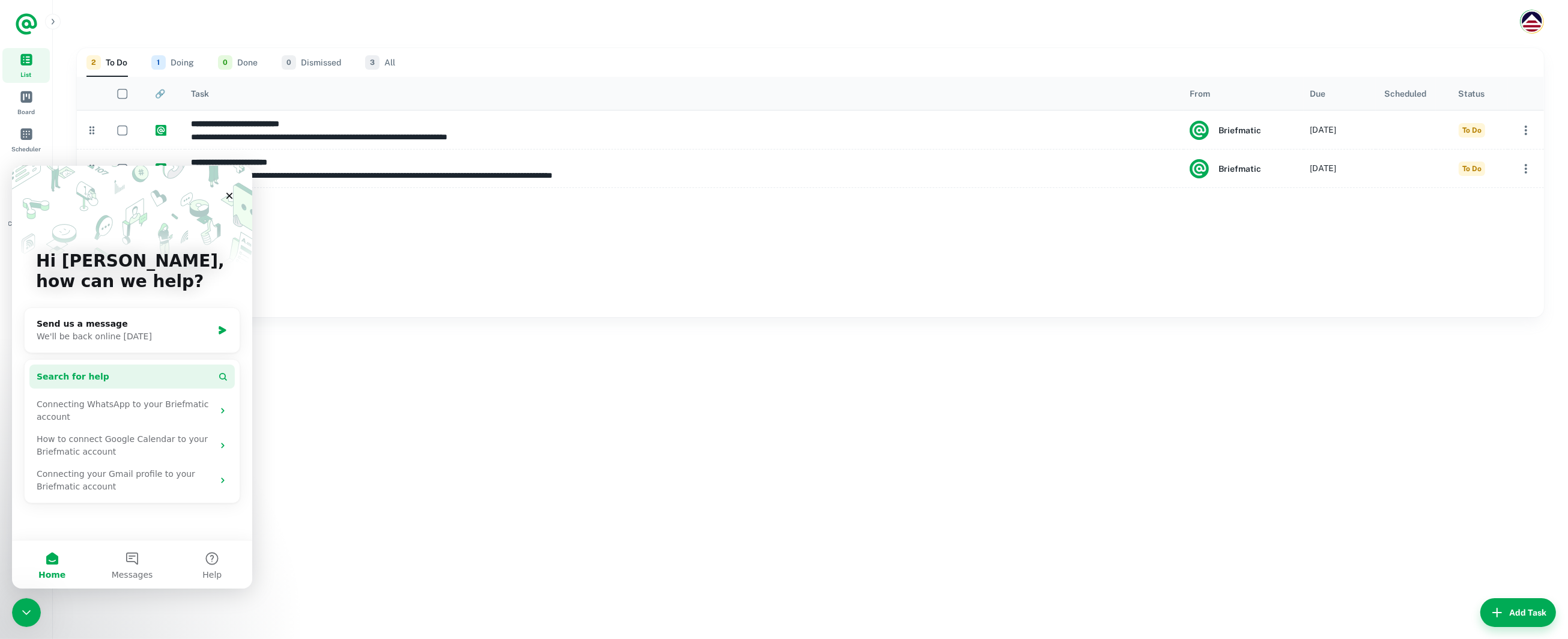
click at [135, 374] on button "Search for help" at bounding box center [132, 375] width 205 height 24
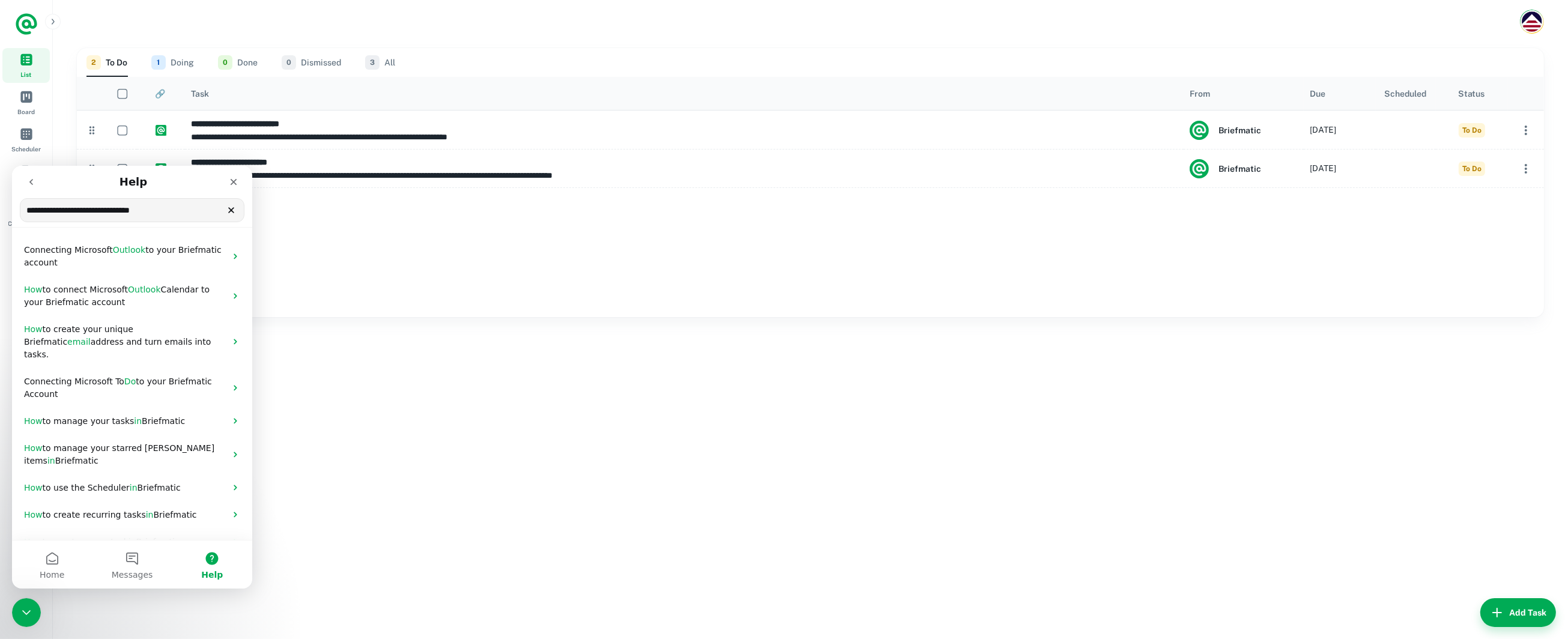
type input "**********"
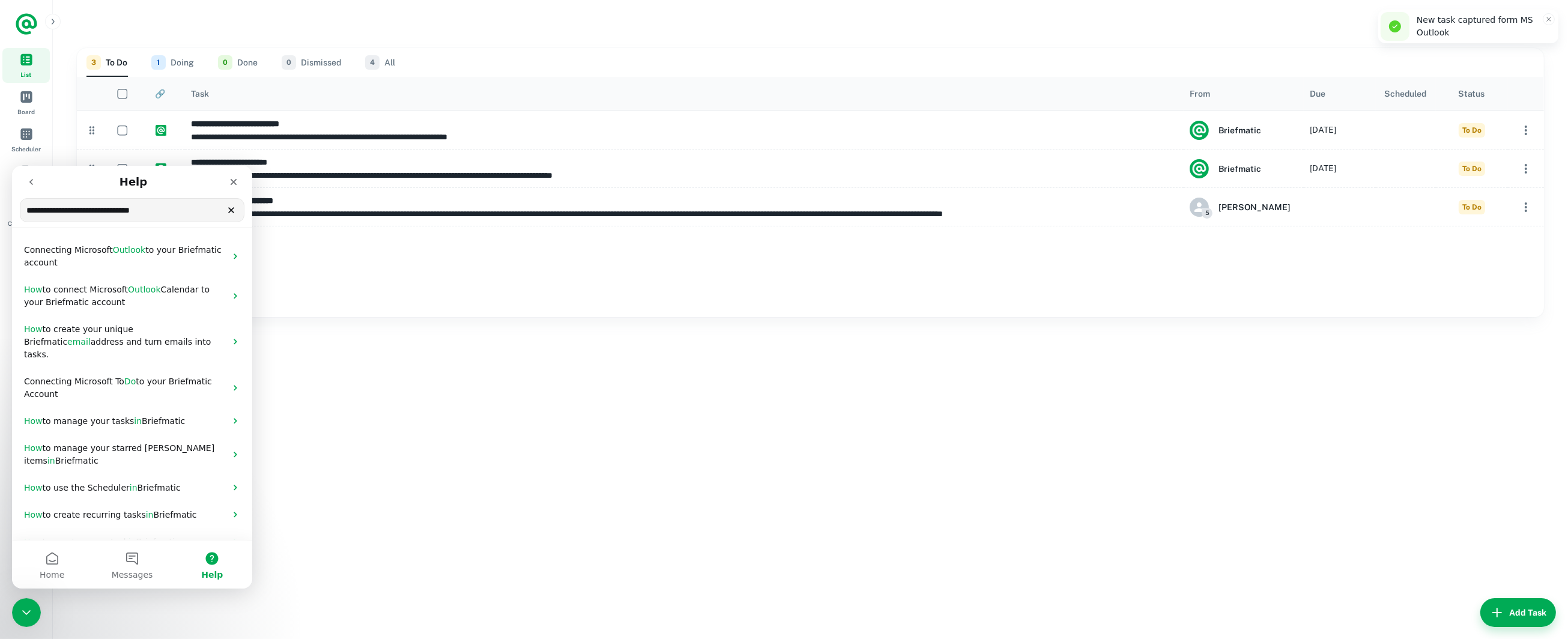
click at [1274, 427] on div "**********" at bounding box center [810, 340] width 1515 height 595
click at [108, 61] on button "3 To Do" at bounding box center [107, 62] width 41 height 29
click at [232, 183] on icon "Close" at bounding box center [234, 182] width 7 height 7
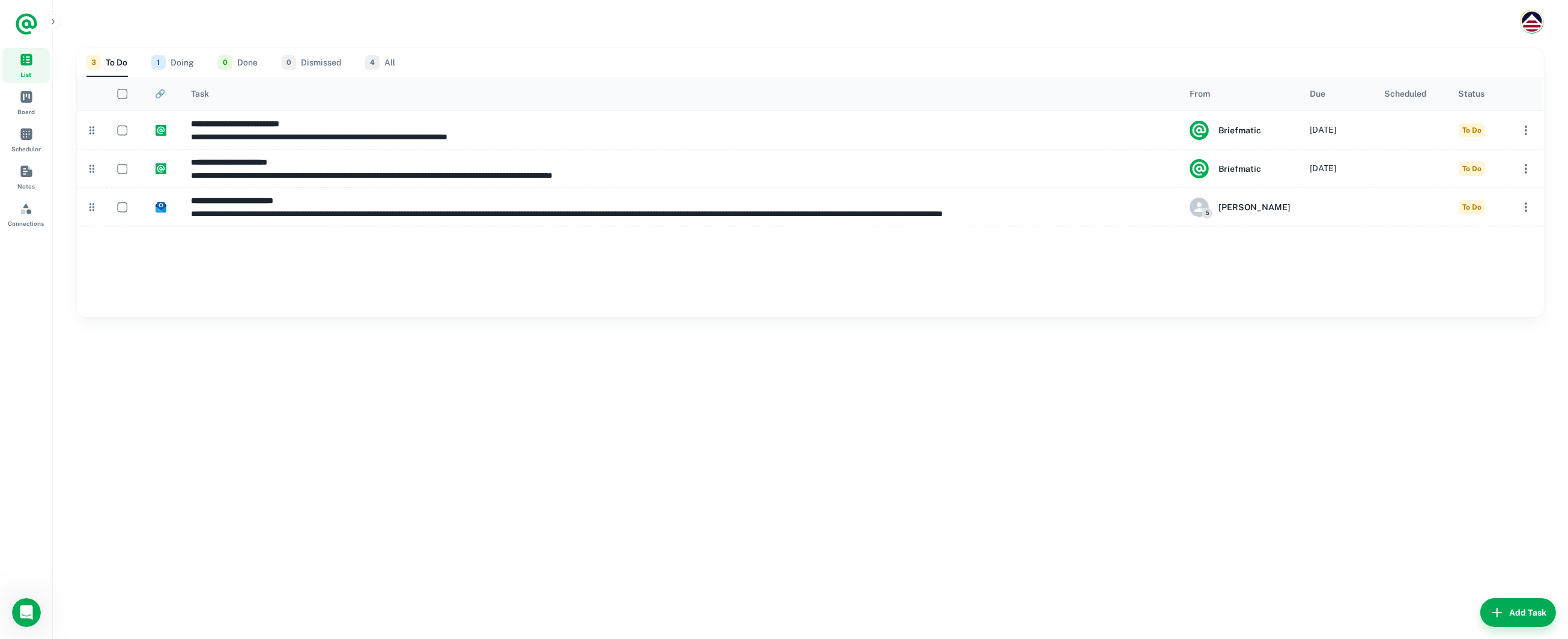
click at [119, 63] on button "3 To Do" at bounding box center [107, 62] width 41 height 29
click at [1204, 212] on span "5" at bounding box center [1206, 212] width 11 height 11
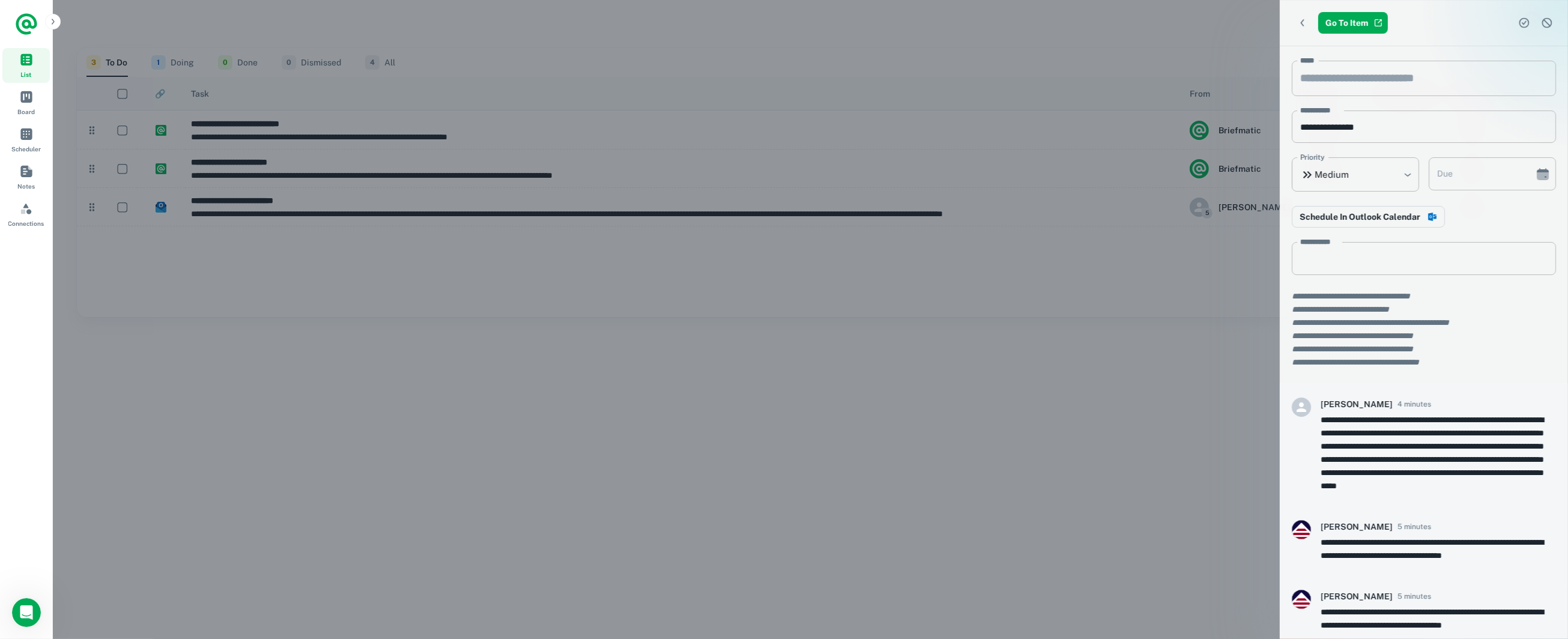
click at [348, 263] on div at bounding box center [784, 320] width 1568 height 639
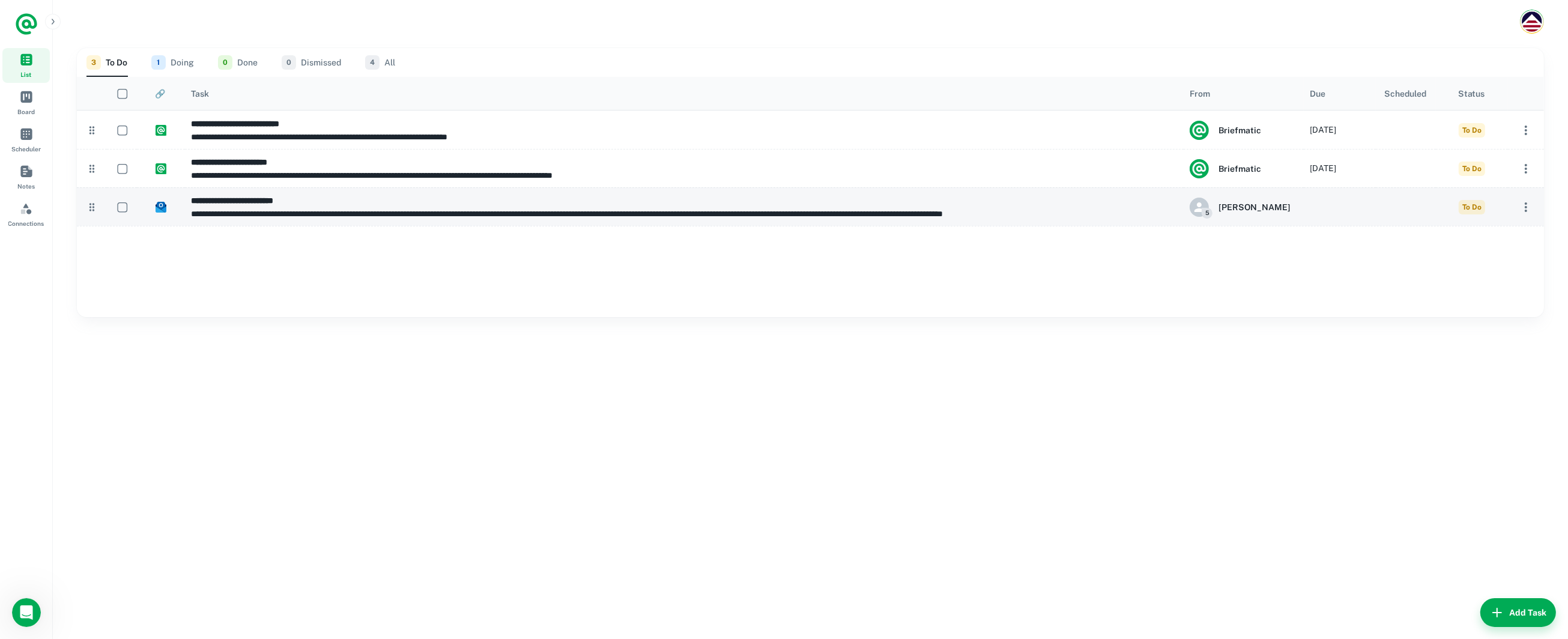
click at [238, 215] on p "**********" at bounding box center [684, 214] width 987 height 13
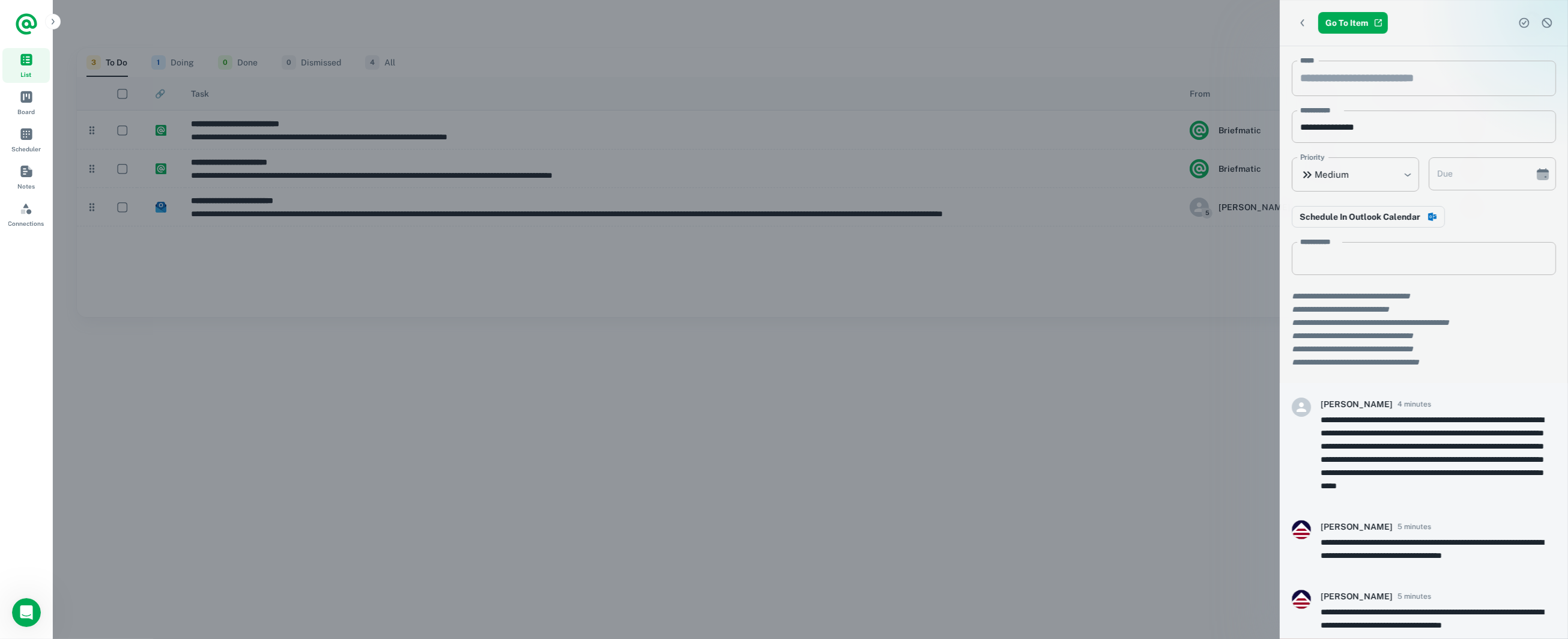
click at [814, 254] on div at bounding box center [784, 320] width 1568 height 639
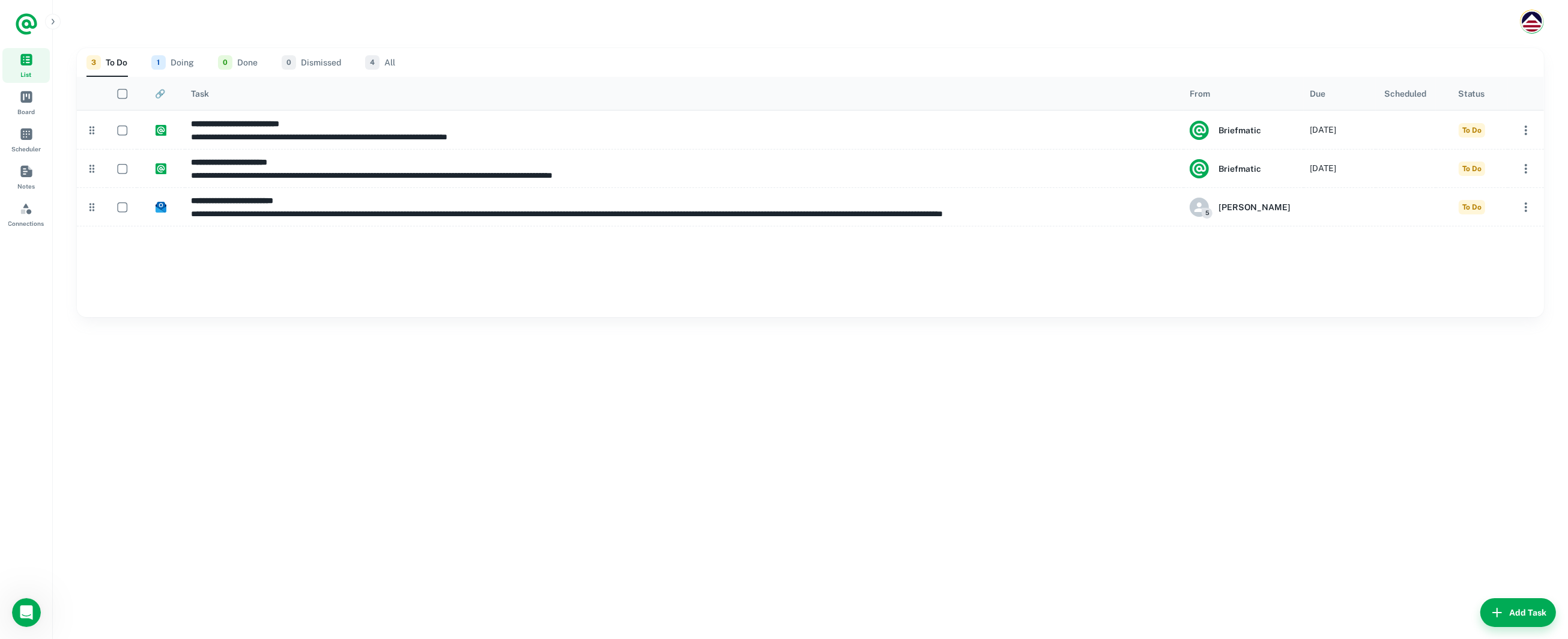
click at [1318, 383] on div "**********" at bounding box center [810, 340] width 1515 height 595
click at [263, 465] on div "**********" at bounding box center [810, 340] width 1515 height 595
click at [183, 57] on button "1 Doing" at bounding box center [173, 62] width 43 height 29
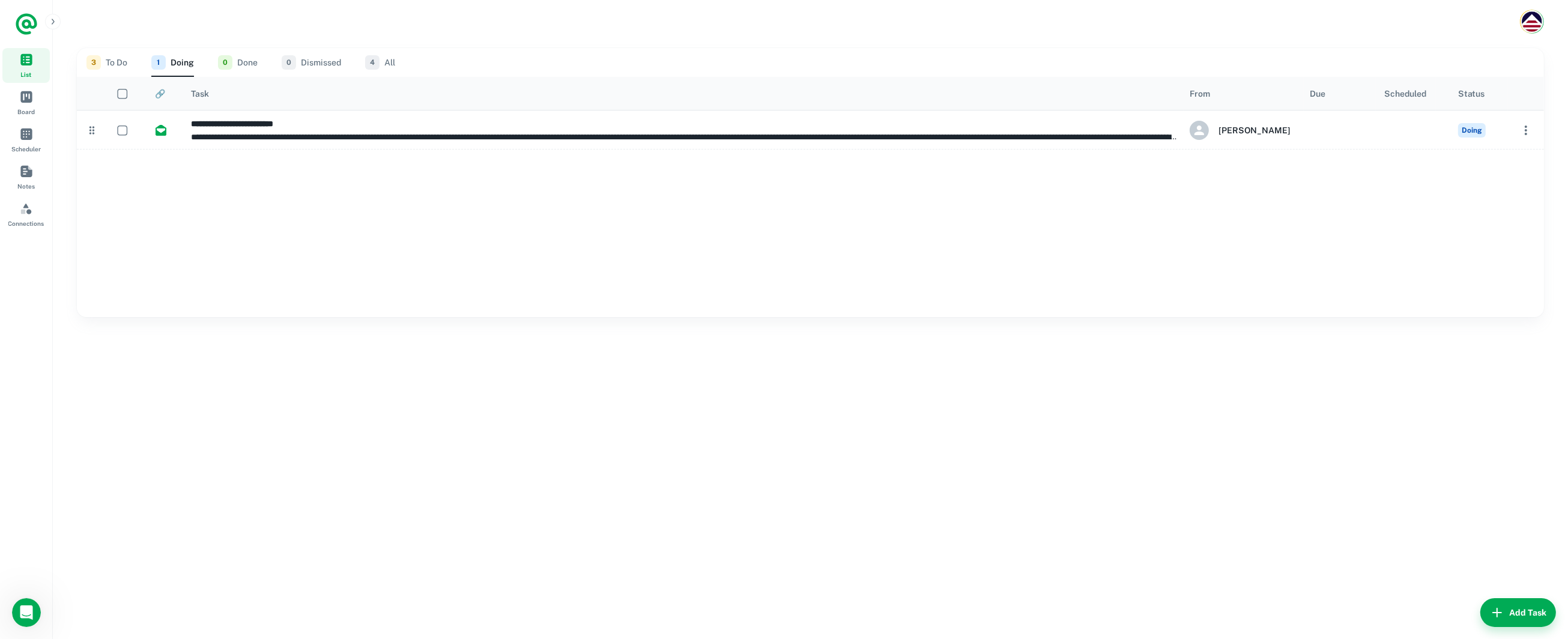
click at [116, 63] on button "3 To Do" at bounding box center [107, 62] width 41 height 29
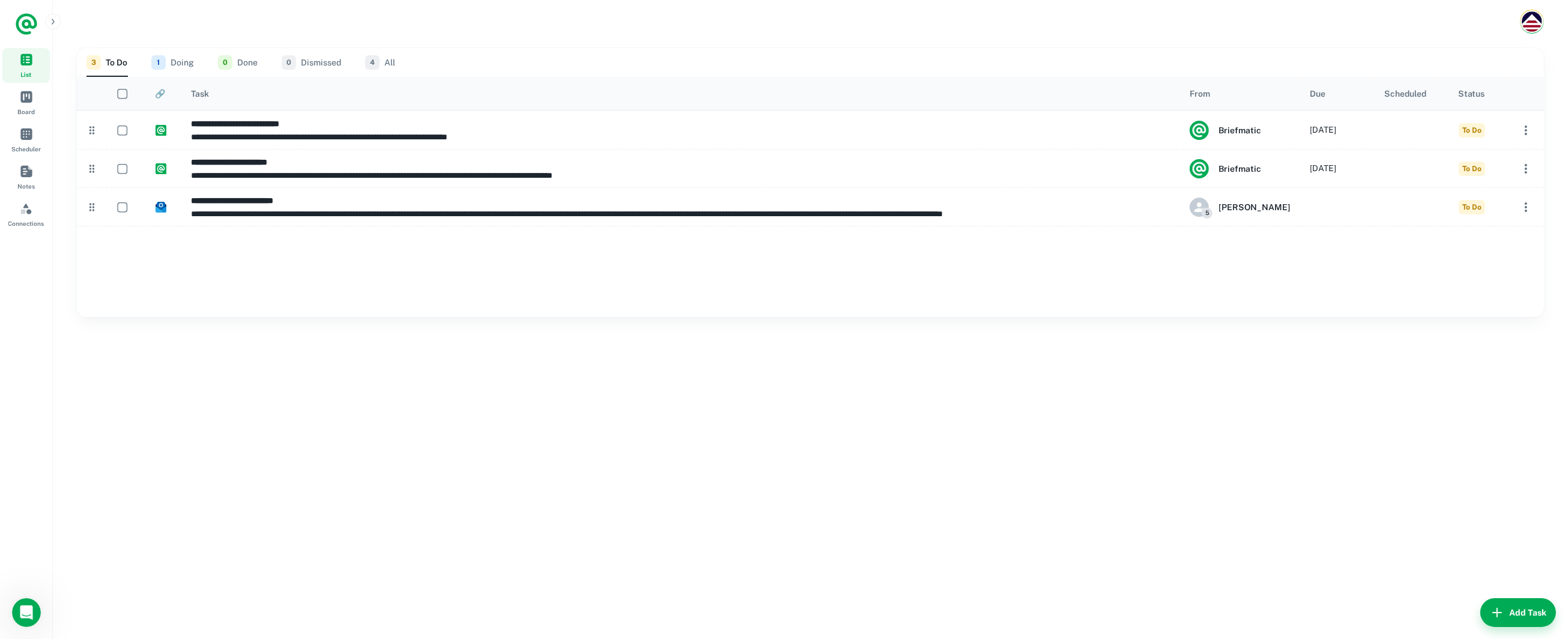
click at [230, 296] on div at bounding box center [810, 271] width 1467 height 91
click at [24, 222] on span "Connections" at bounding box center [26, 223] width 36 height 10
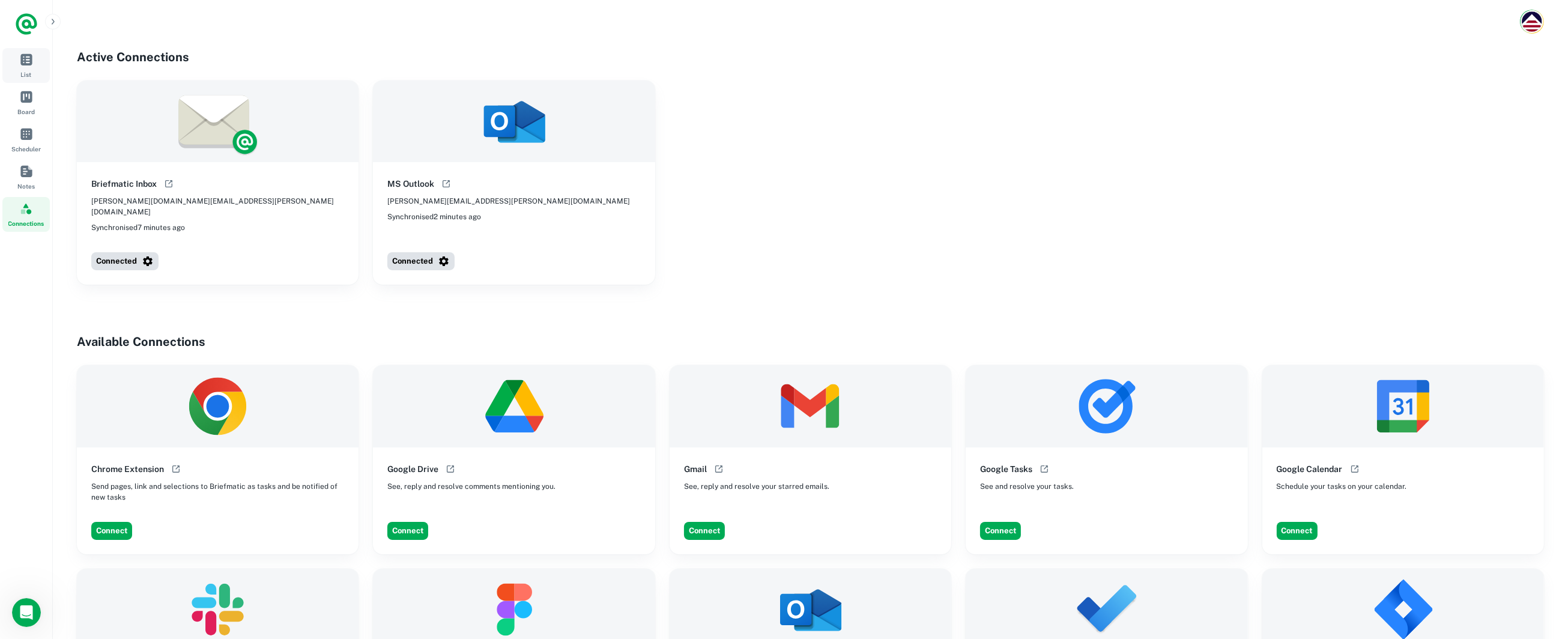
click at [27, 68] on link "List" at bounding box center [26, 65] width 48 height 35
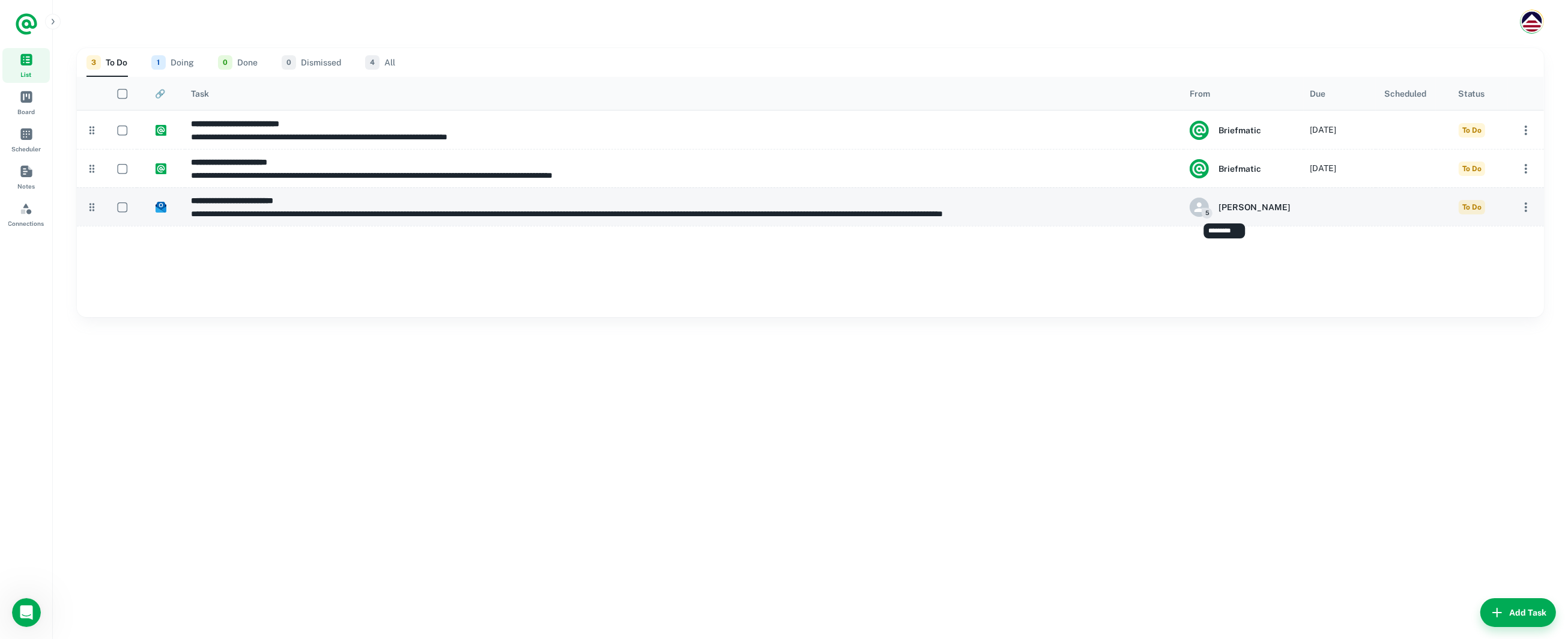
click at [1207, 214] on span "5" at bounding box center [1206, 212] width 11 height 11
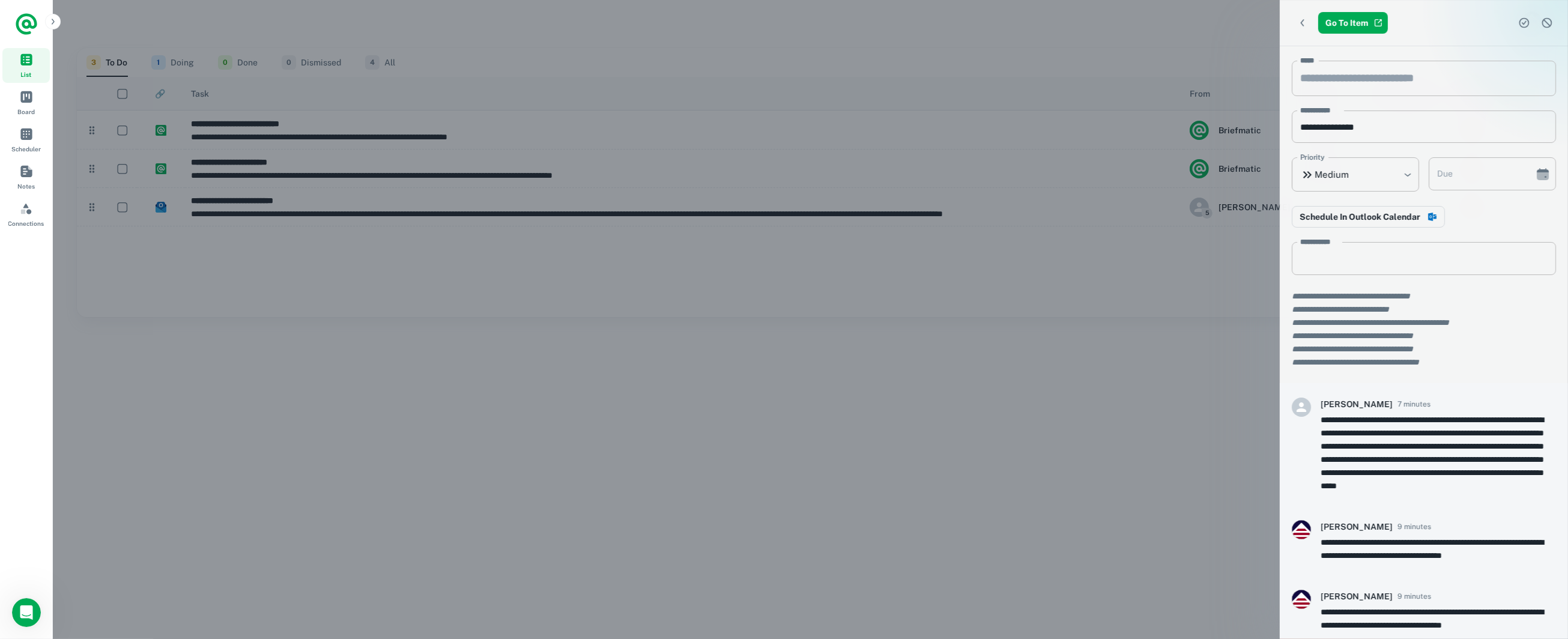
click at [1090, 240] on div at bounding box center [784, 320] width 1568 height 639
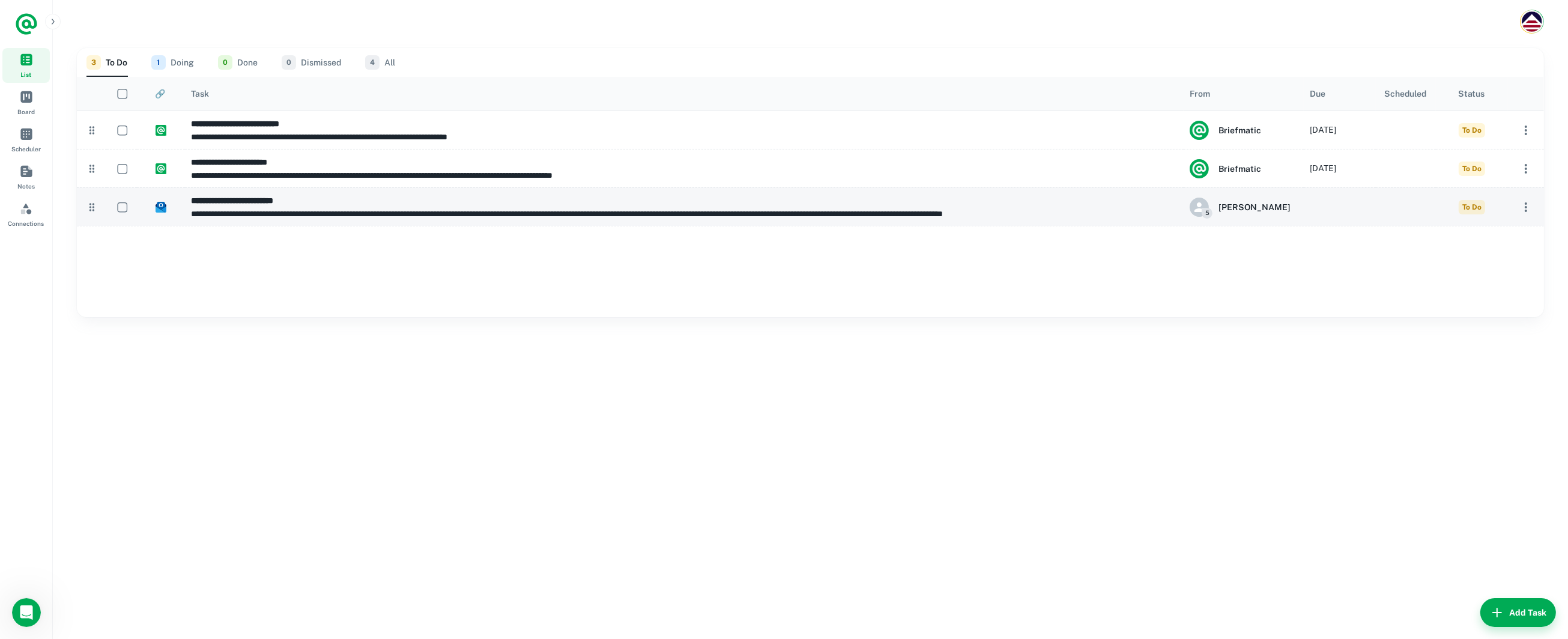
click at [1528, 208] on icon "button" at bounding box center [1525, 207] width 14 height 14
click at [1510, 232] on p "Change Status" at bounding box center [1485, 231] width 89 height 13
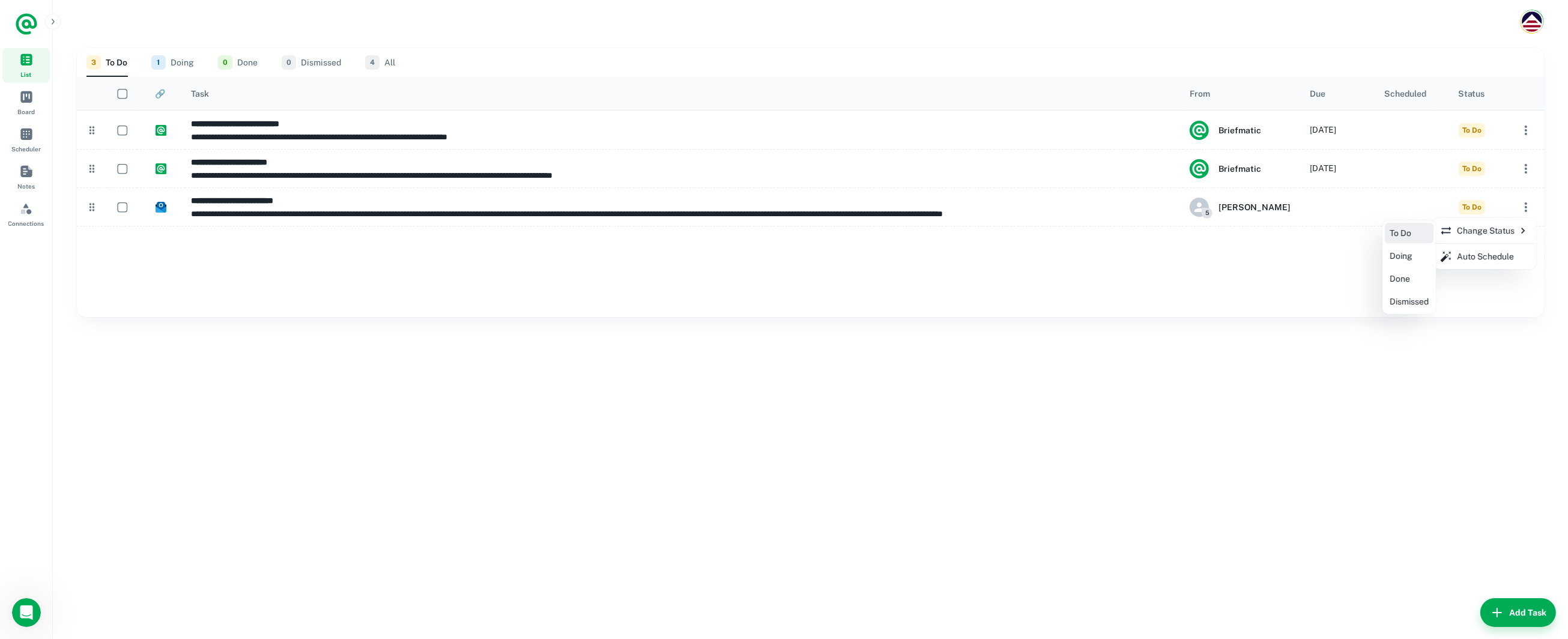
click at [1247, 292] on div at bounding box center [784, 320] width 1568 height 639
click at [1210, 212] on div at bounding box center [784, 320] width 1568 height 639
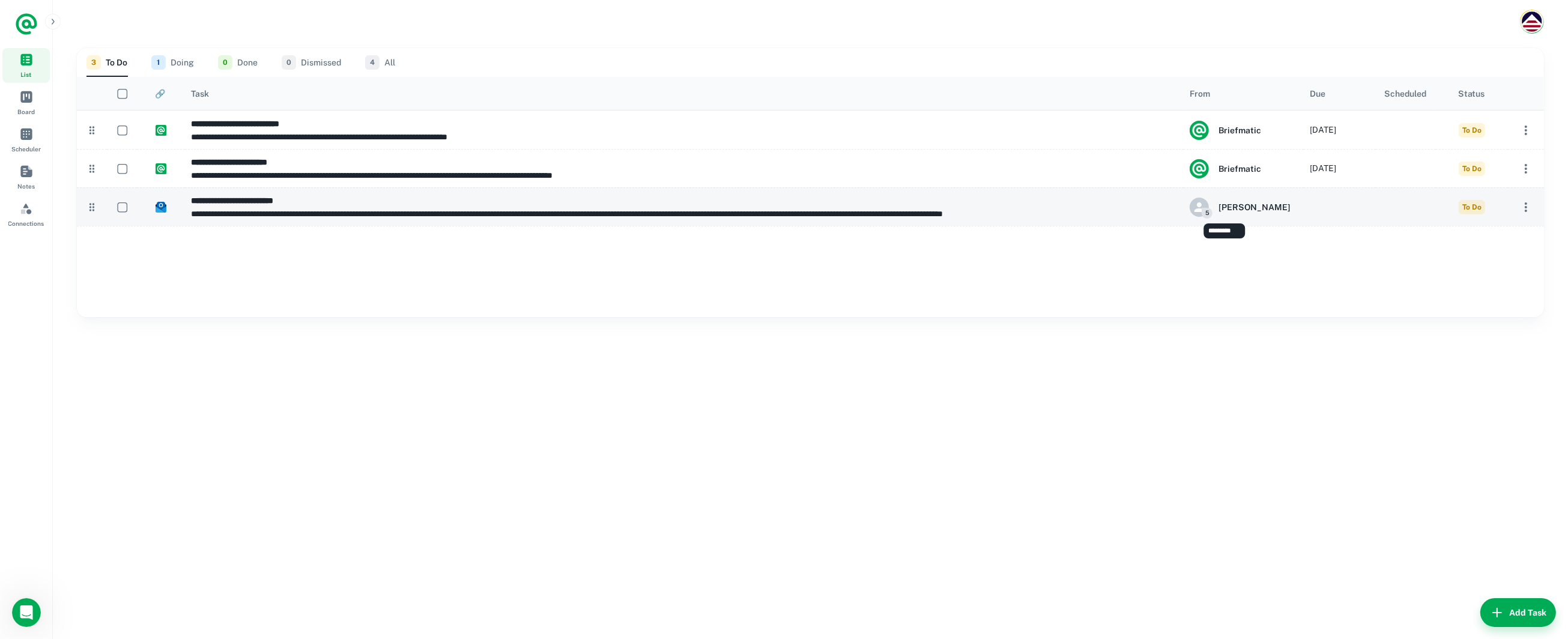
click at [1206, 212] on span "5" at bounding box center [1206, 212] width 11 height 11
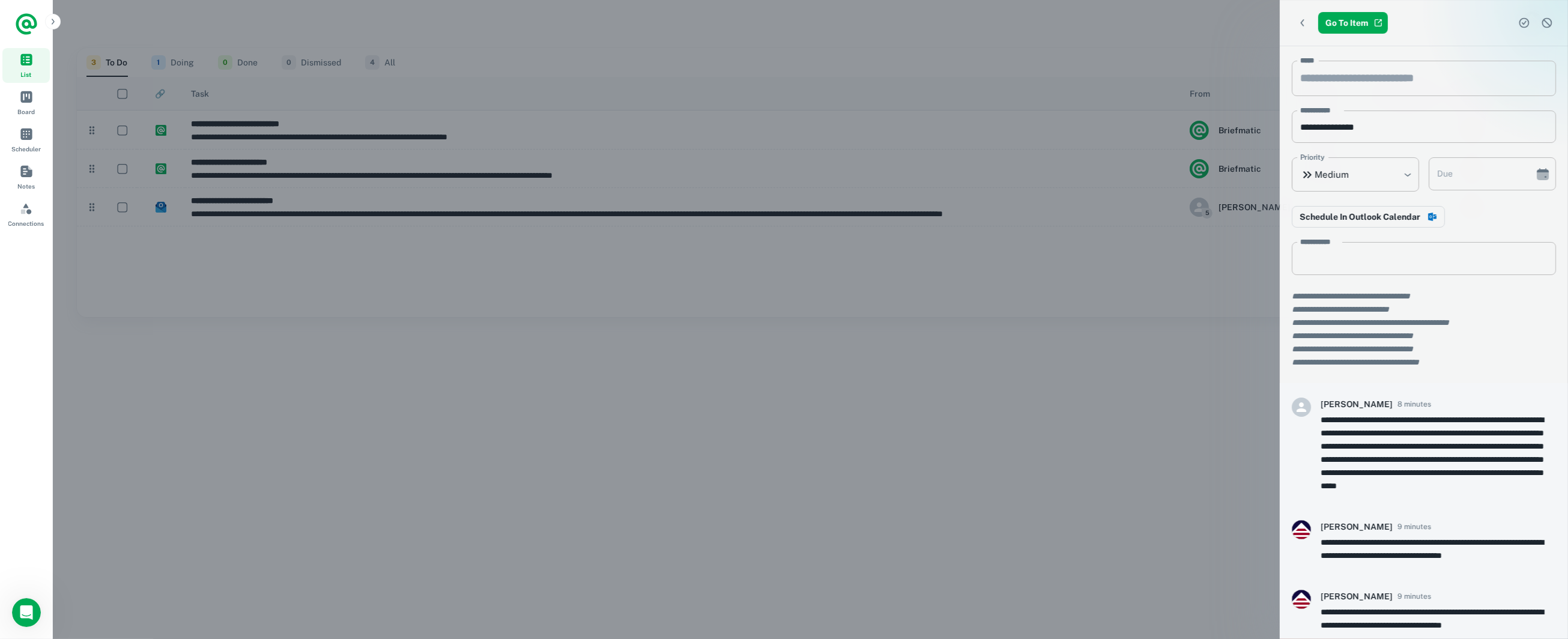
click at [1079, 292] on div at bounding box center [784, 320] width 1568 height 639
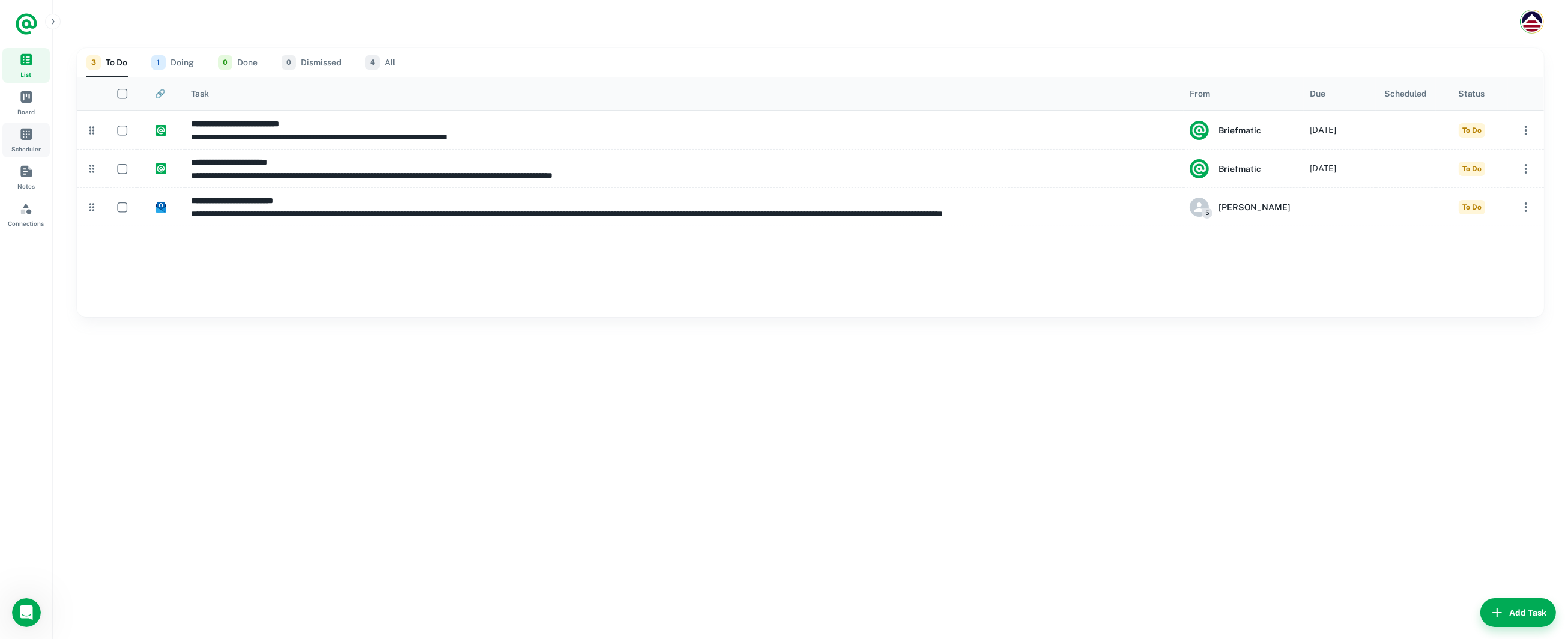
click at [31, 138] on span "Scheduler" at bounding box center [26, 134] width 13 height 13
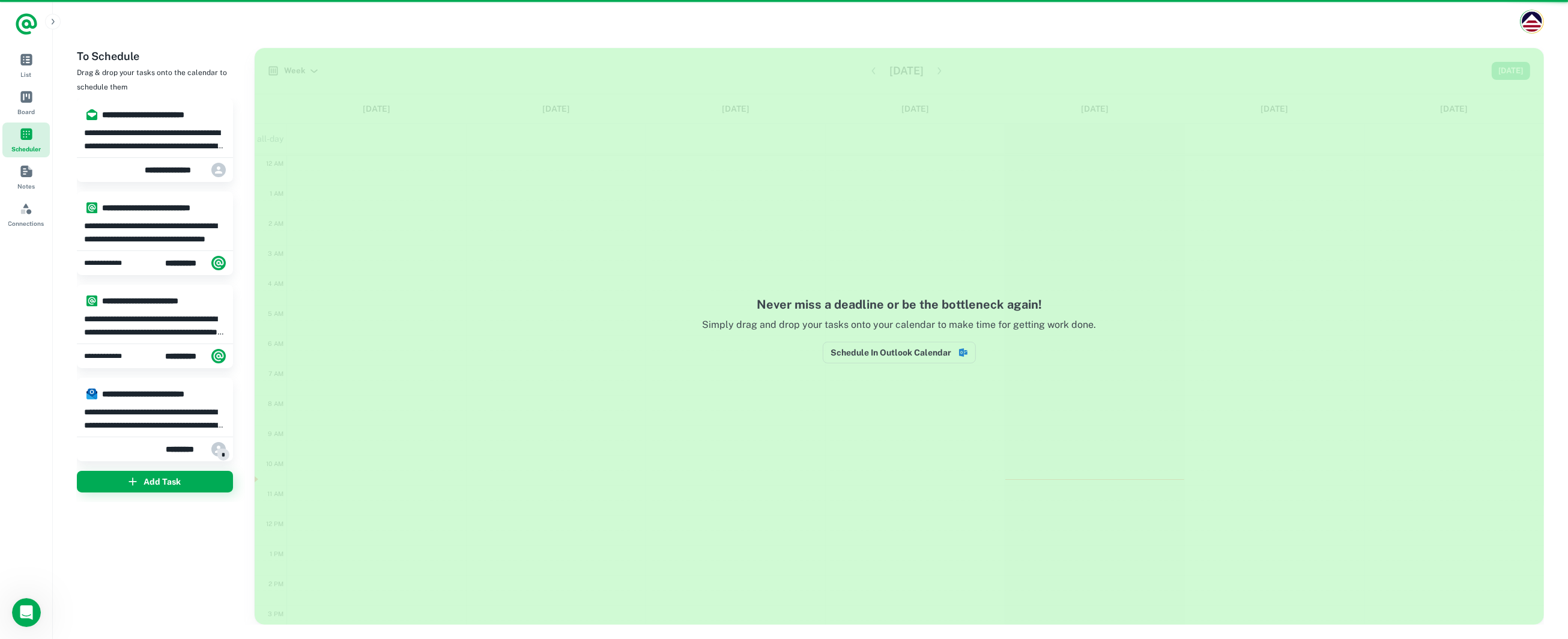
scroll to position [180, 0]
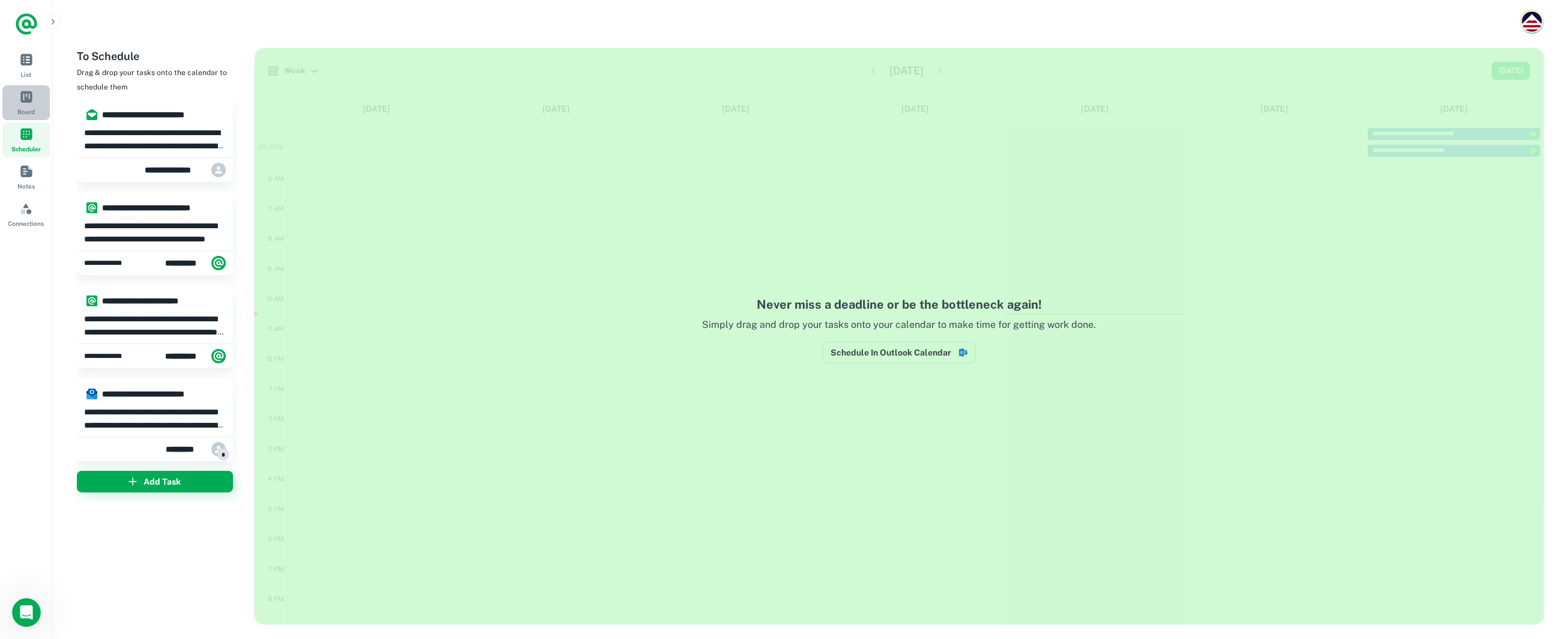
click at [27, 96] on span "Board" at bounding box center [26, 96] width 13 height 13
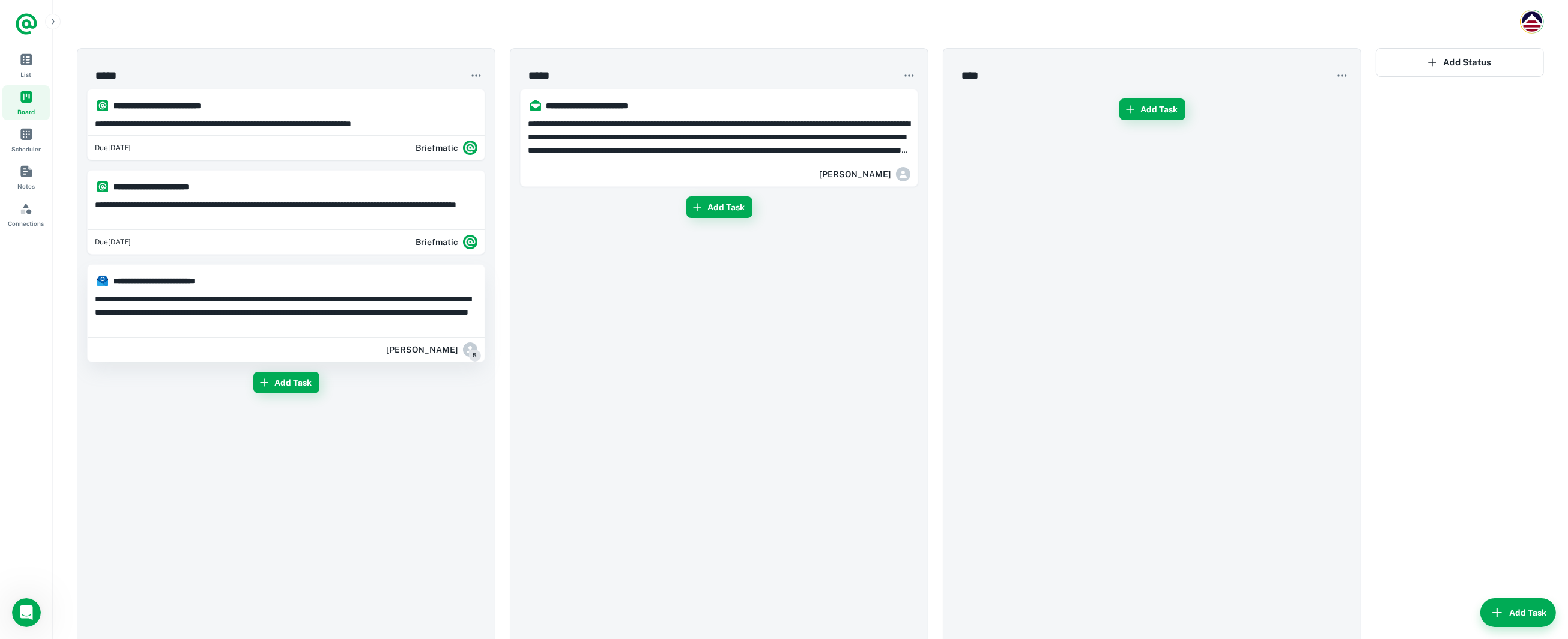
click at [347, 350] on div "[PERSON_NAME] 5" at bounding box center [286, 349] width 397 height 24
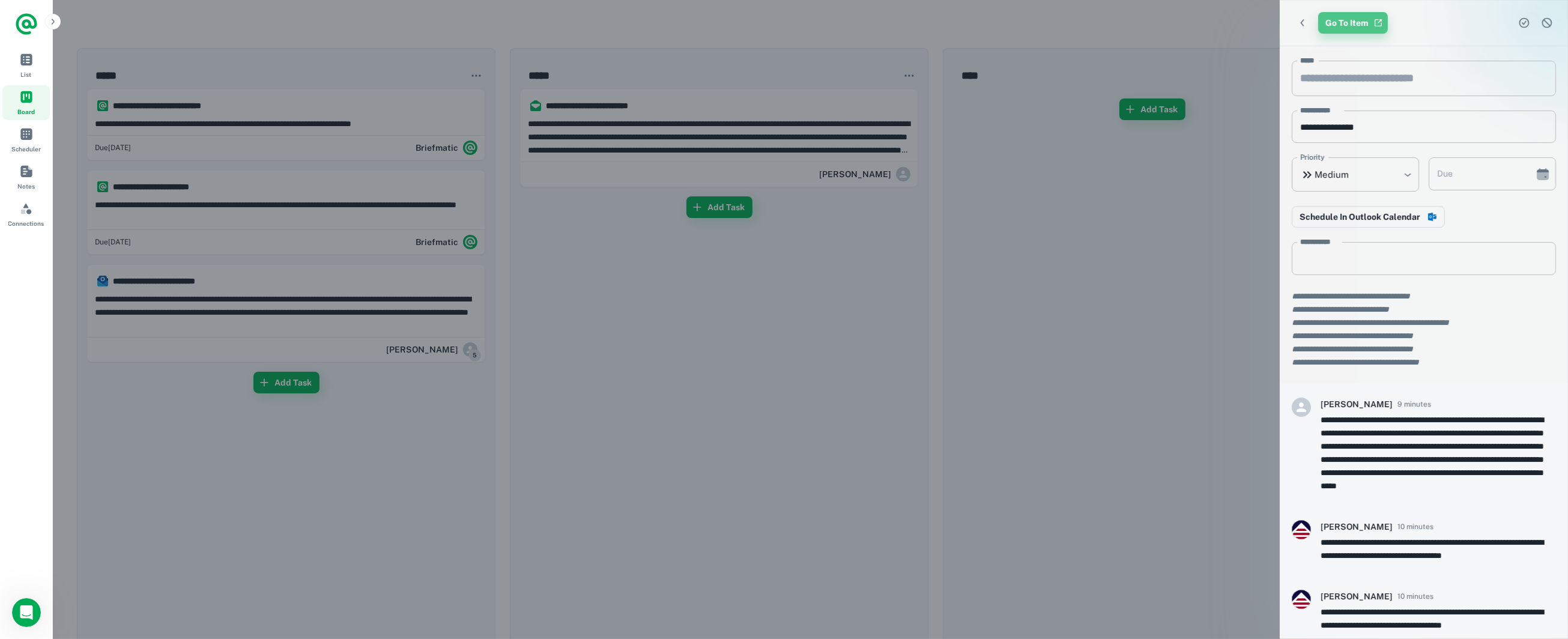
click at [1369, 21] on link "Go To Item" at bounding box center [1353, 23] width 70 height 21
click at [1548, 26] on icon "Dismiss task" at bounding box center [1547, 22] width 12 height 12
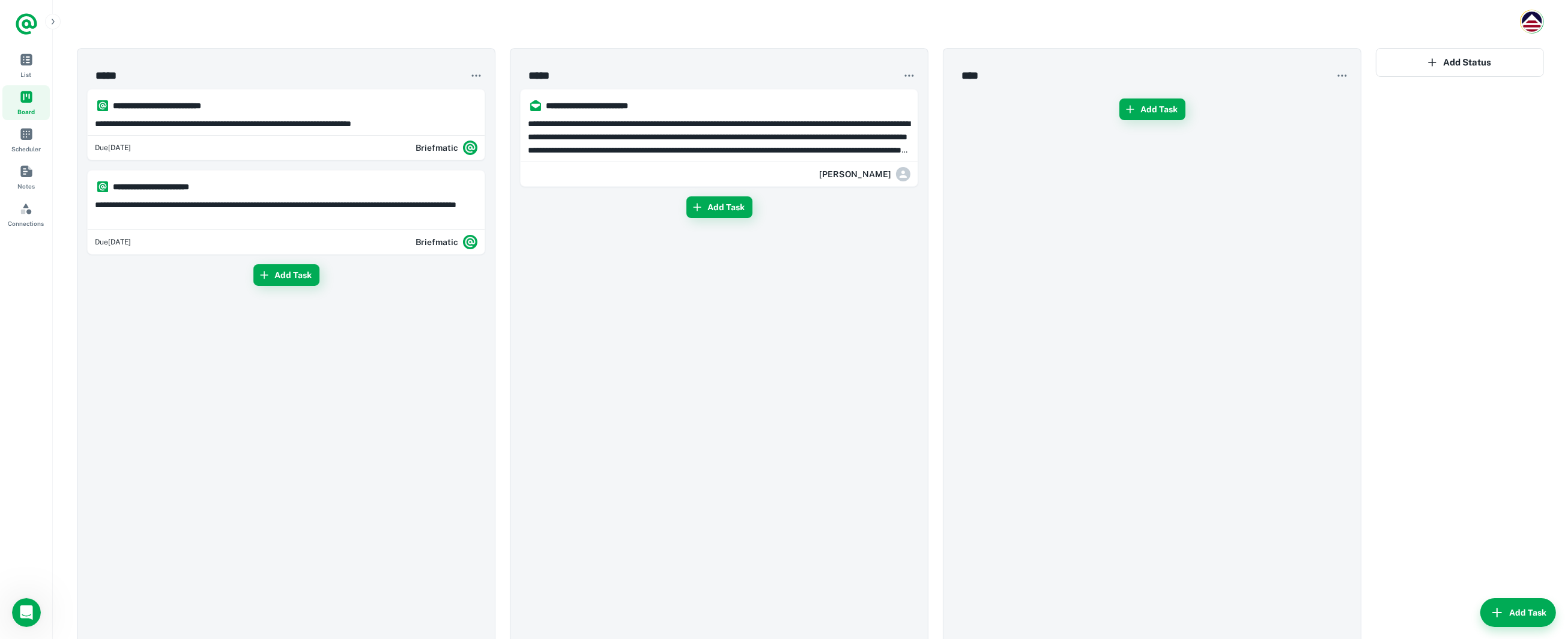
click at [1250, 308] on div "Add Task" at bounding box center [1151, 378] width 398 height 578
click at [27, 208] on span "Connections" at bounding box center [26, 208] width 13 height 13
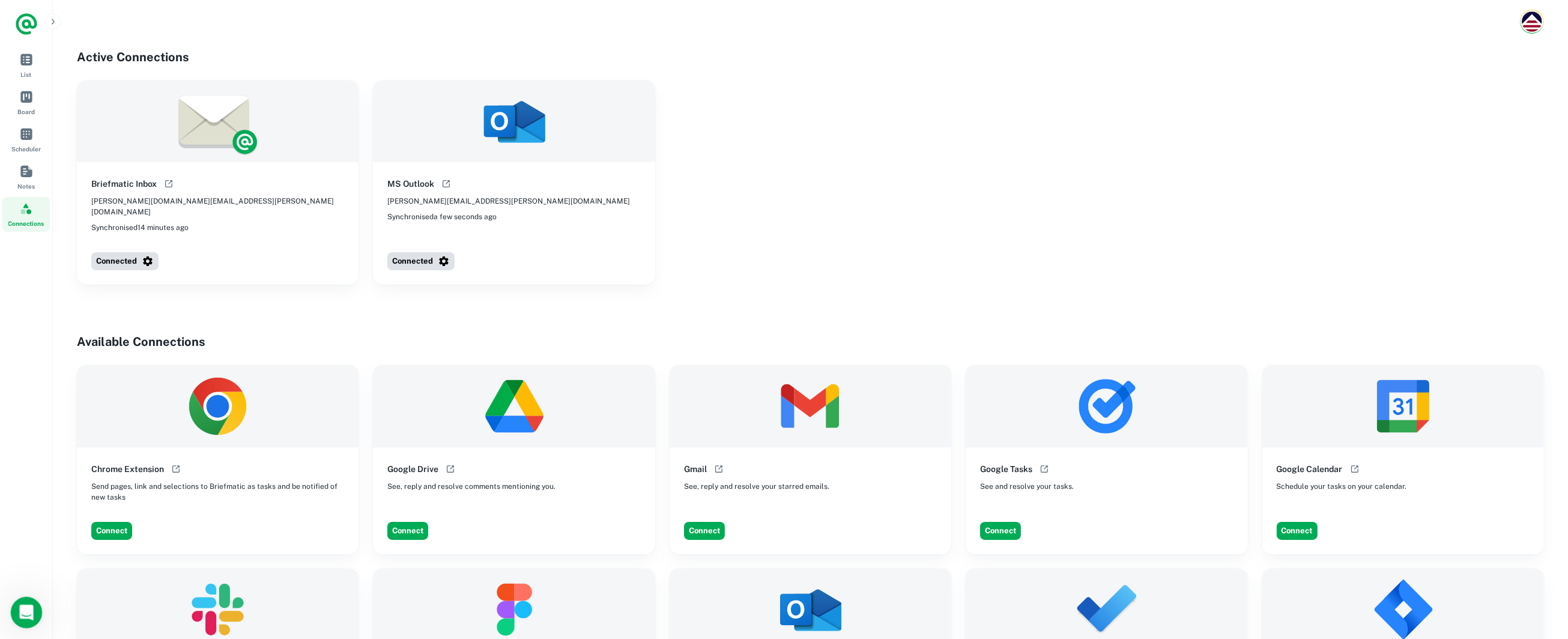
click at [21, 605] on icon "Open Intercom Messenger" at bounding box center [25, 611] width 20 height 20
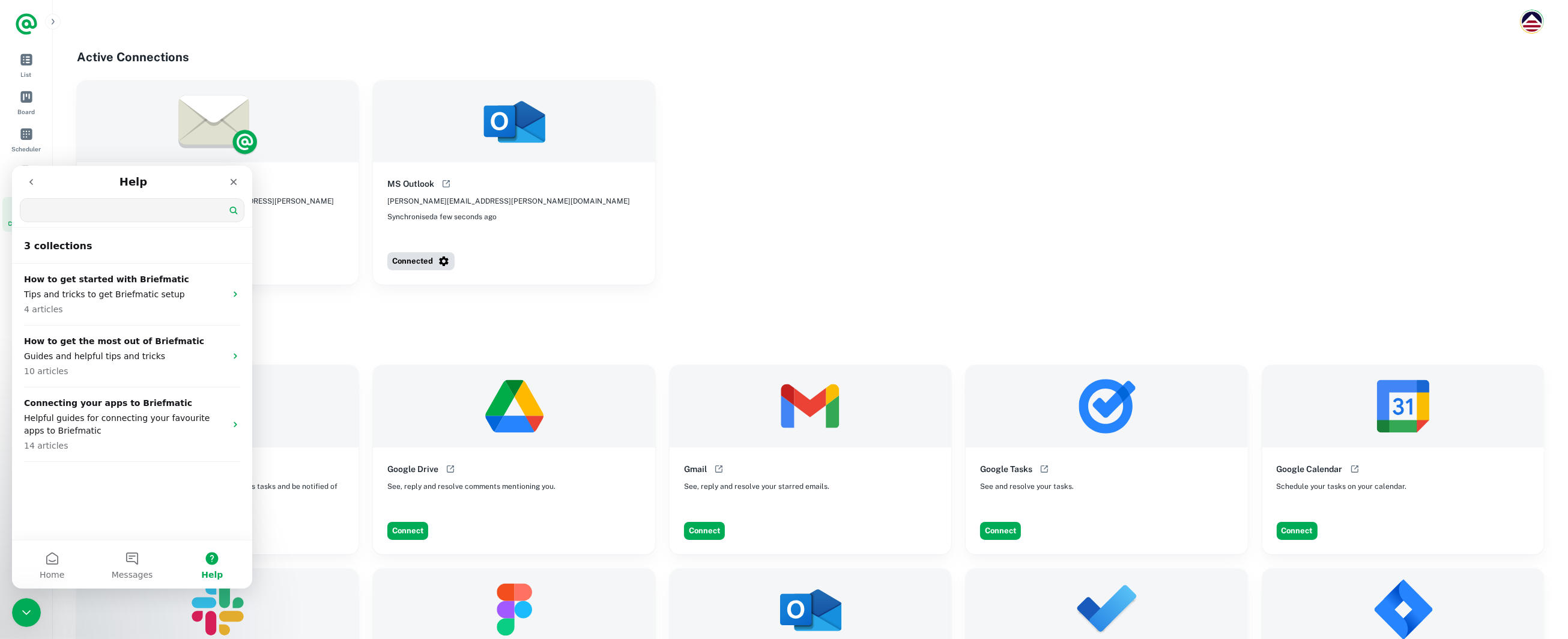
click at [209, 563] on button "Help" at bounding box center [212, 564] width 80 height 48
click at [73, 208] on input "Search for help" at bounding box center [132, 210] width 223 height 23
type input "**********"
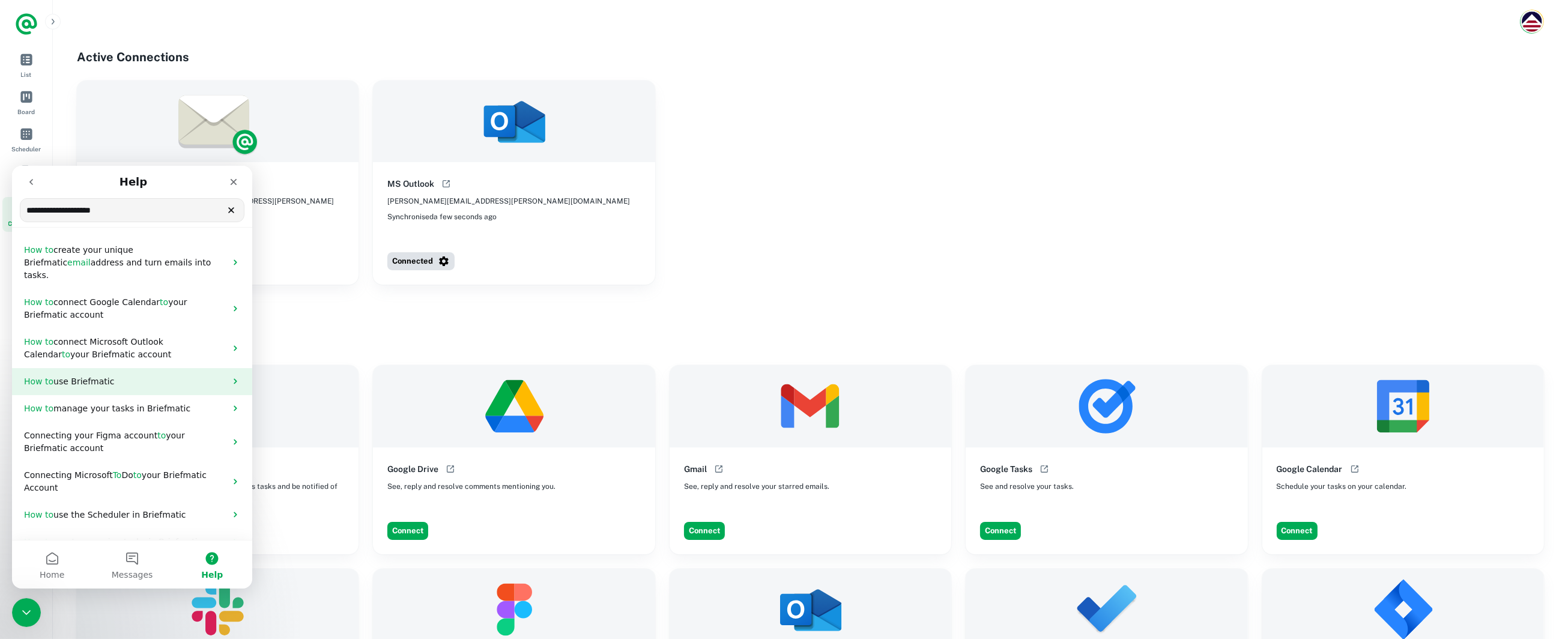
click at [105, 375] on span "use Briefmatic" at bounding box center [84, 380] width 61 height 10
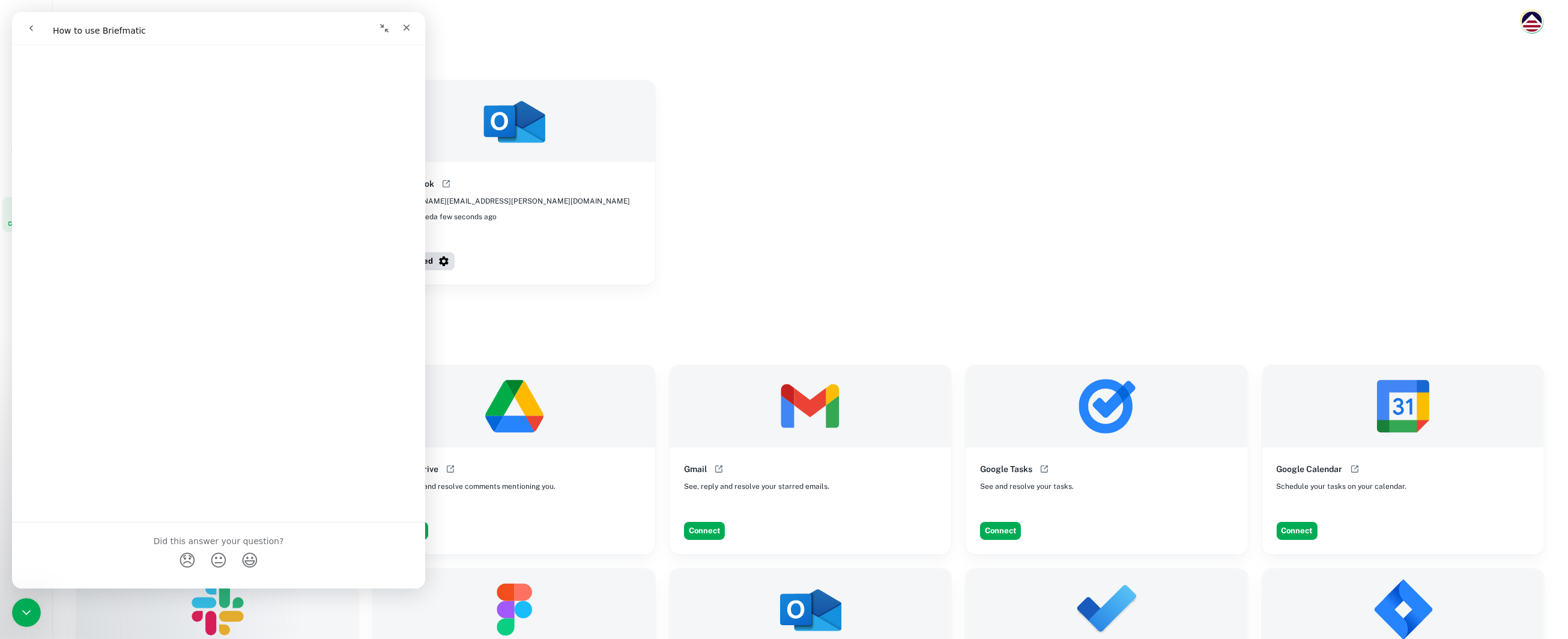
scroll to position [480, 0]
click at [404, 28] on icon "Close" at bounding box center [407, 28] width 10 height 10
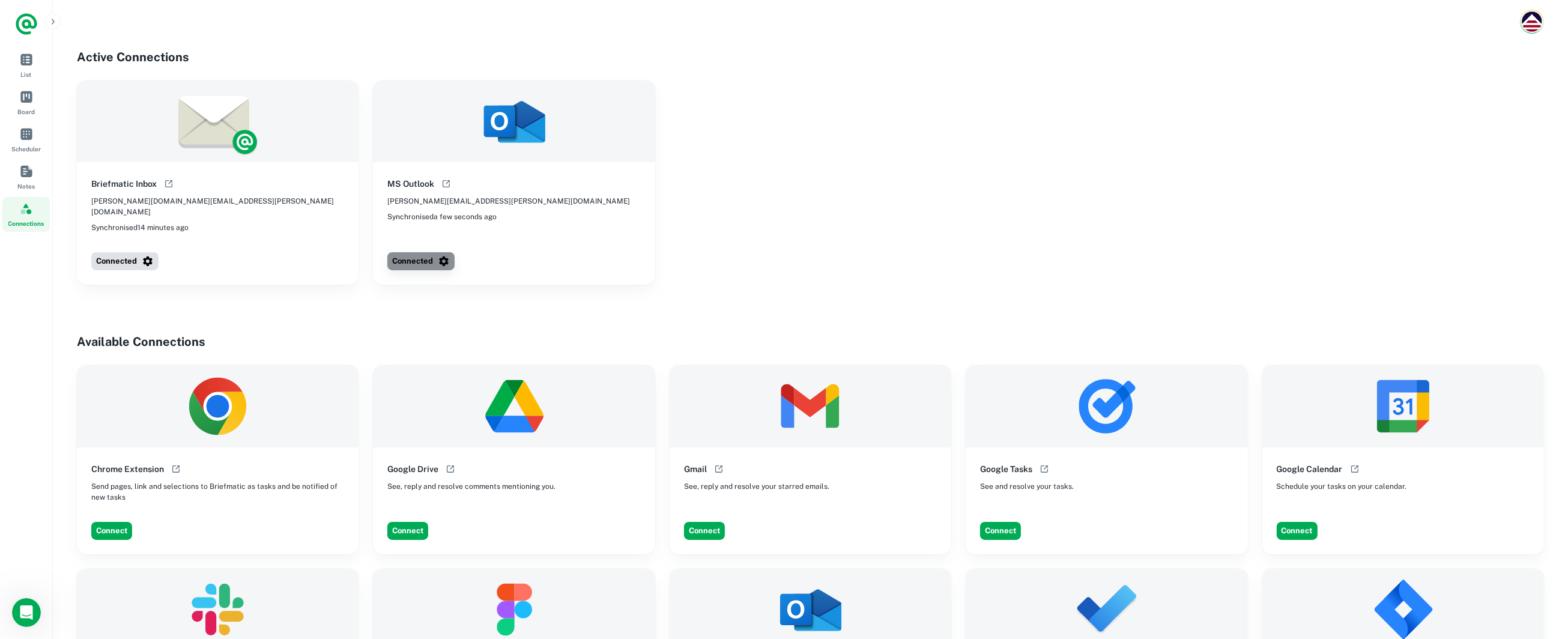
click at [412, 252] on button "Connected" at bounding box center [421, 261] width 68 height 18
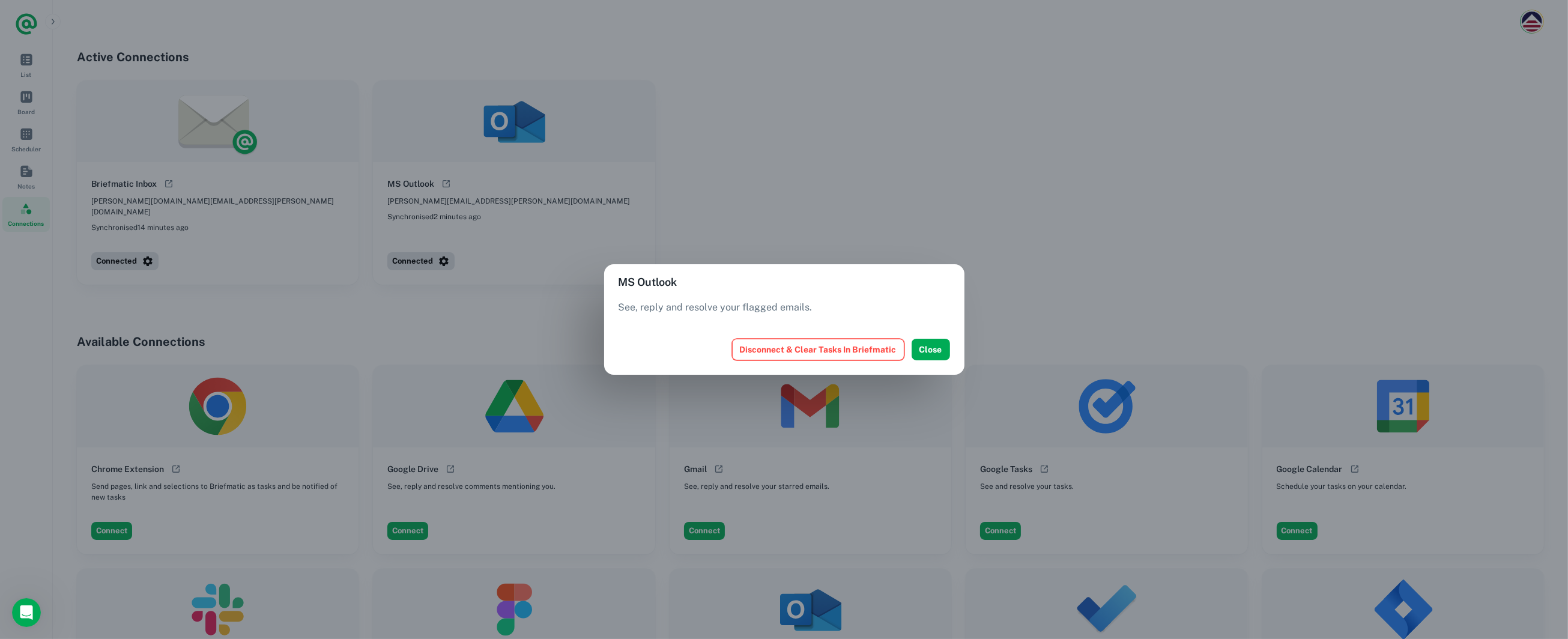
click at [866, 350] on button "Disconnect & Clear Tasks In Briefmatic" at bounding box center [818, 349] width 172 height 21
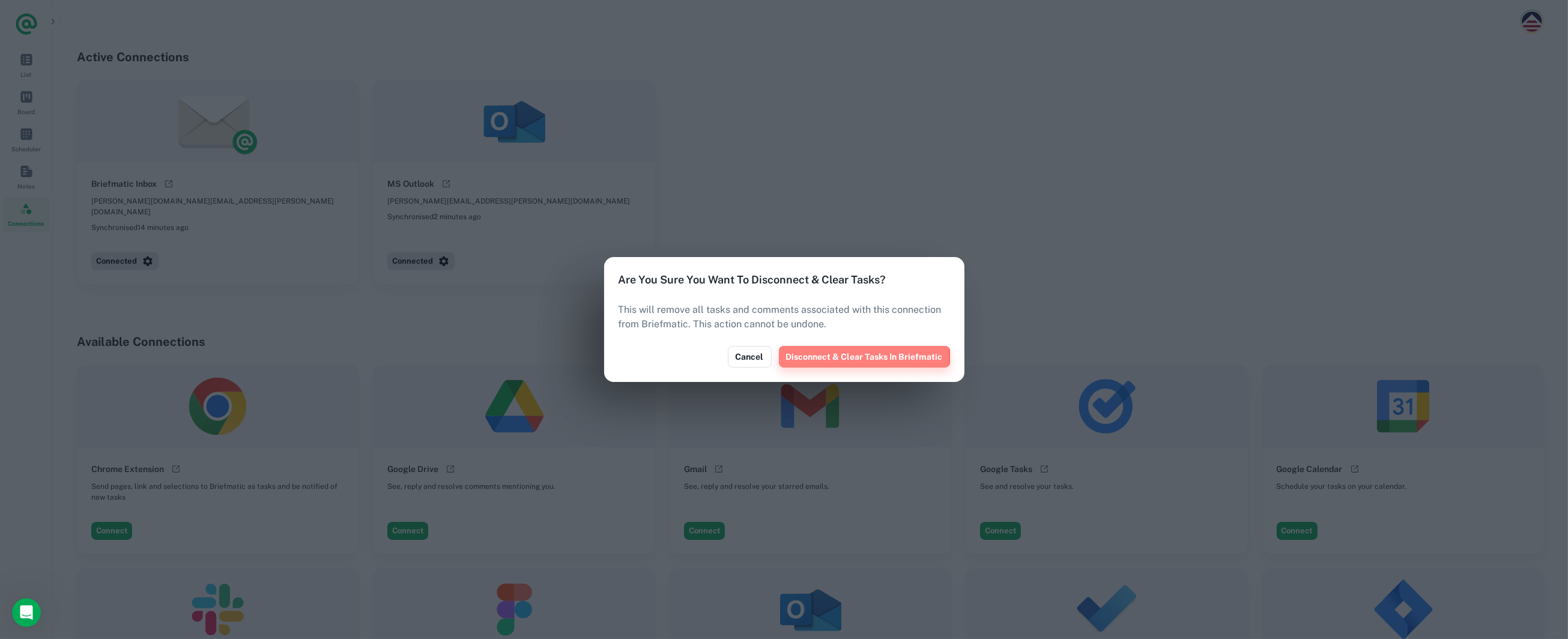
click at [835, 358] on button "Disconnect & Clear Tasks In Briefmatic" at bounding box center [865, 357] width 171 height 21
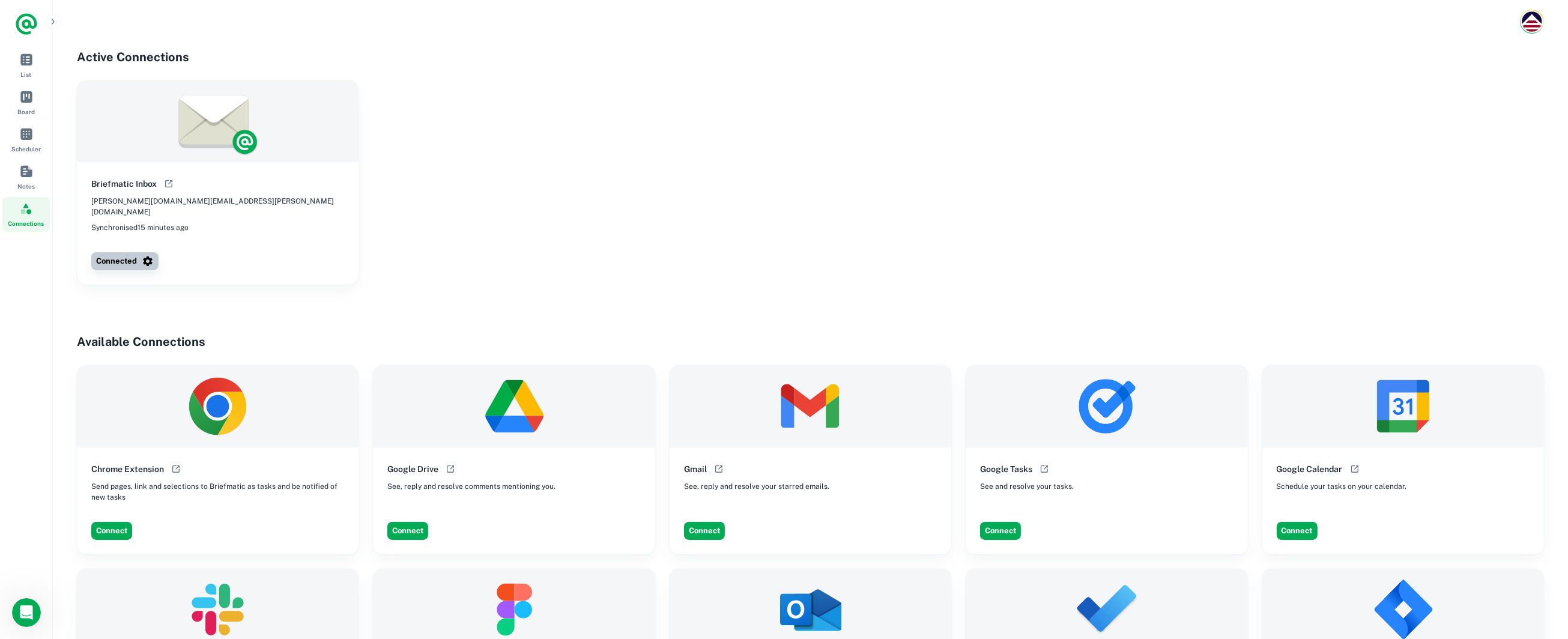
click at [125, 252] on button "Connected" at bounding box center [125, 261] width 68 height 18
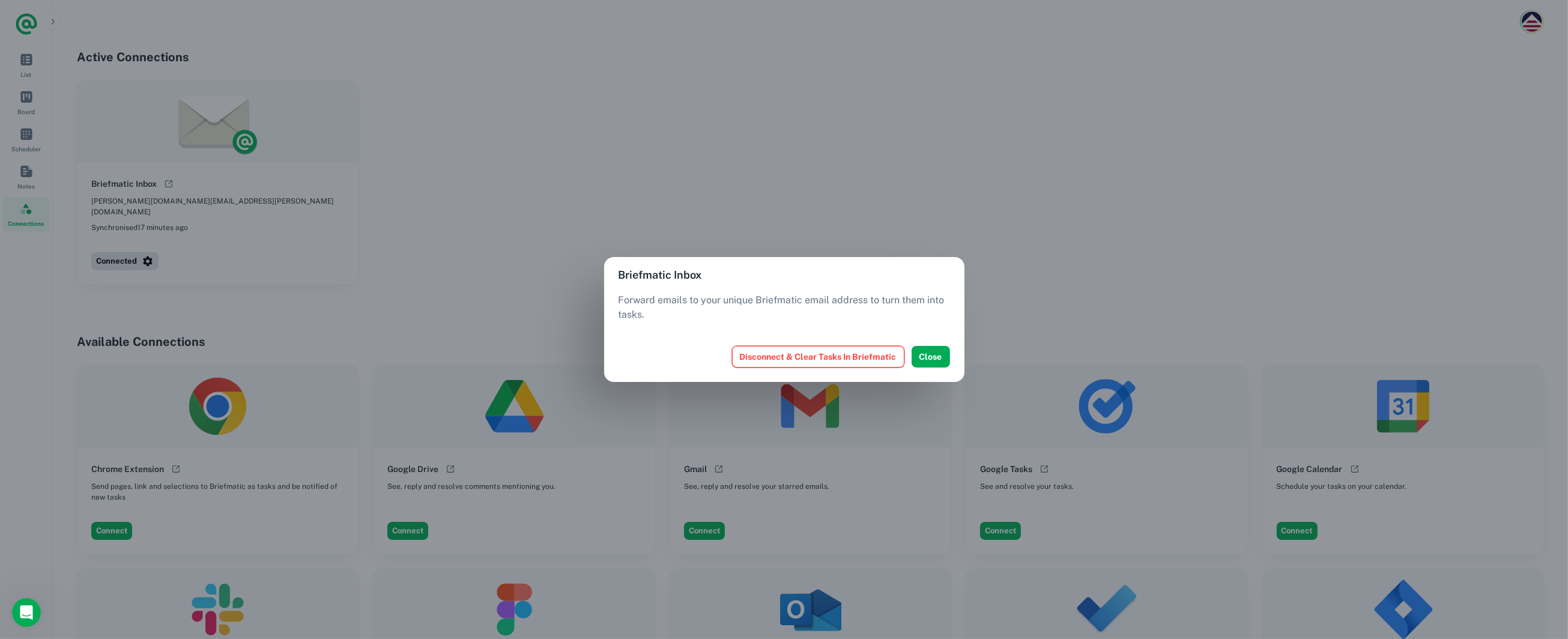
click at [830, 357] on button "Disconnect & Clear Tasks In Briefmatic" at bounding box center [818, 357] width 172 height 21
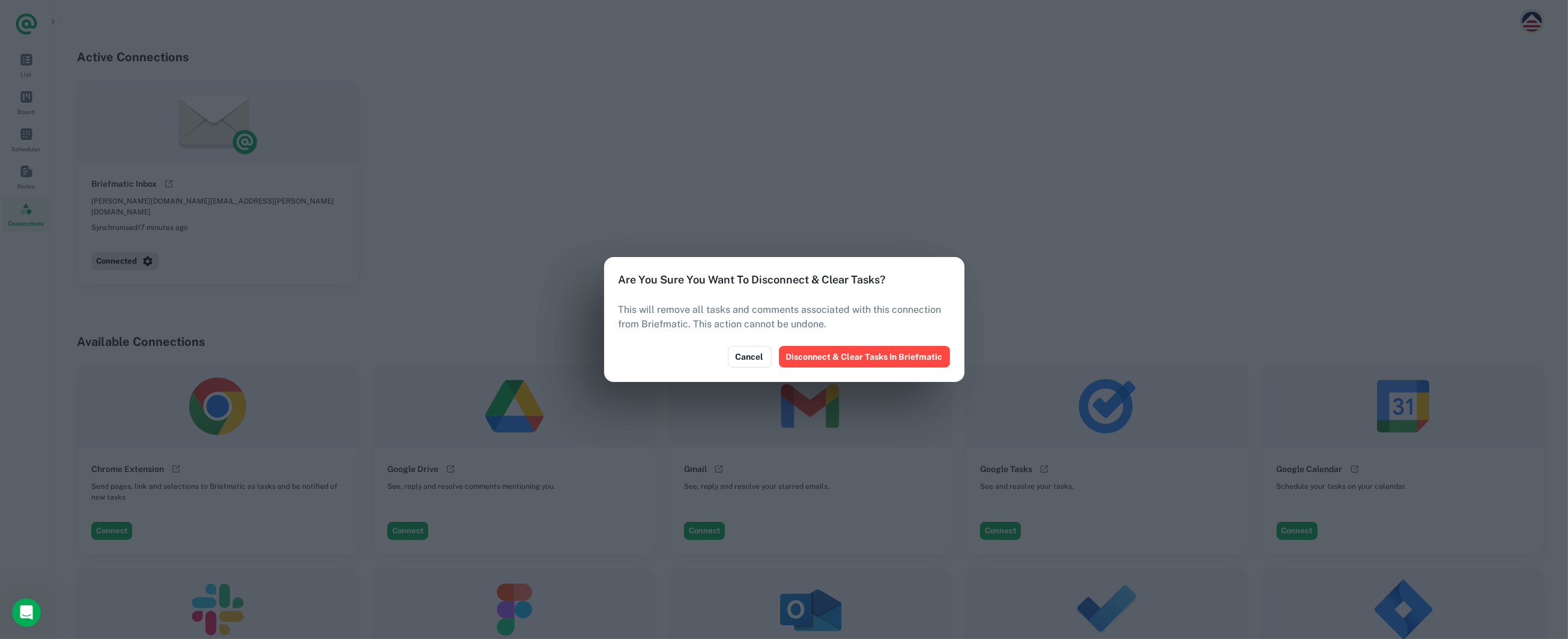
click at [830, 357] on button "Disconnect & Clear Tasks In Briefmatic" at bounding box center [865, 357] width 171 height 21
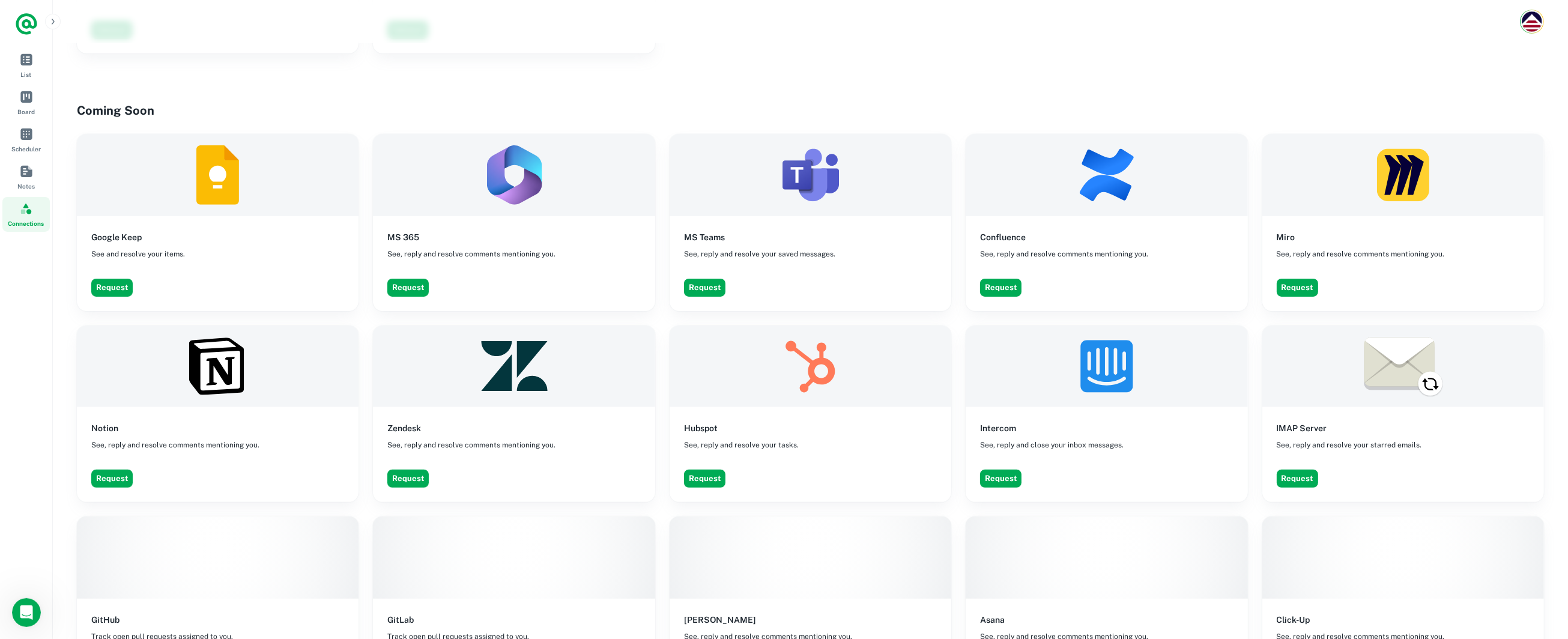
scroll to position [634, 0]
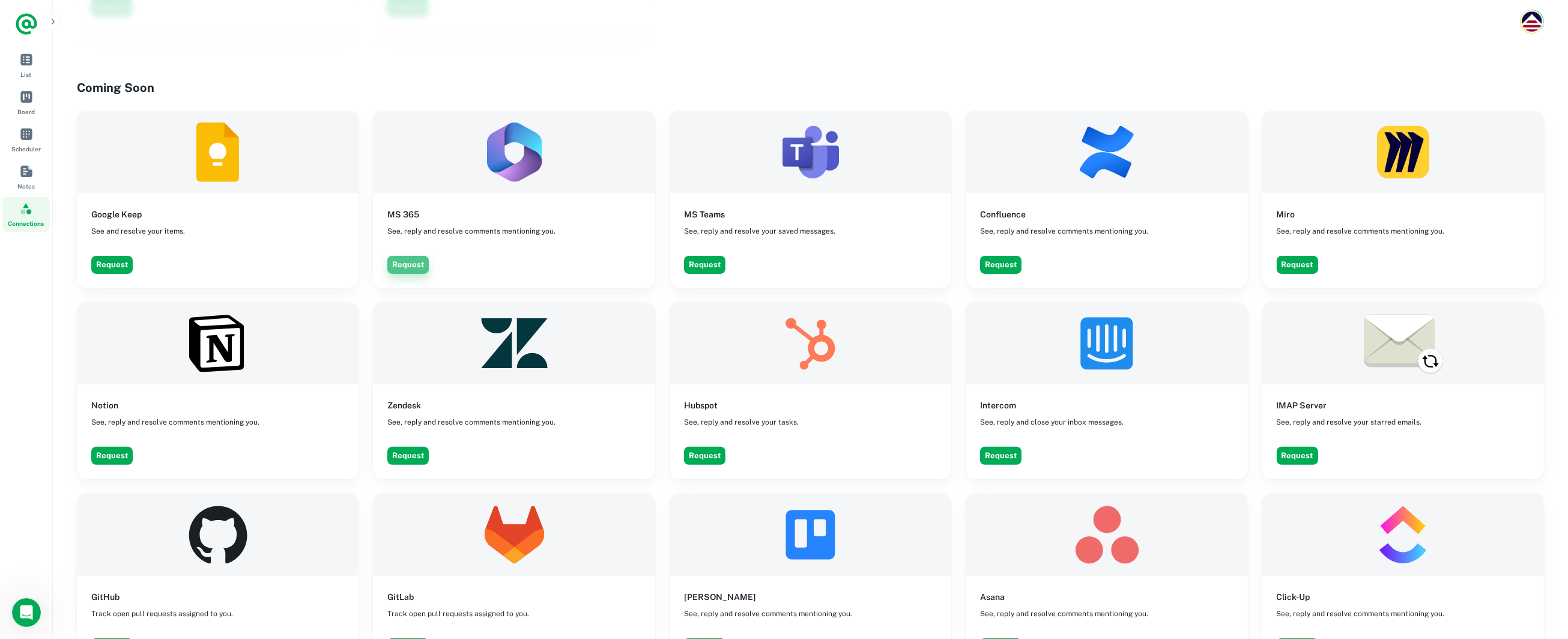
click at [412, 260] on button "Request" at bounding box center [408, 265] width 41 height 18
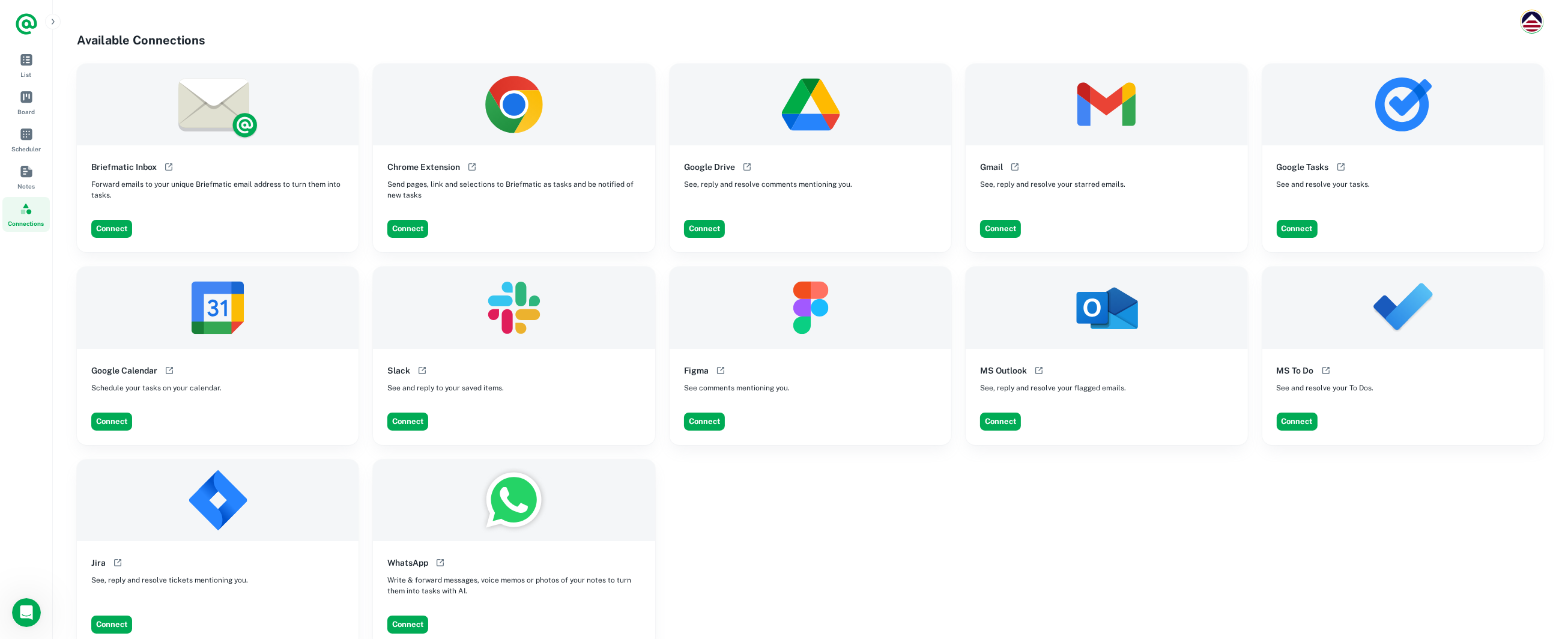
scroll to position [0, 0]
